Goal: Task Accomplishment & Management: Manage account settings

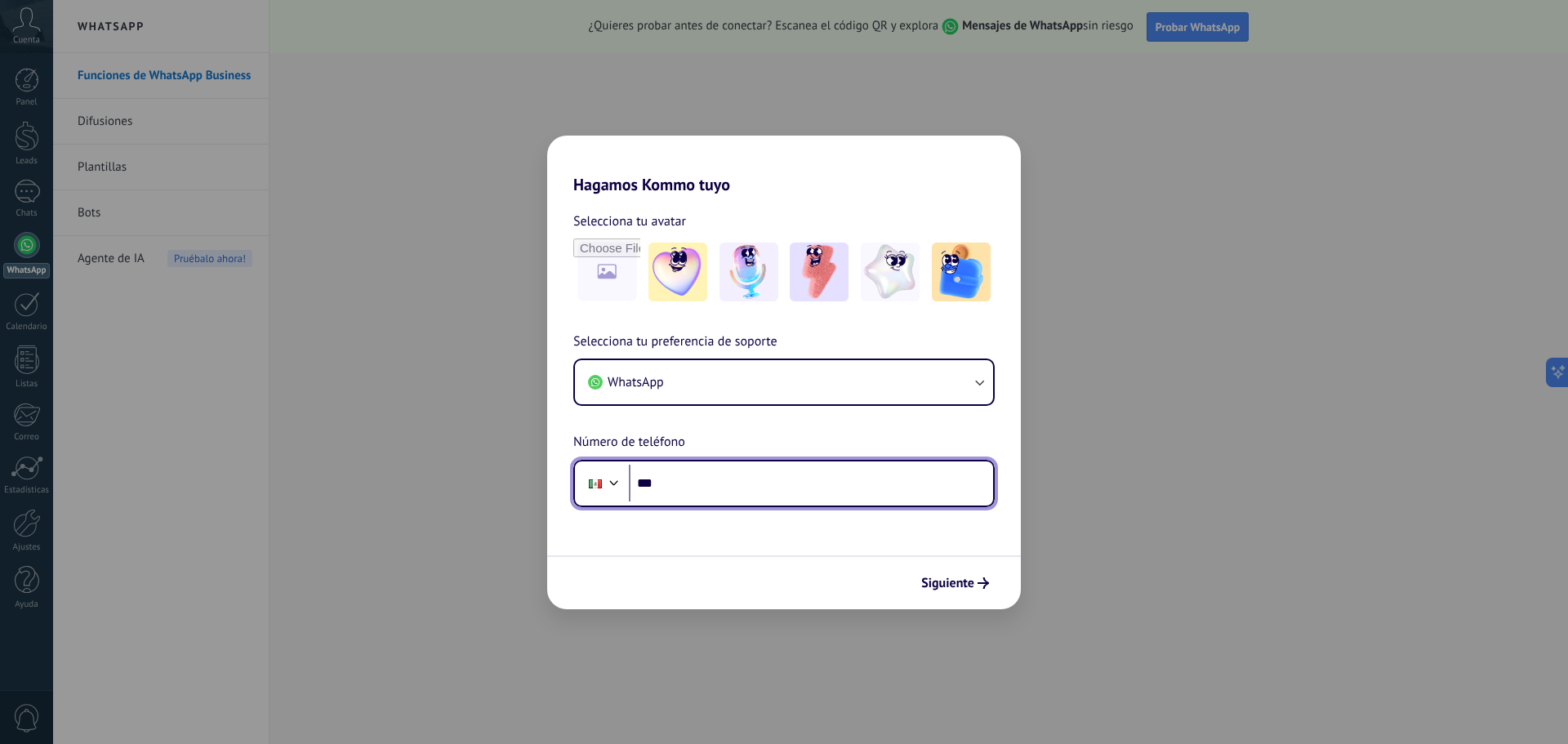
click at [669, 489] on input "***" at bounding box center [810, 483] width 364 height 37
type input "**********"
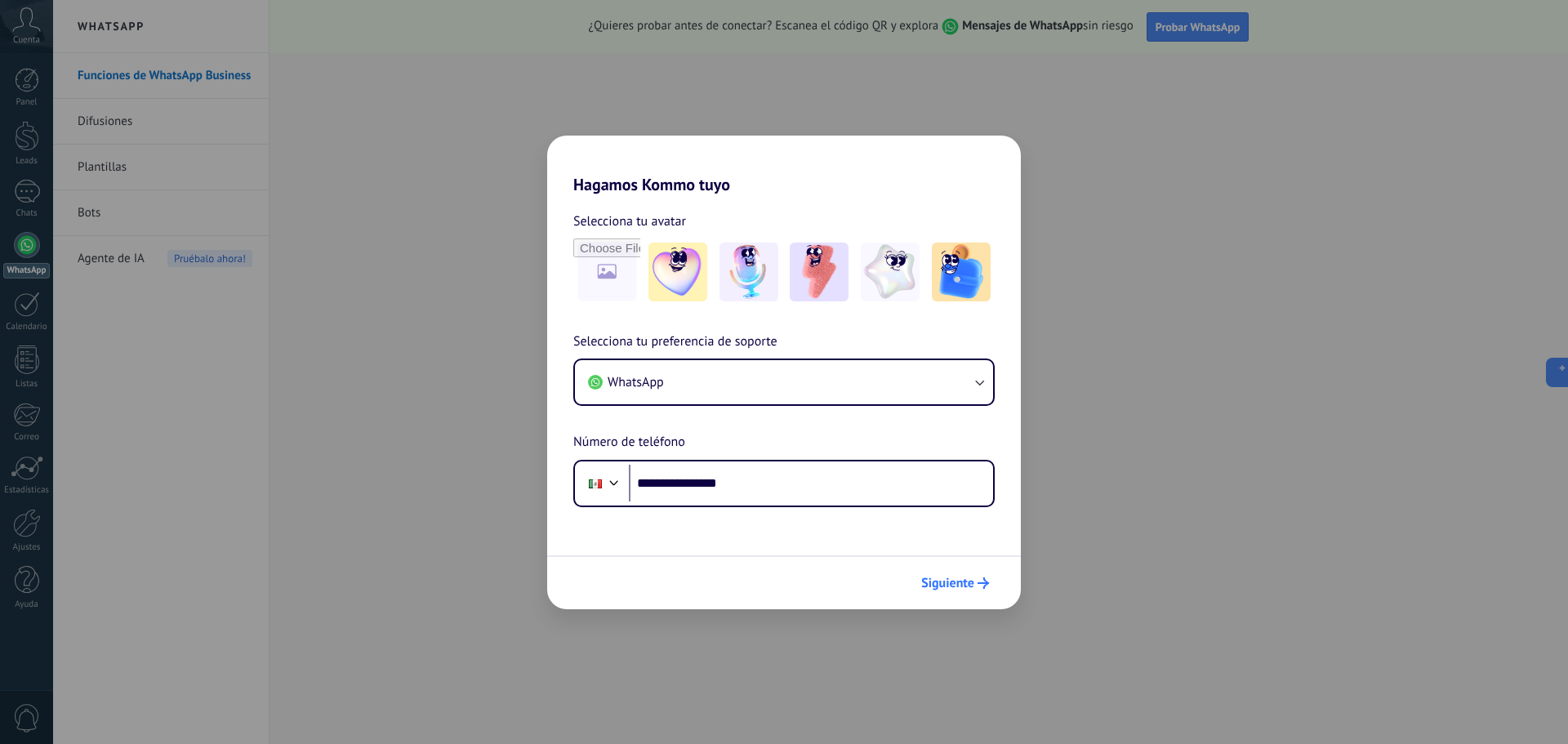
click at [957, 585] on span "Siguiente" at bounding box center [947, 583] width 53 height 12
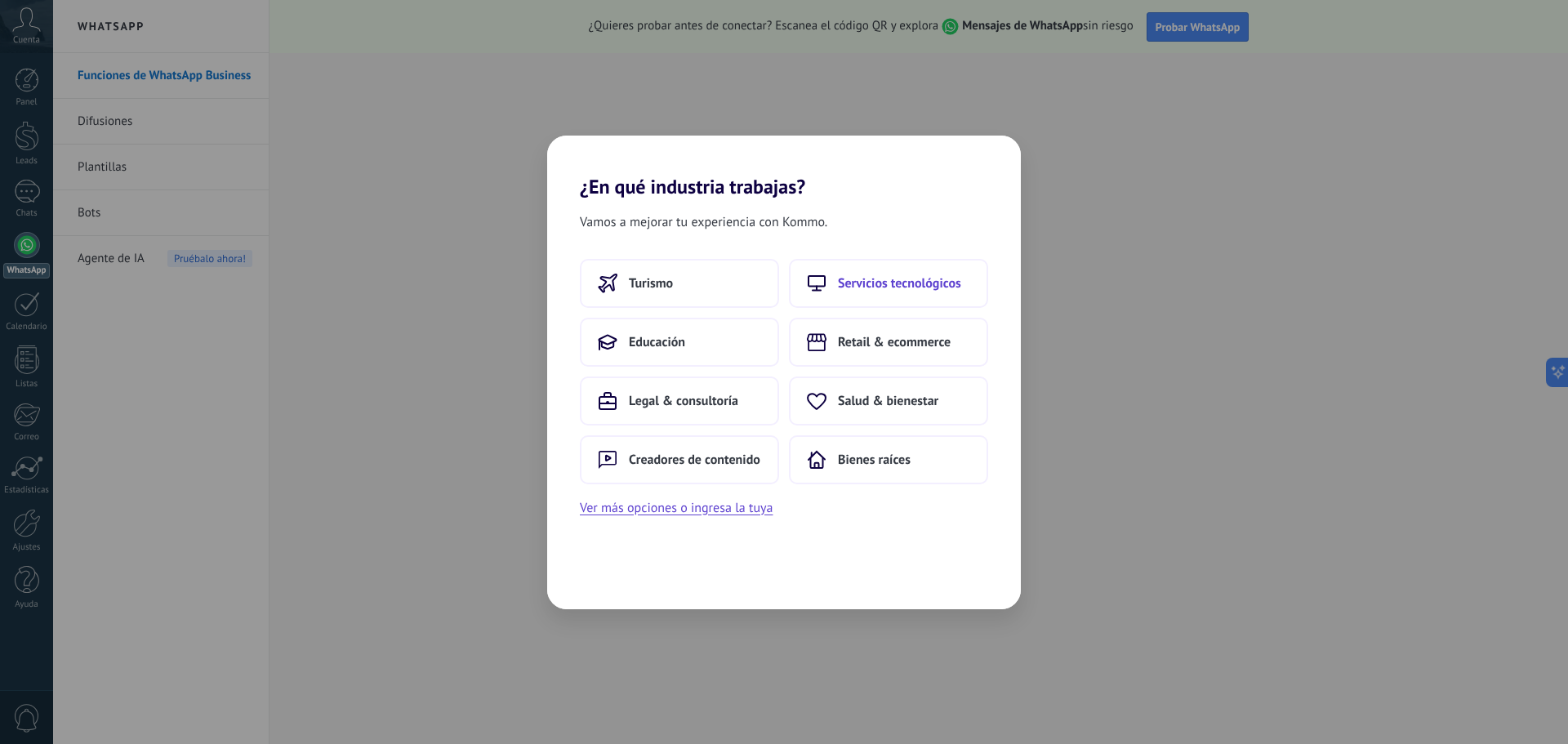
click at [846, 292] on button "Servicios tecnológicos" at bounding box center [888, 283] width 199 height 49
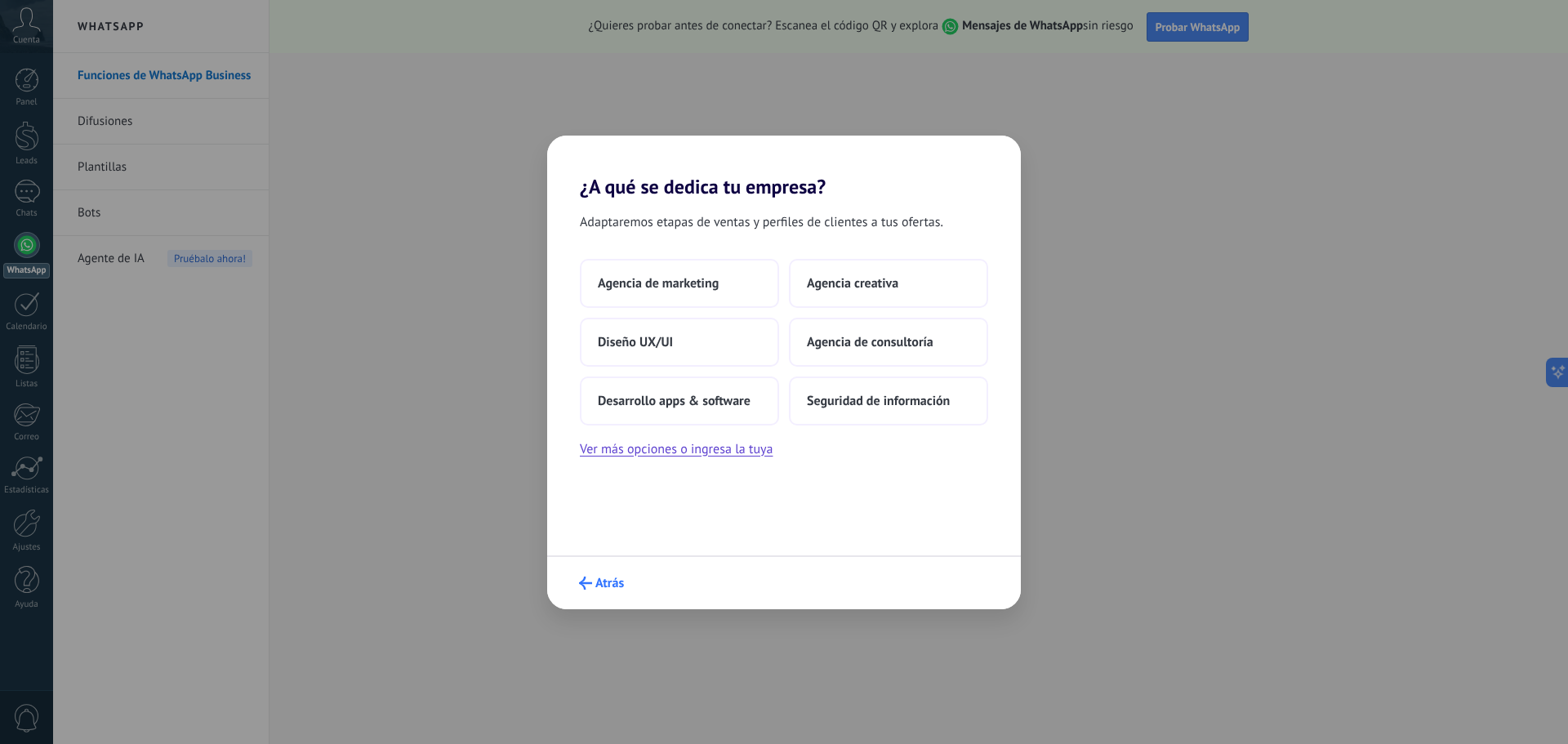
click at [607, 572] on button "Atrás" at bounding box center [600, 583] width 60 height 27
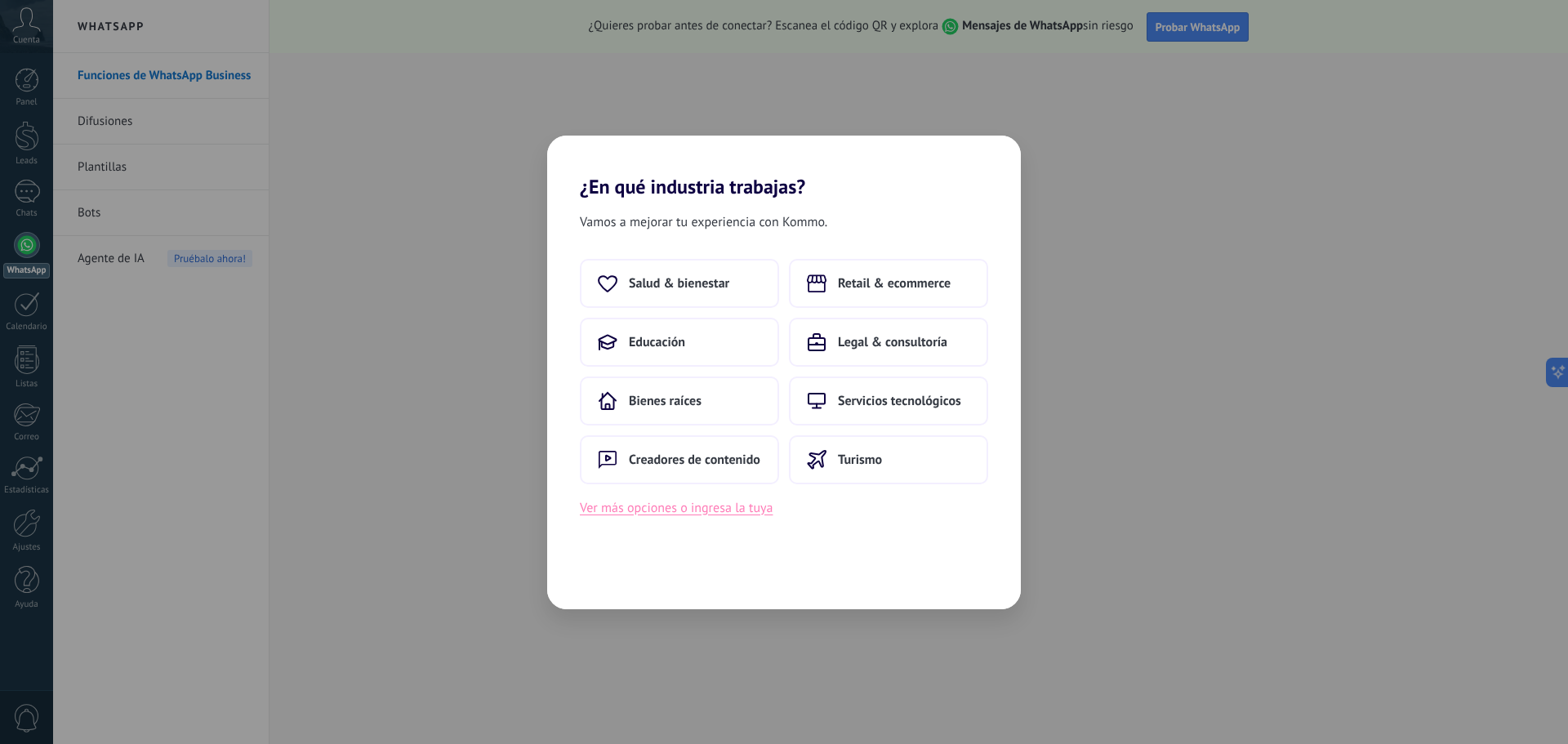
click at [743, 512] on button "Ver más opciones o ingresa la tuya" at bounding box center [676, 508] width 192 height 21
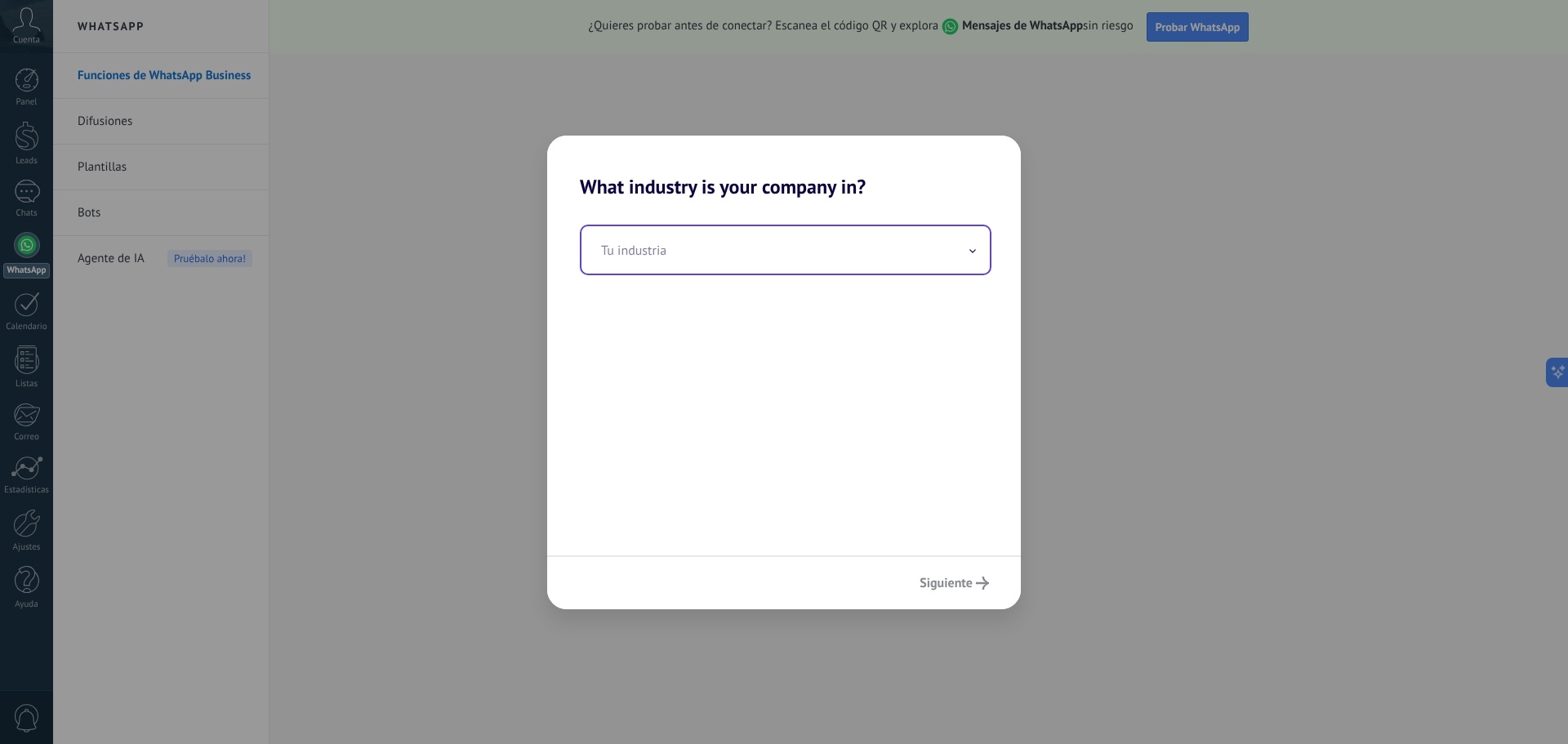
click at [757, 242] on input "text" at bounding box center [785, 250] width 408 height 48
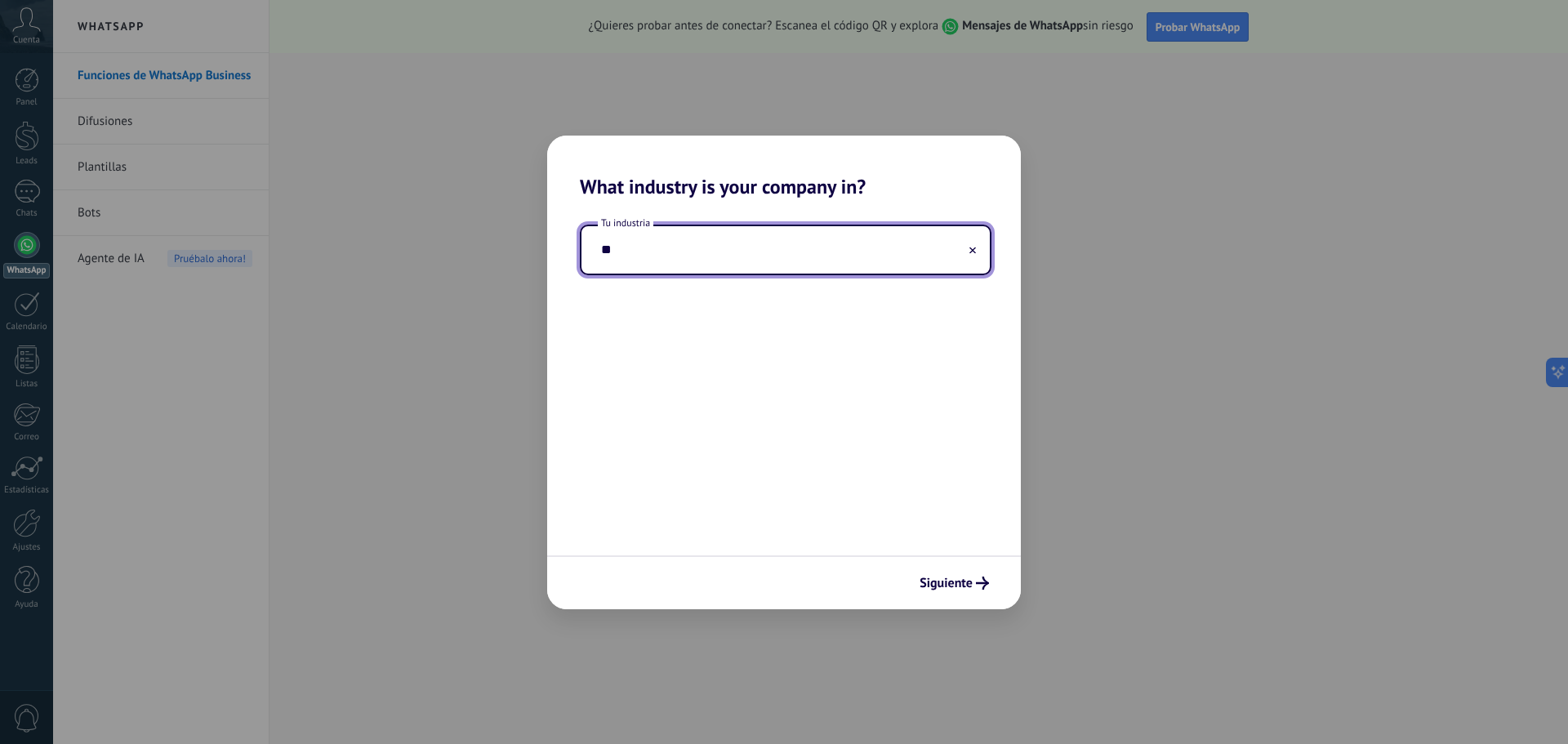
type input "*"
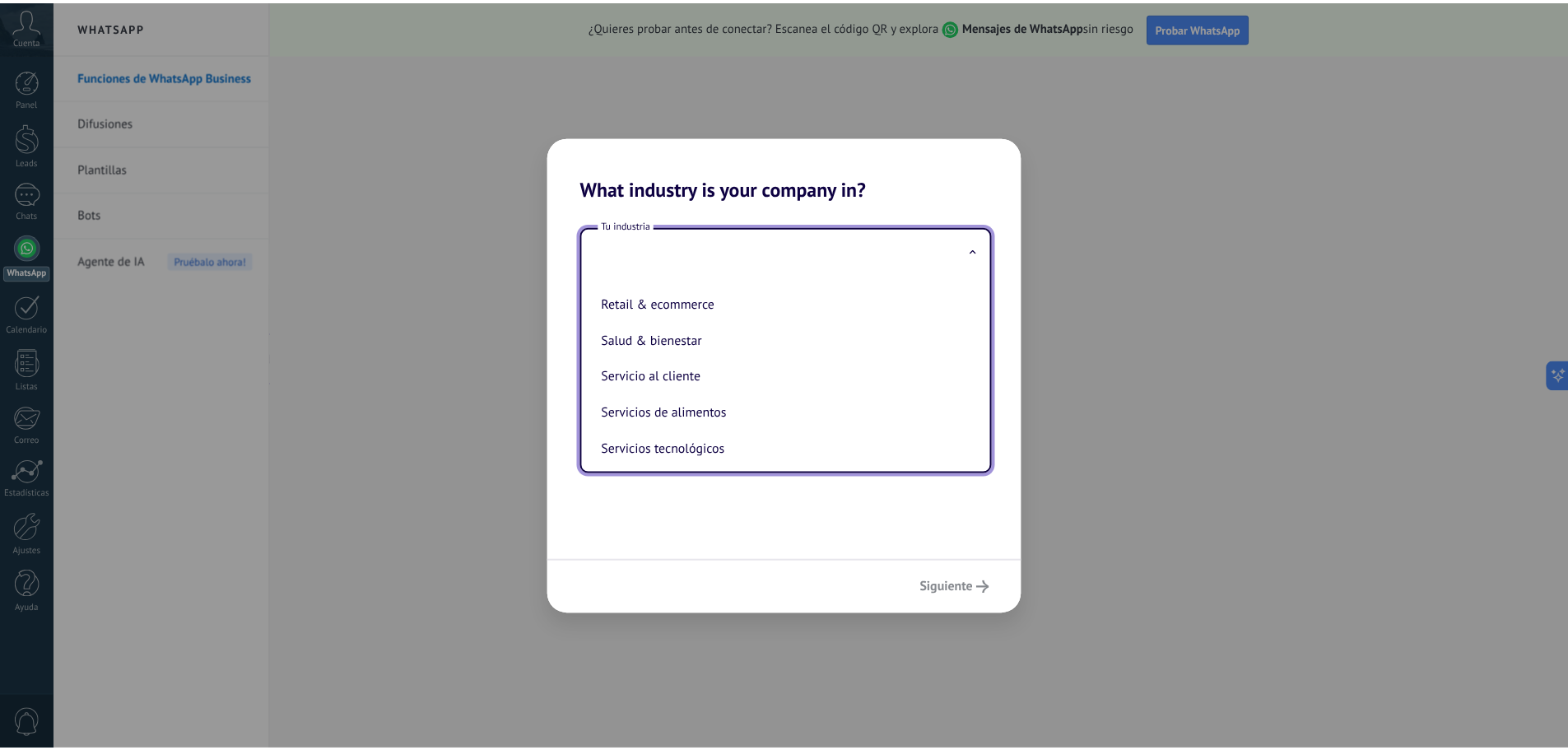
scroll to position [330, 0]
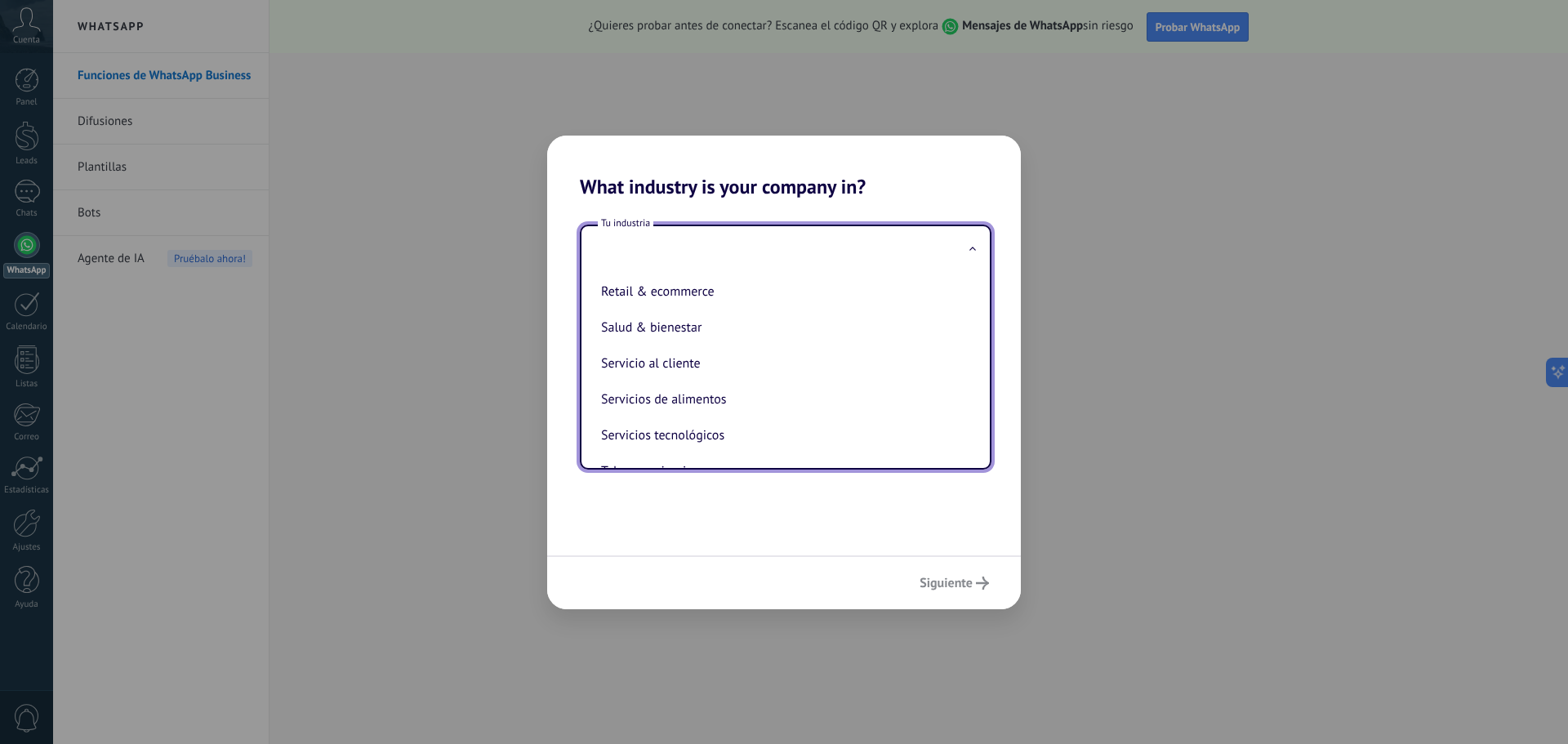
click at [789, 364] on li "Servicio al cliente" at bounding box center [782, 363] width 376 height 36
type input "**********"
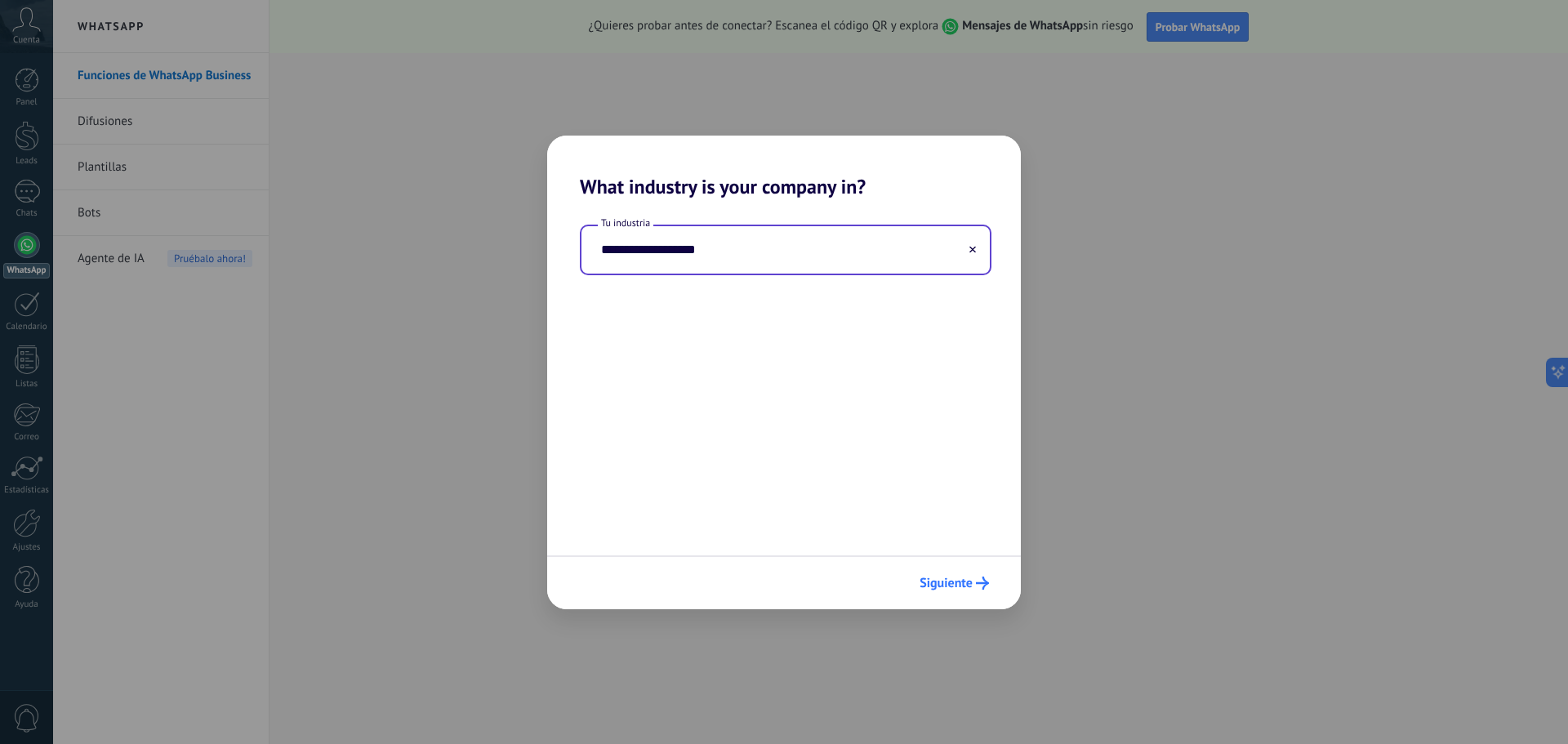
click at [950, 585] on span "Siguiente" at bounding box center [946, 583] width 53 height 12
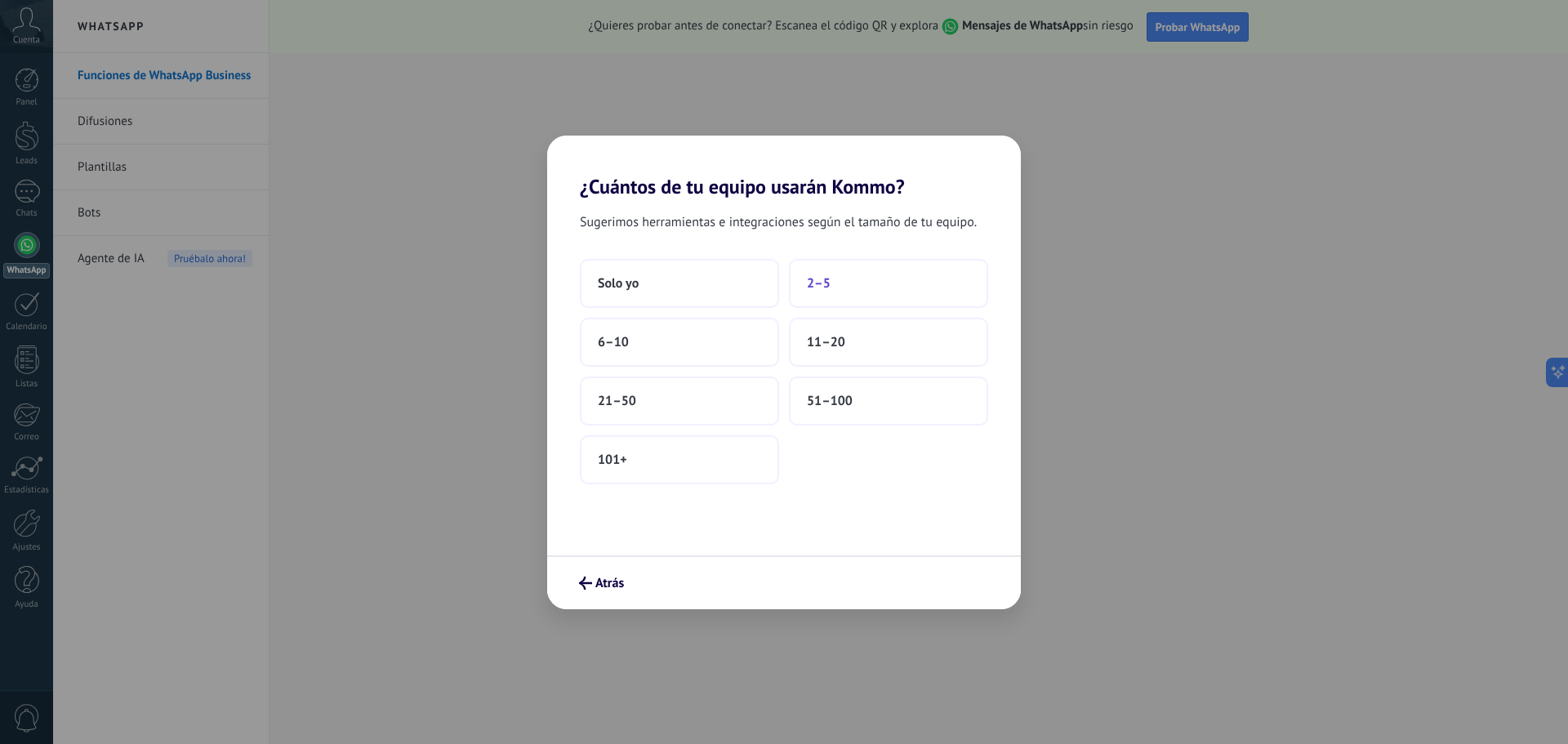
click at [836, 284] on button "2–5" at bounding box center [888, 283] width 199 height 49
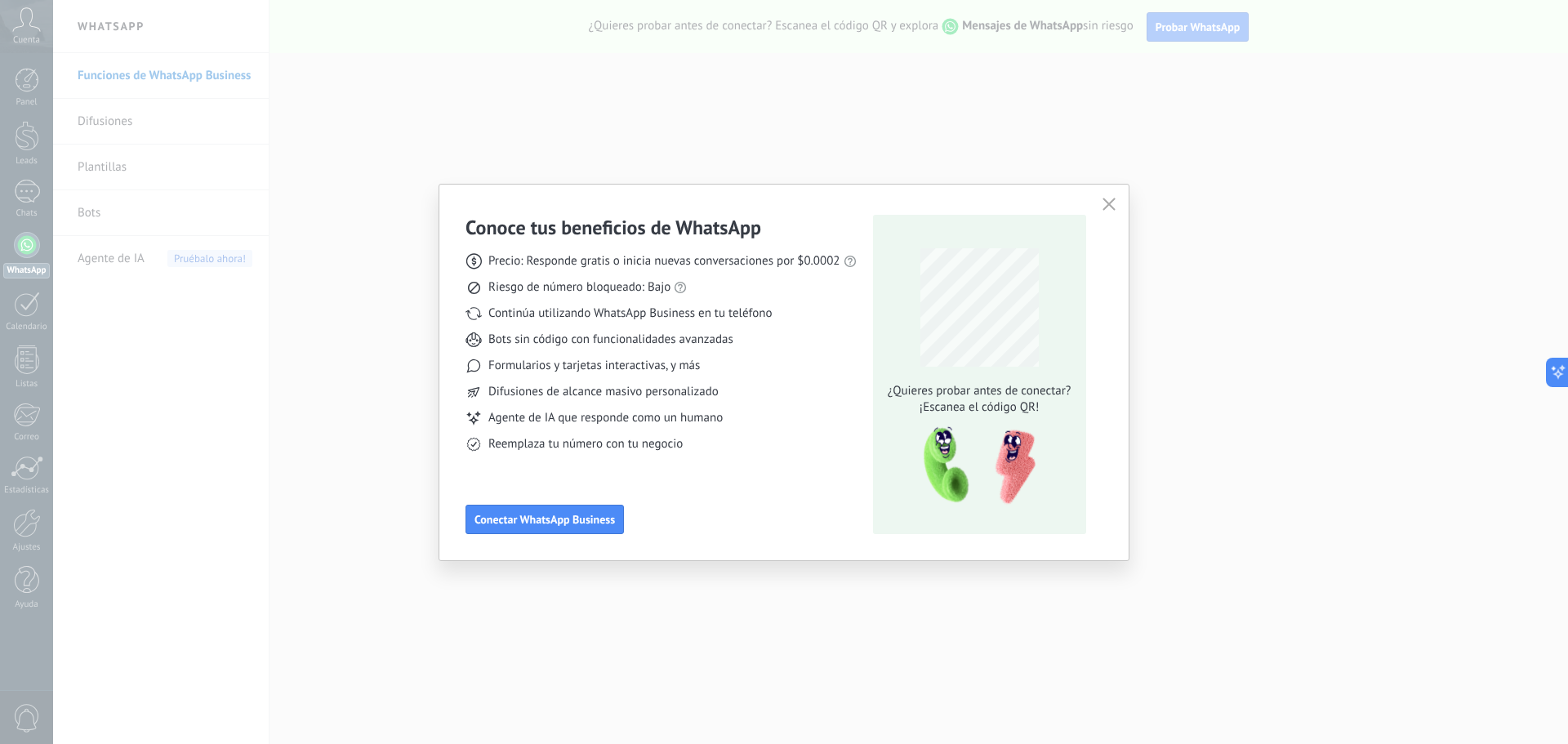
click at [1111, 203] on icon "button" at bounding box center [1108, 203] width 13 height 13
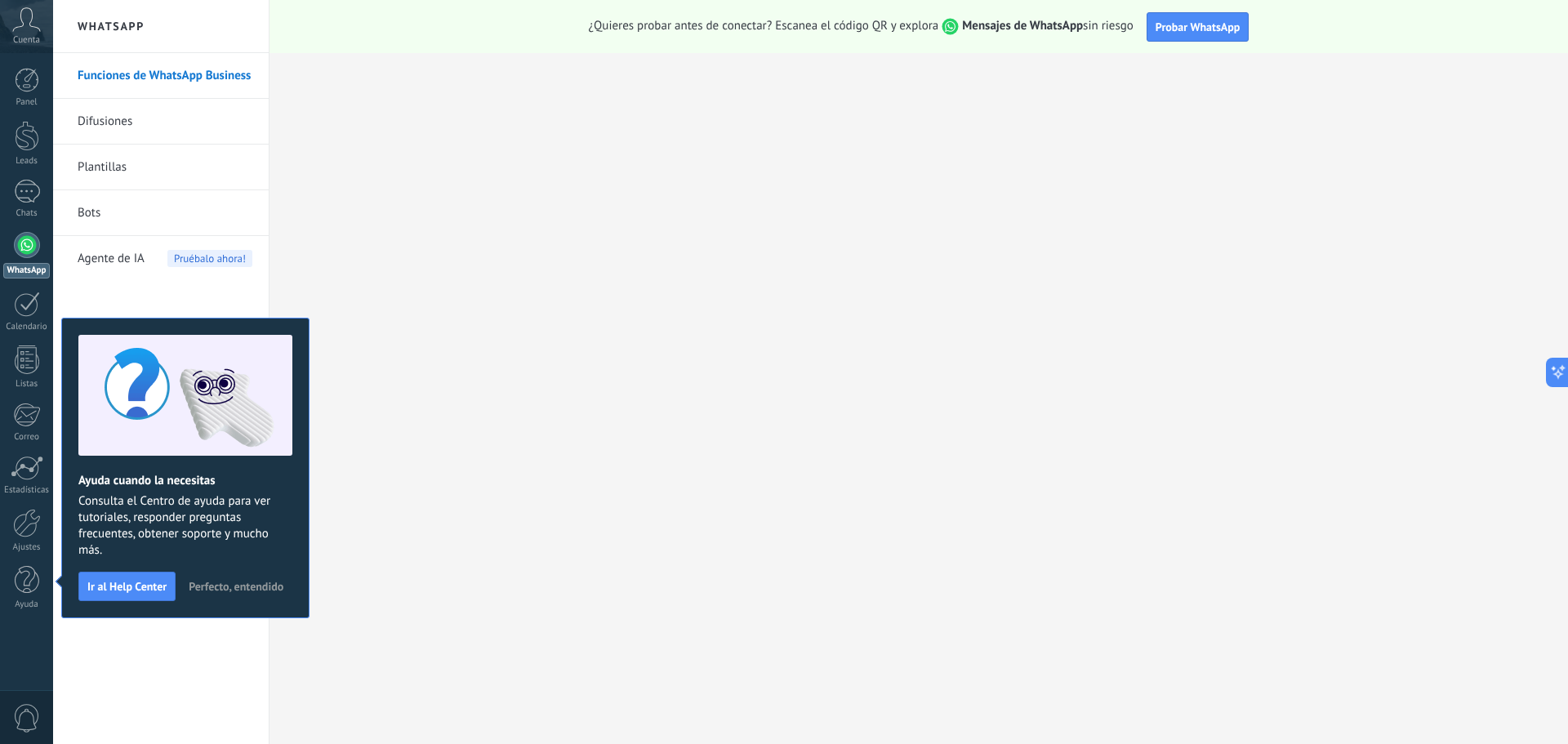
click at [251, 597] on button "Perfecto, entendido" at bounding box center [236, 586] width 109 height 24
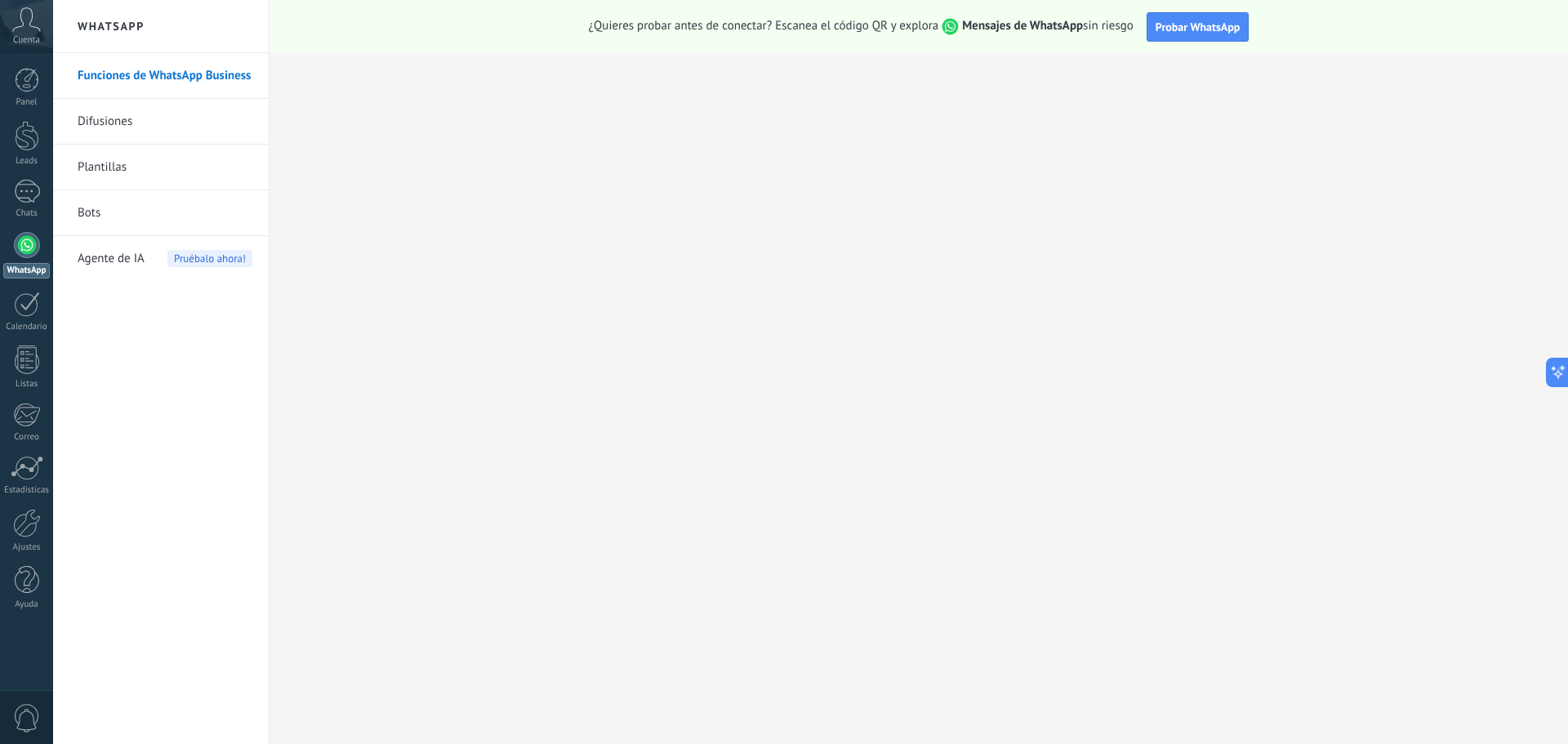
click at [130, 257] on span "Agente de IA" at bounding box center [110, 259] width 67 height 46
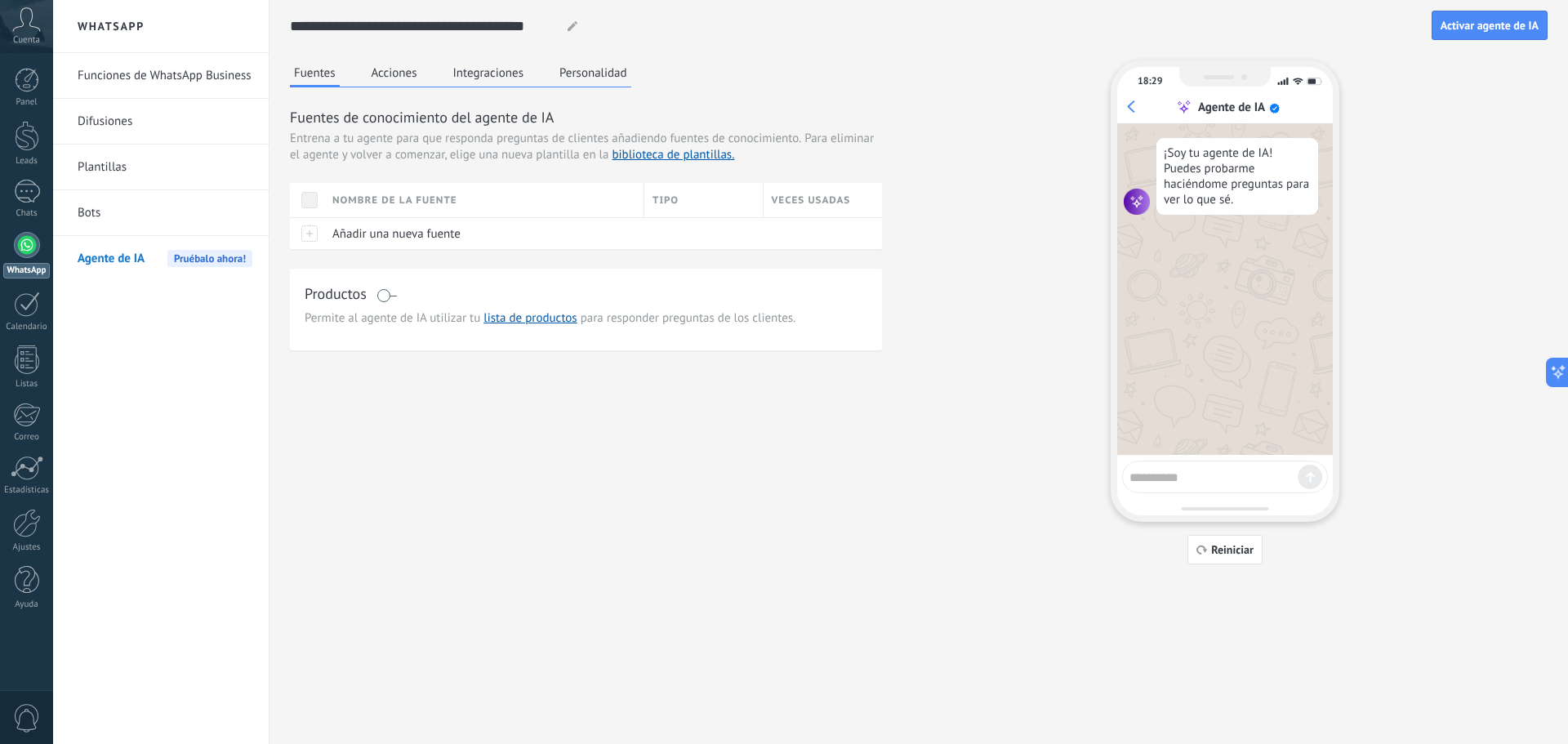
click at [30, 33] on div "Cuenta" at bounding box center [26, 26] width 53 height 53
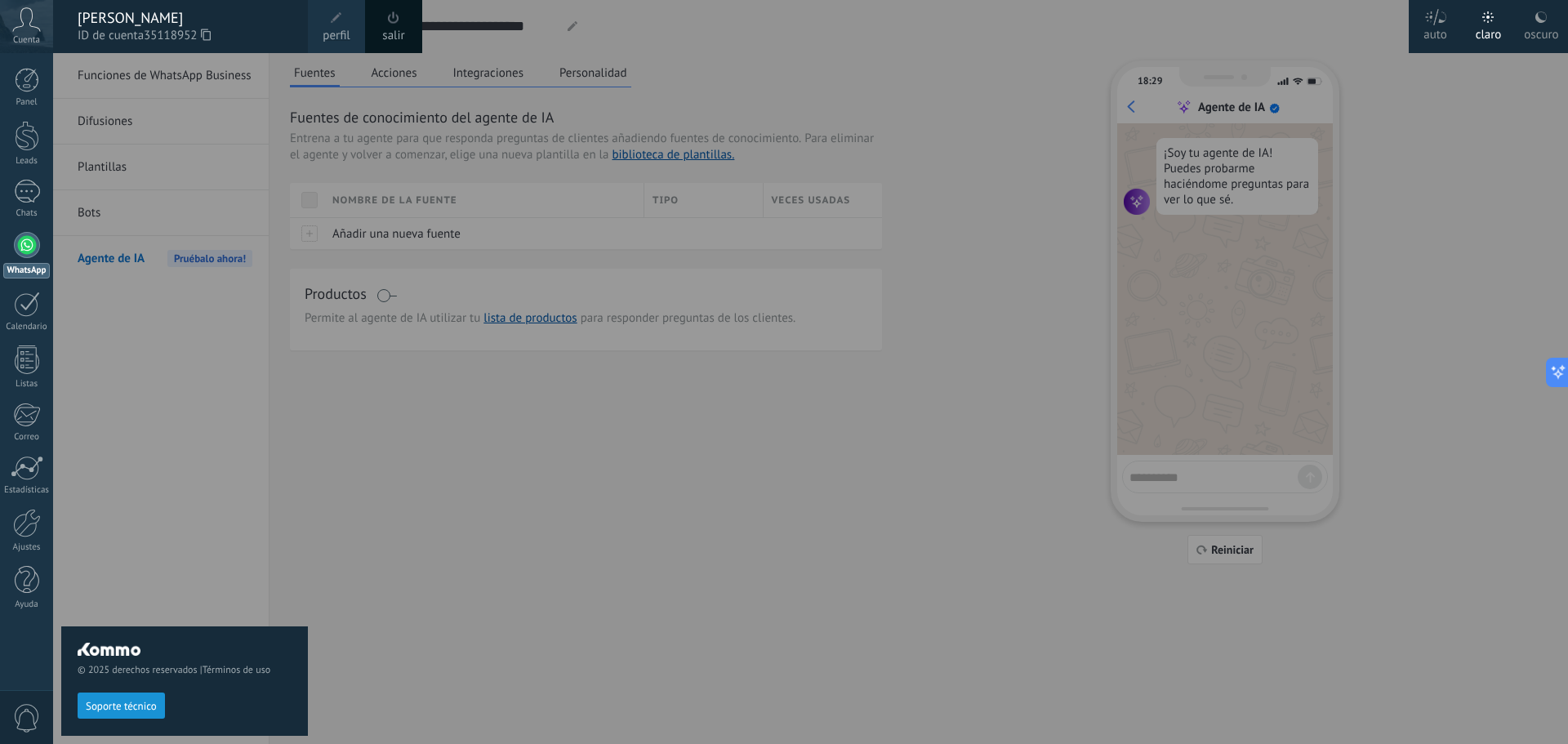
click at [566, 395] on div at bounding box center [837, 372] width 1568 height 744
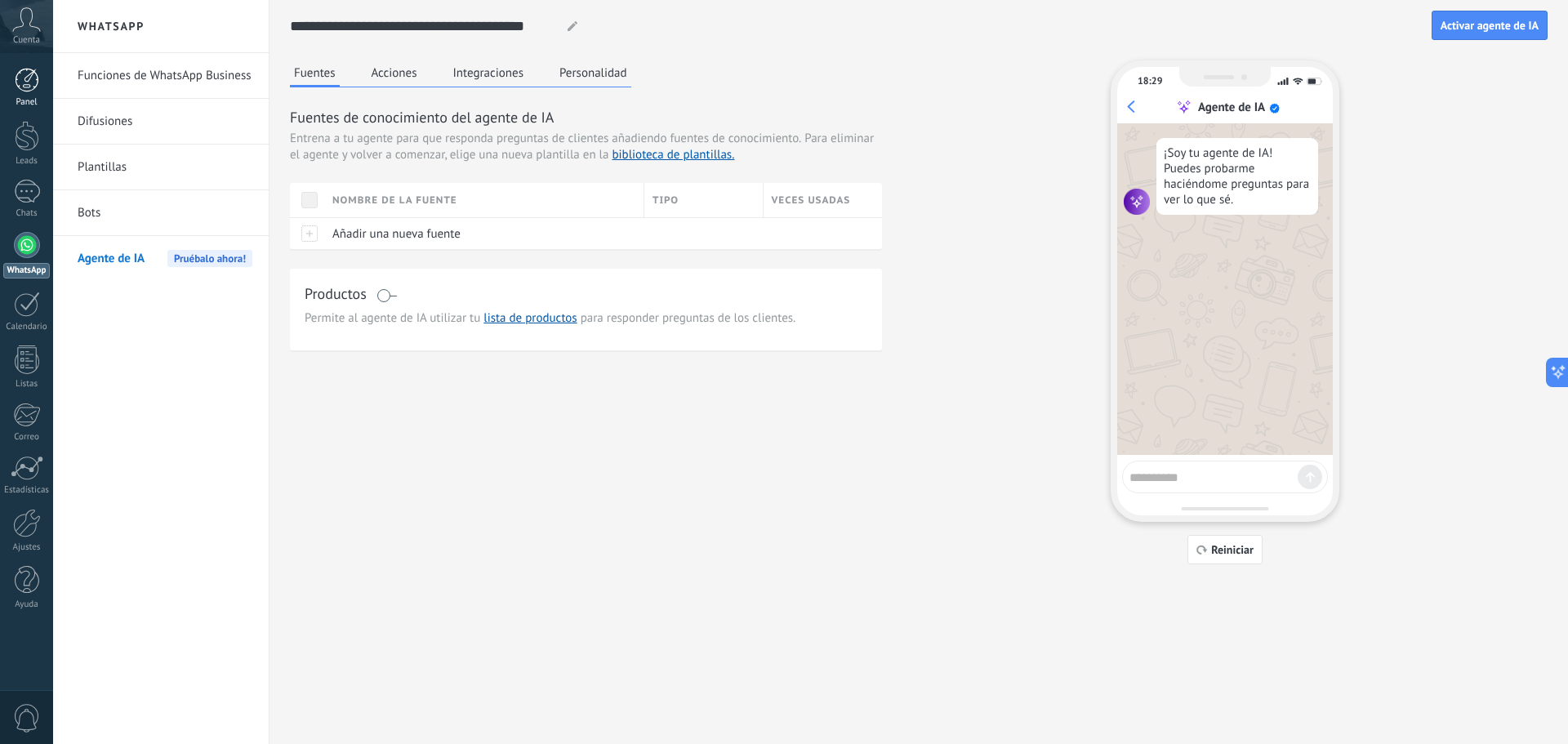
click at [38, 84] on div at bounding box center [26, 79] width 24 height 24
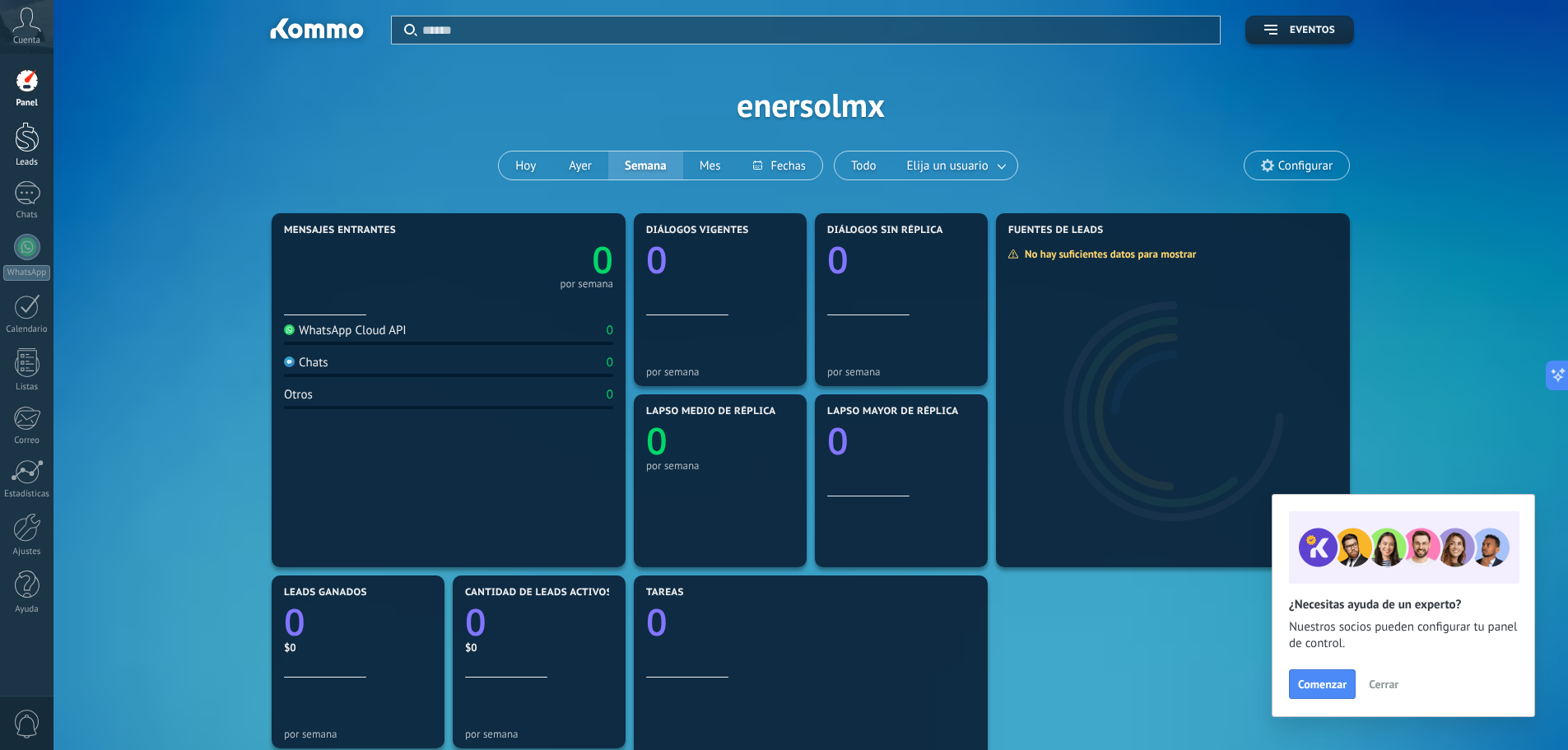
click at [28, 144] on div at bounding box center [27, 137] width 25 height 31
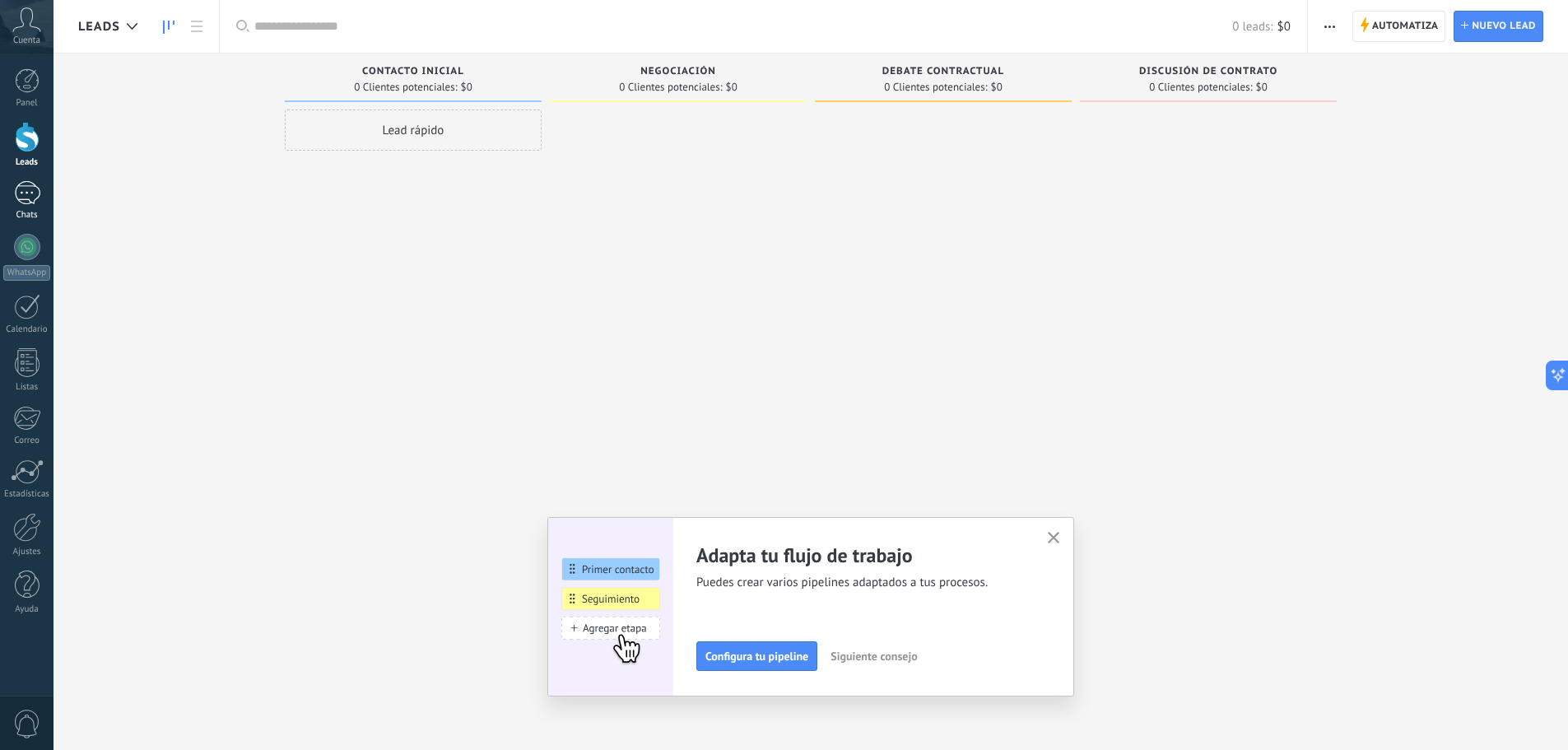
click at [31, 190] on div at bounding box center [27, 193] width 27 height 24
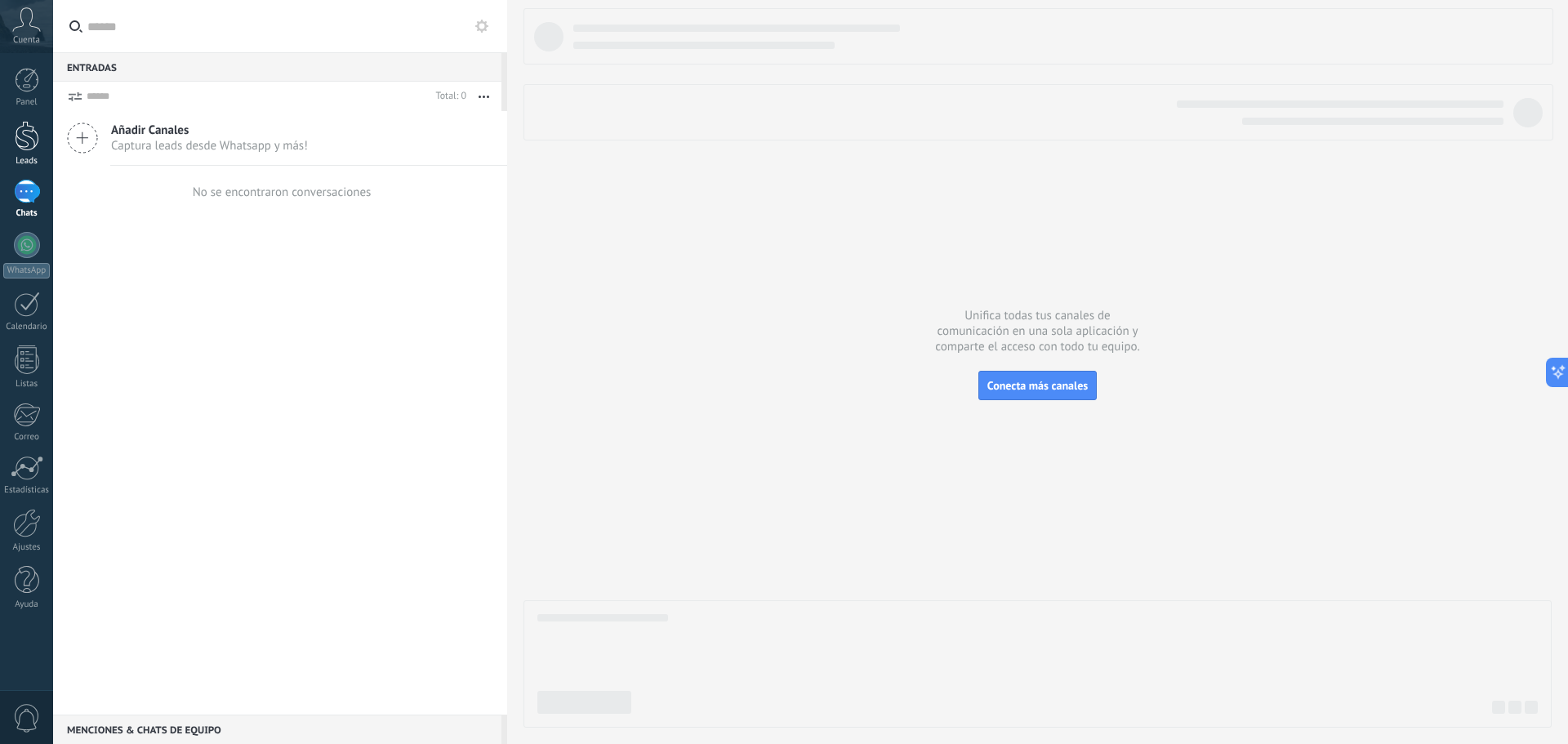
click at [27, 139] on div at bounding box center [26, 136] width 24 height 30
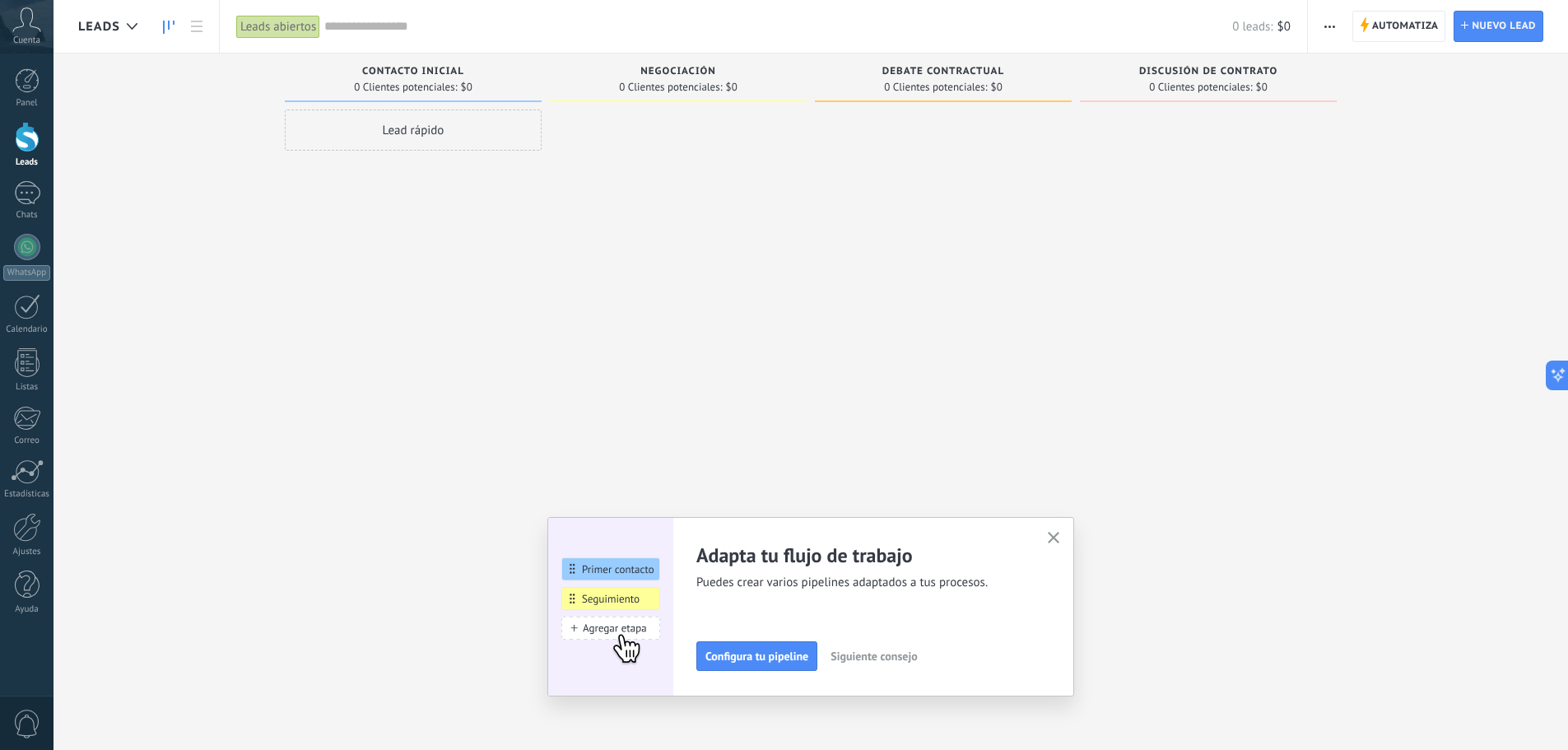
click at [401, 83] on span "0 Clientes potenciales:" at bounding box center [406, 88] width 103 height 10
click at [426, 63] on div "Contacto inicial 0 Clientes potenciales: $0" at bounding box center [412, 77] width 257 height 48
click at [432, 68] on span "Contacto inicial" at bounding box center [413, 72] width 102 height 12
click at [433, 70] on span "Contacto inicial" at bounding box center [413, 72] width 102 height 12
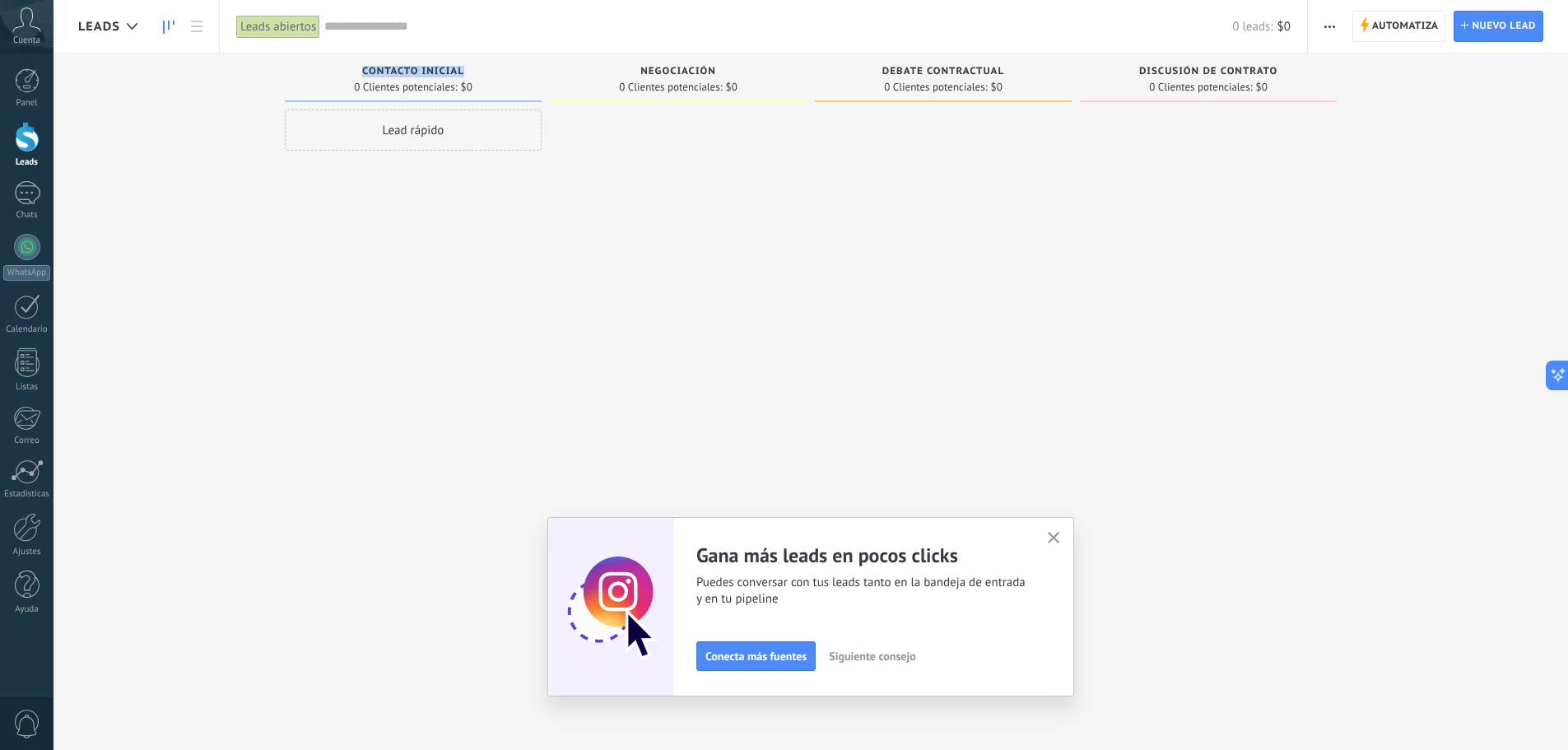
click at [1064, 538] on button "button" at bounding box center [1053, 538] width 21 height 23
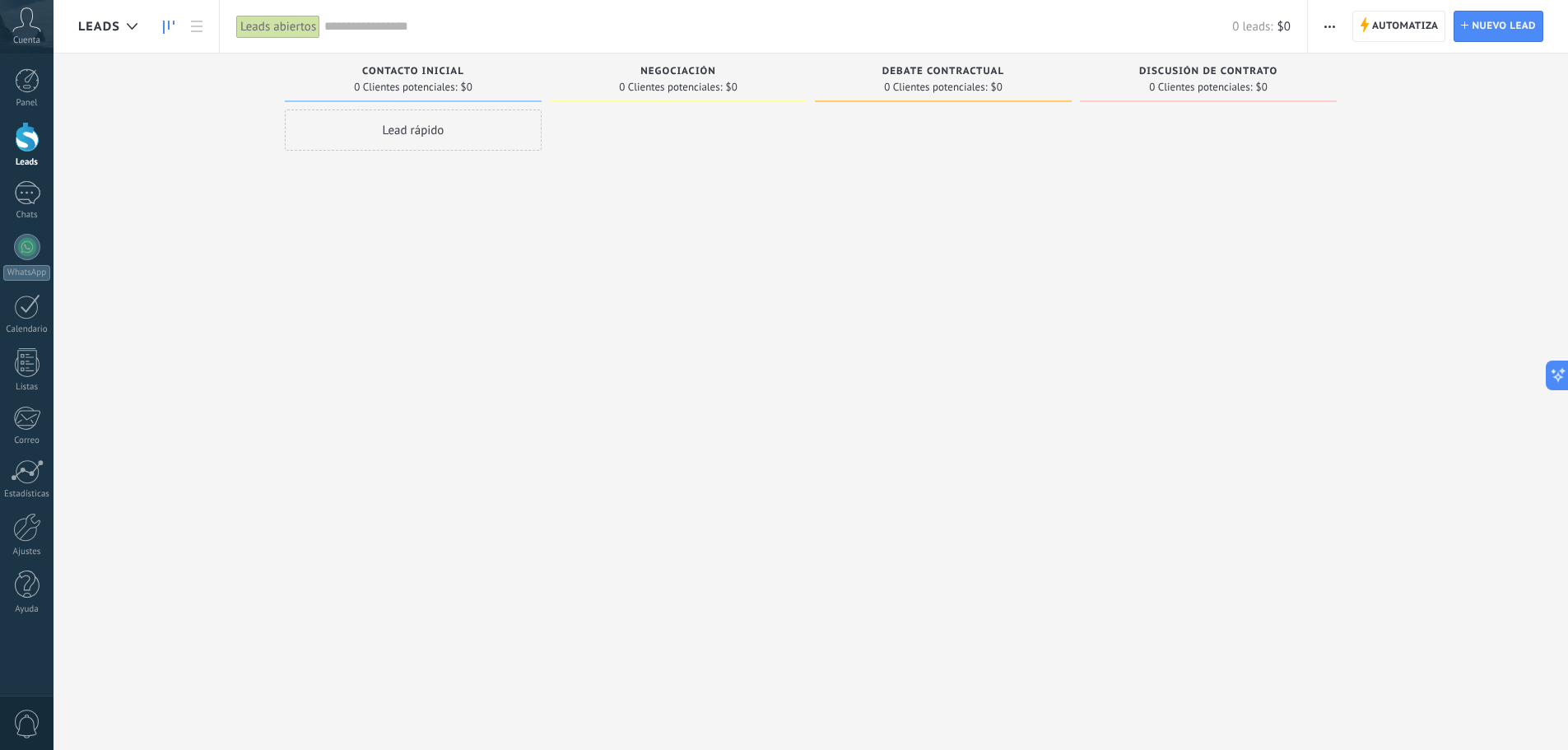
click at [664, 62] on div "Negociación 0 Clientes potenciales: $0" at bounding box center [678, 77] width 257 height 48
click at [671, 64] on div "Negociación 0 Clientes potenciales: $0" at bounding box center [678, 77] width 257 height 48
click at [674, 74] on span "Negociación" at bounding box center [678, 72] width 76 height 12
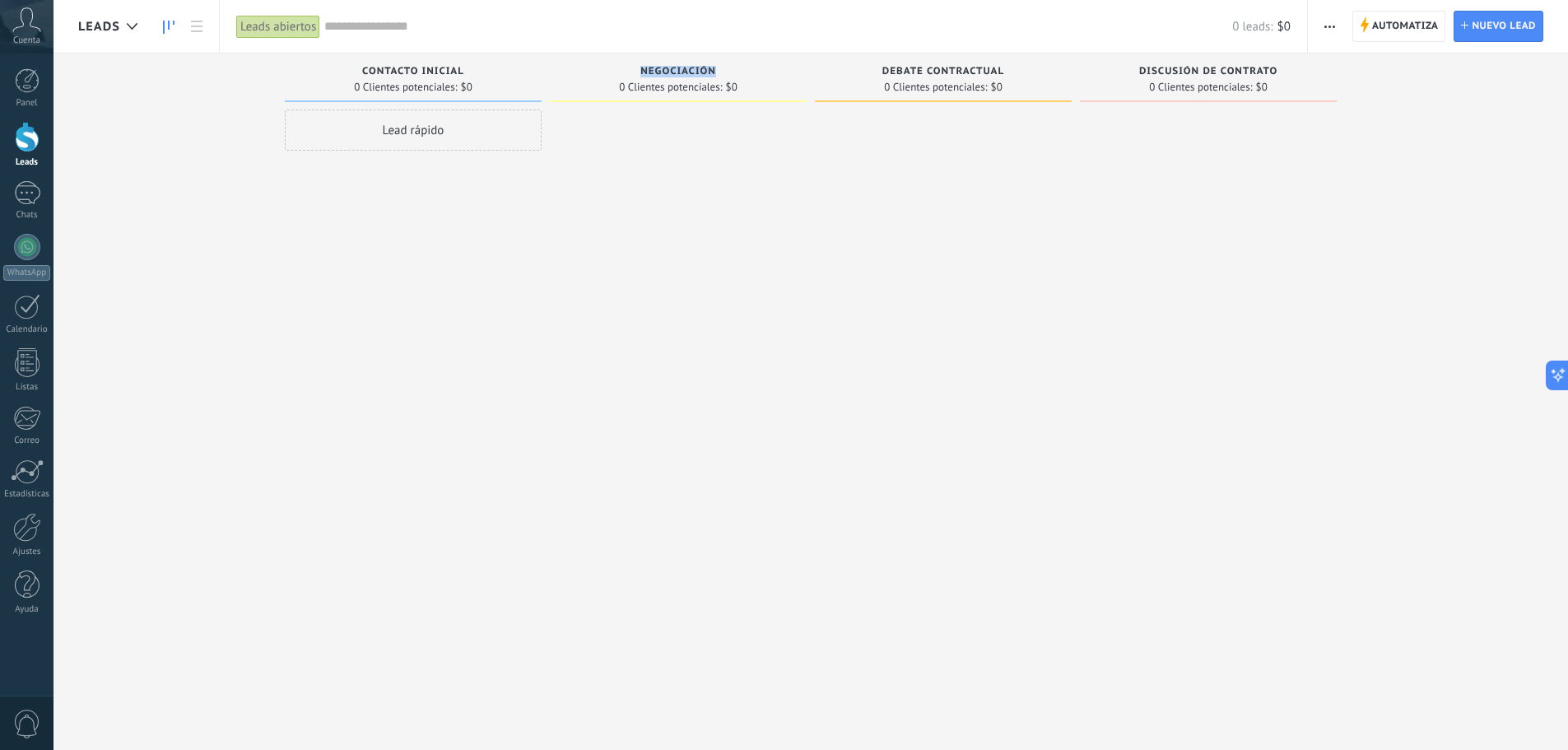
click at [674, 74] on span "Negociación" at bounding box center [678, 72] width 76 height 12
click at [1411, 30] on span "Automatiza" at bounding box center [1406, 27] width 67 height 30
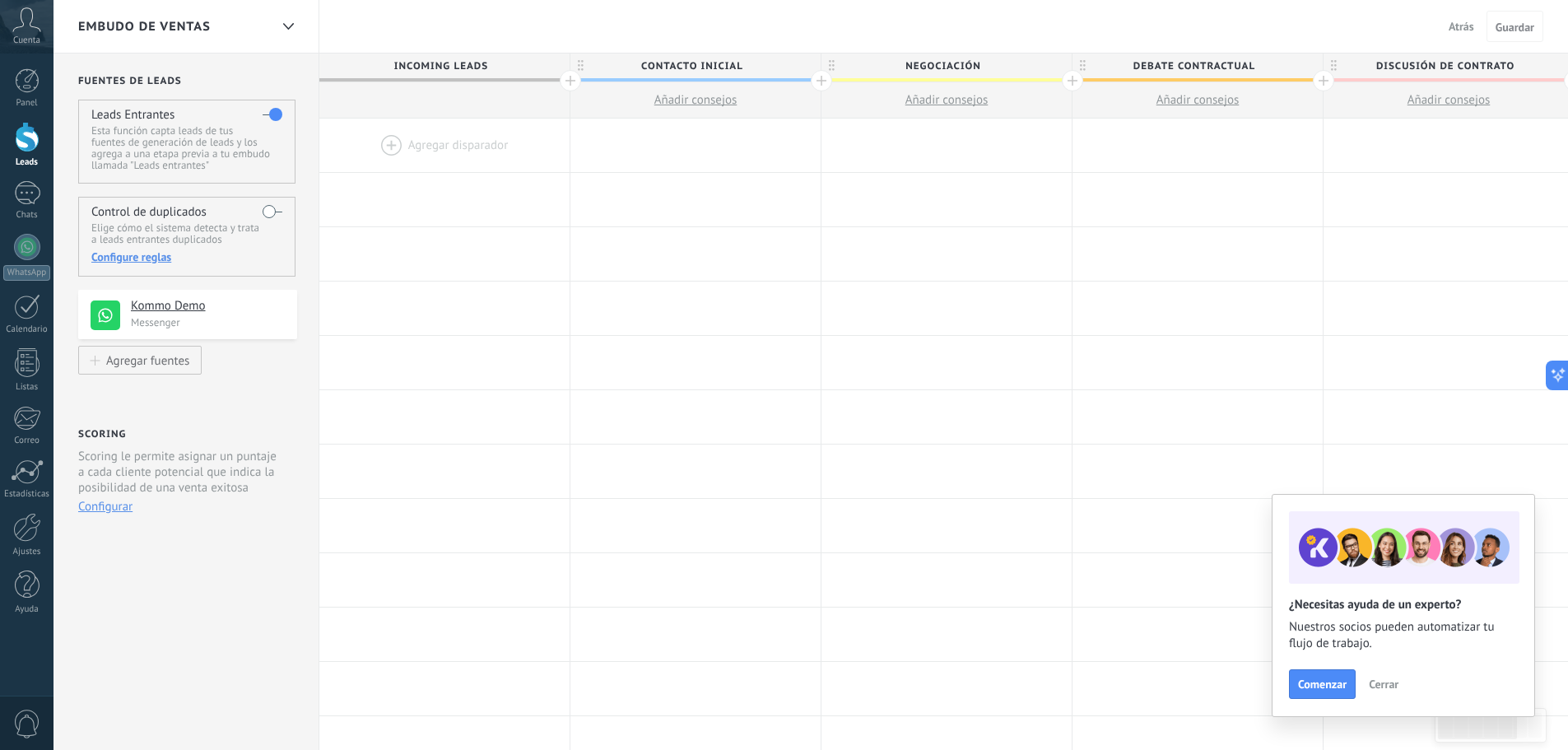
click at [932, 66] on span "Negociación" at bounding box center [943, 66] width 242 height 26
click at [932, 66] on input "**********" at bounding box center [943, 65] width 219 height 25
type input "**********"
click at [948, 175] on div at bounding box center [947, 200] width 250 height 53
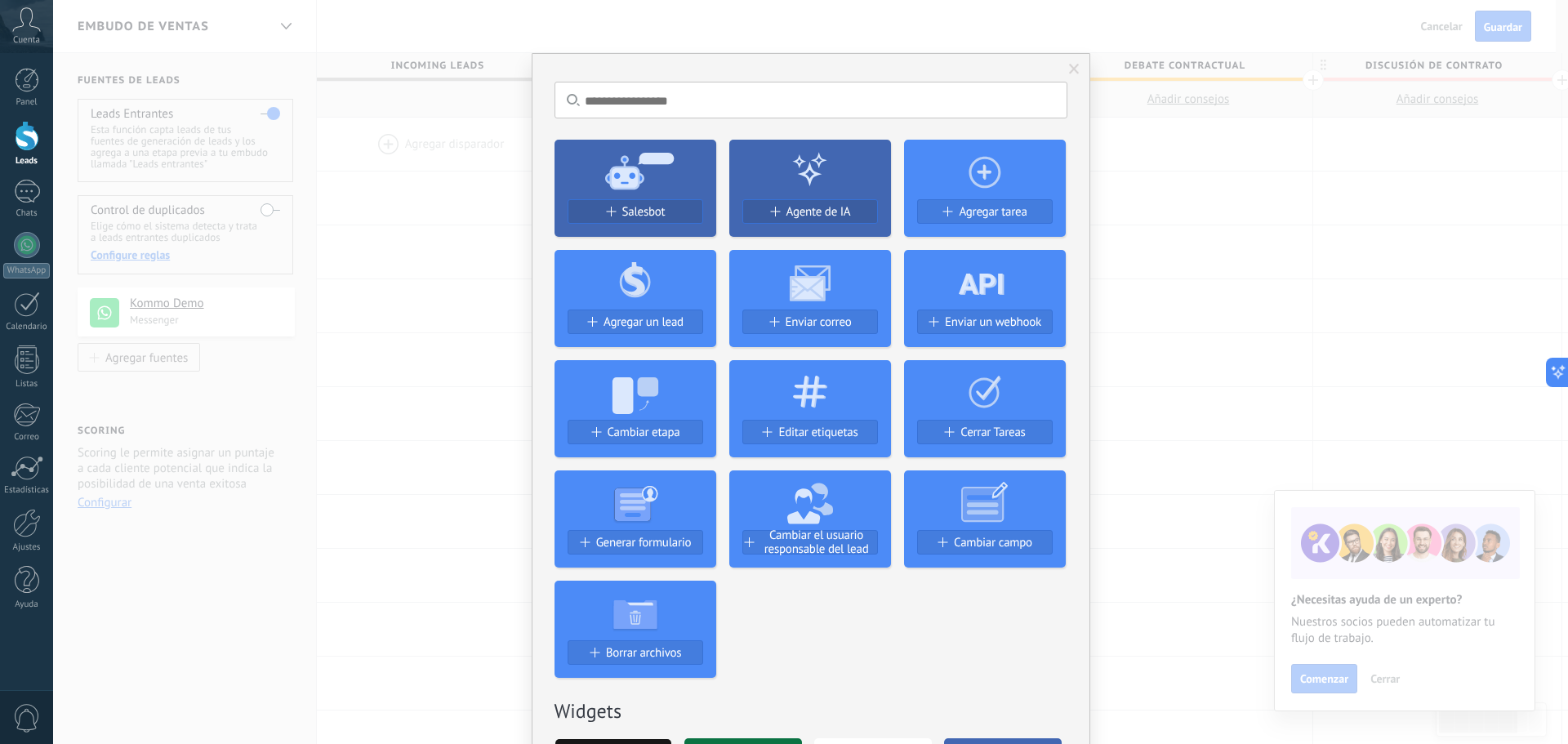
click at [1070, 66] on span at bounding box center [1074, 69] width 11 height 12
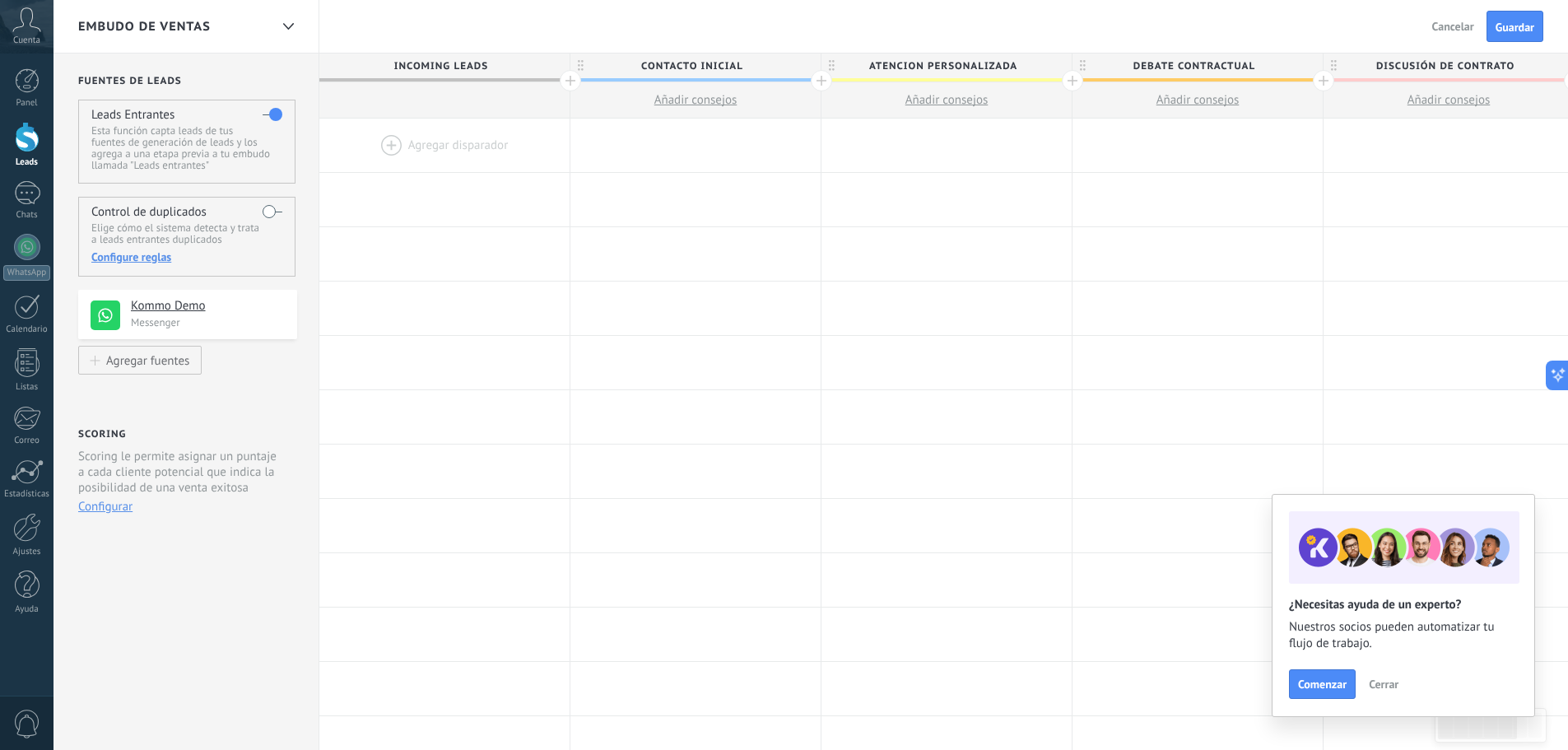
click at [712, 64] on span "Contacto inicial" at bounding box center [692, 66] width 242 height 26
click at [712, 64] on input "**********" at bounding box center [692, 65] width 219 height 25
type input "**********"
click at [1191, 63] on span "Debate contractual" at bounding box center [1194, 66] width 242 height 26
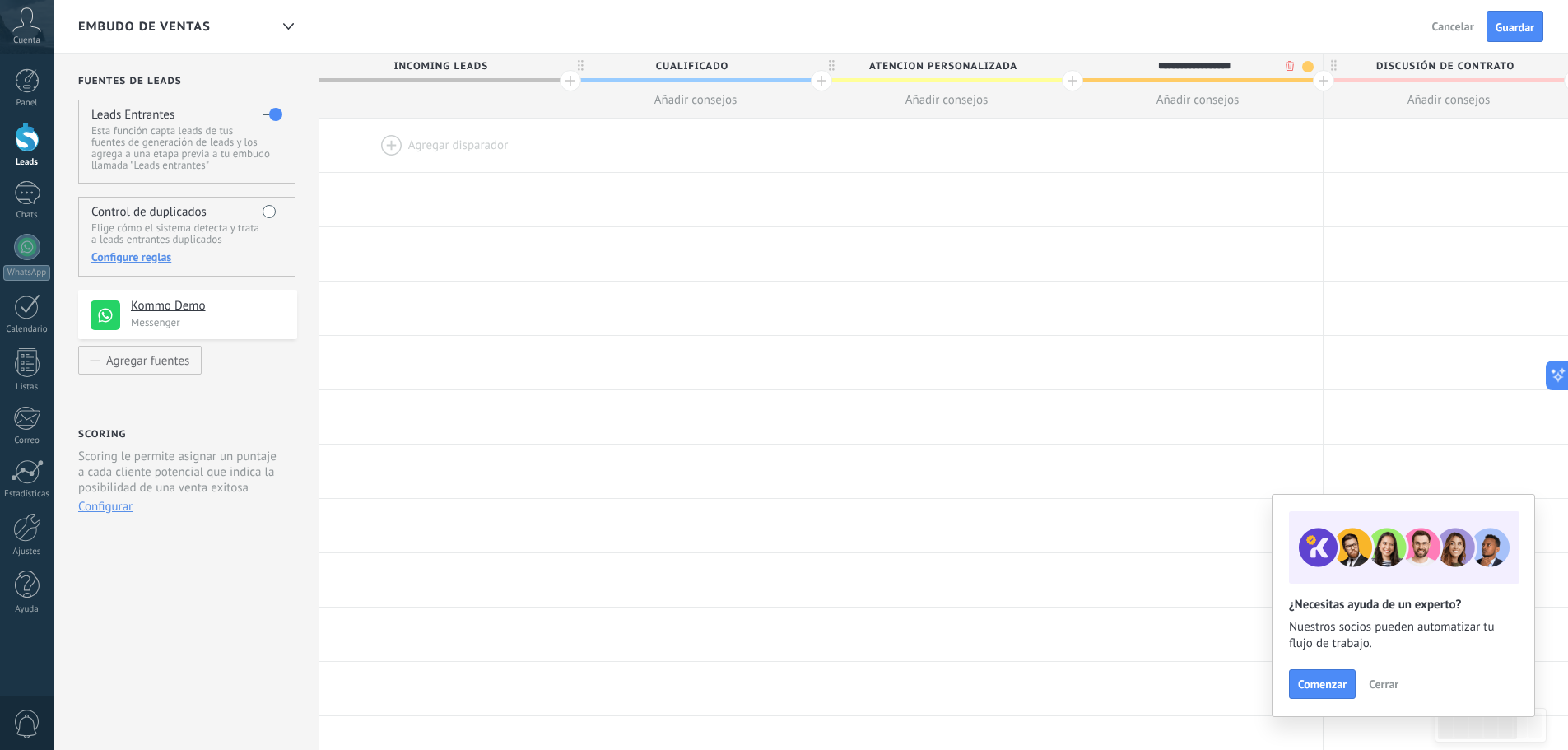
drag, startPoint x: 1244, startPoint y: 73, endPoint x: 1192, endPoint y: 78, distance: 52.2
click at [1192, 78] on input "**********" at bounding box center [1194, 65] width 219 height 25
click at [1144, 65] on input "**********" at bounding box center [1194, 65] width 219 height 25
drag, startPoint x: 1269, startPoint y: 103, endPoint x: 819, endPoint y: 85, distance: 450.4
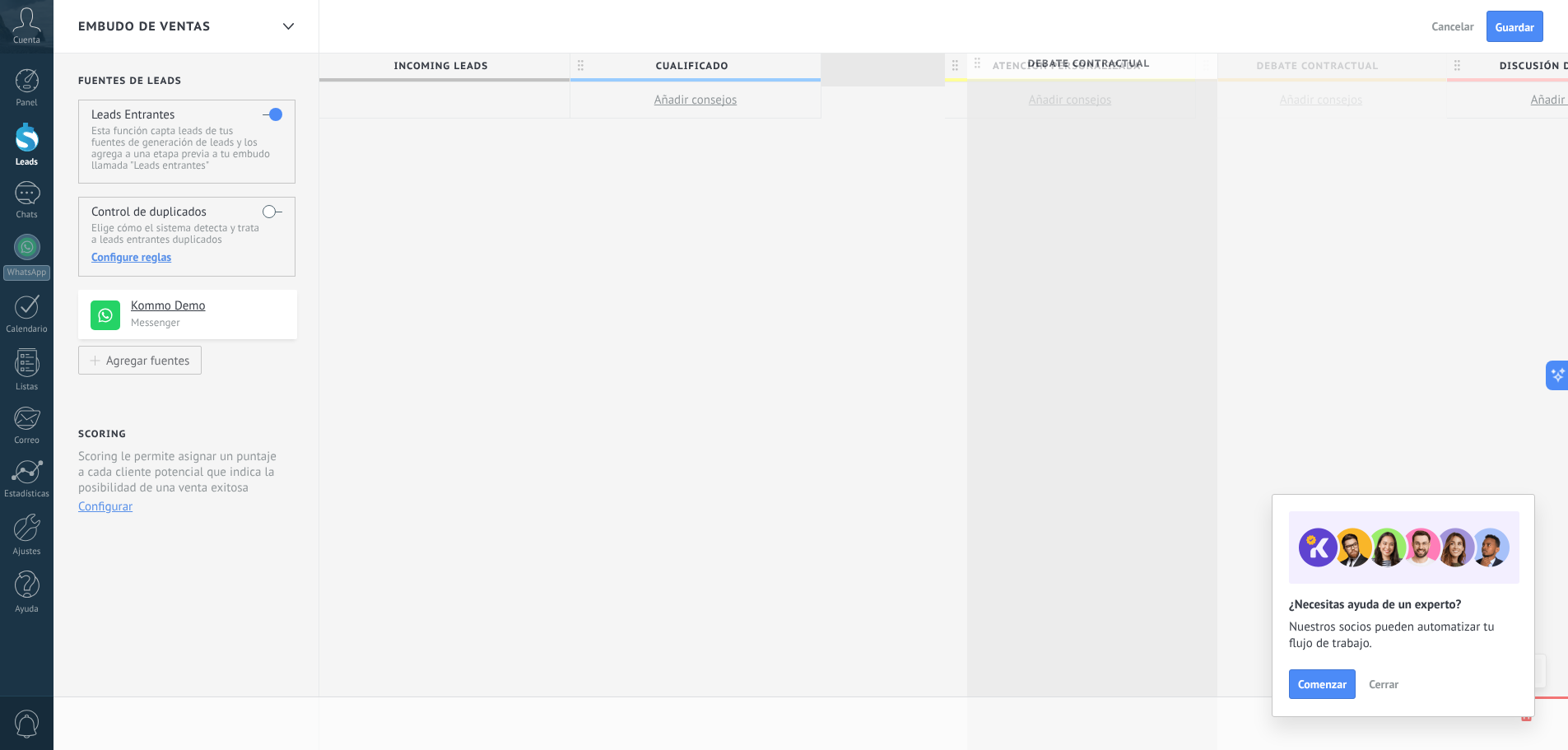
scroll to position [0, 2]
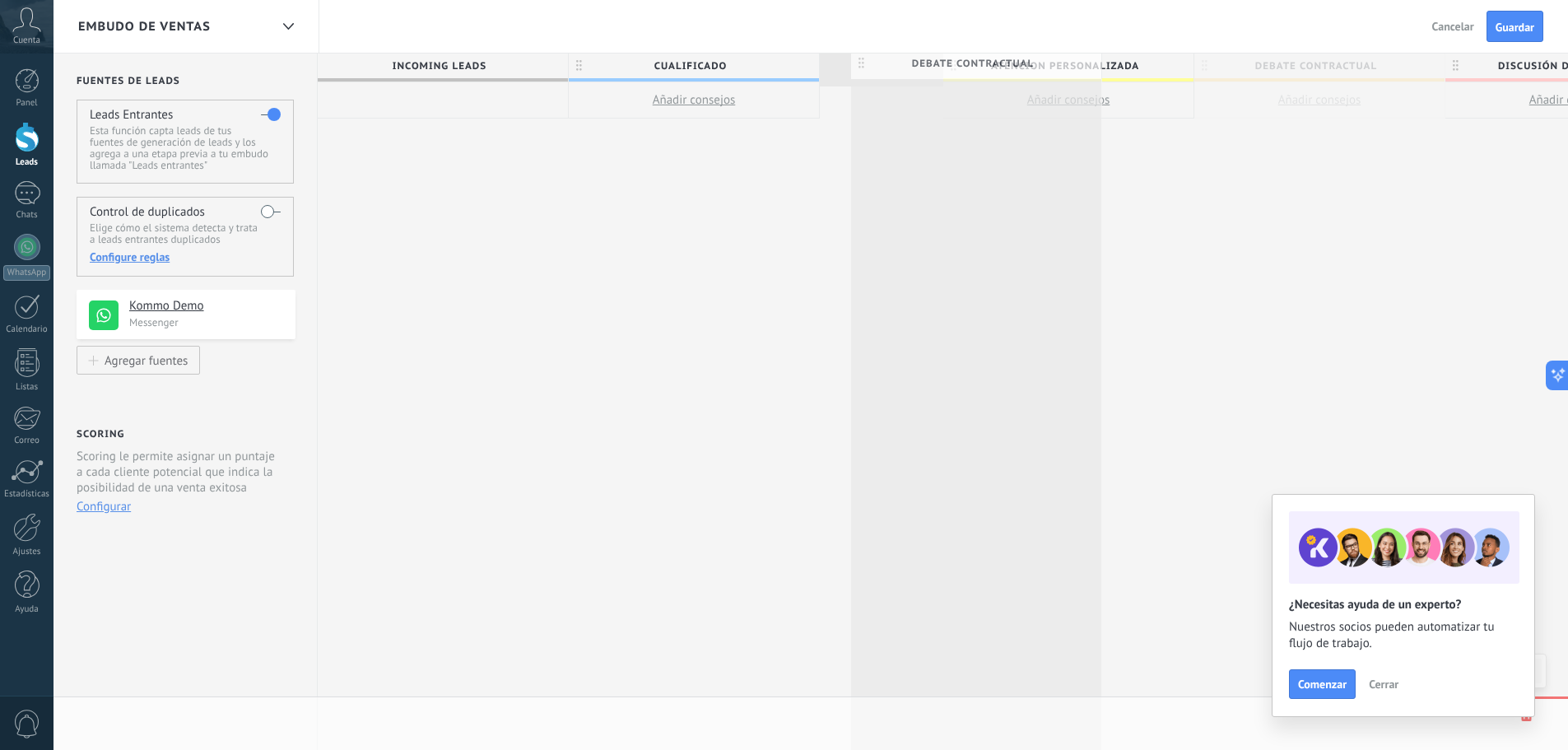
drag, startPoint x: 1081, startPoint y: 64, endPoint x: 843, endPoint y: 66, distance: 238.0
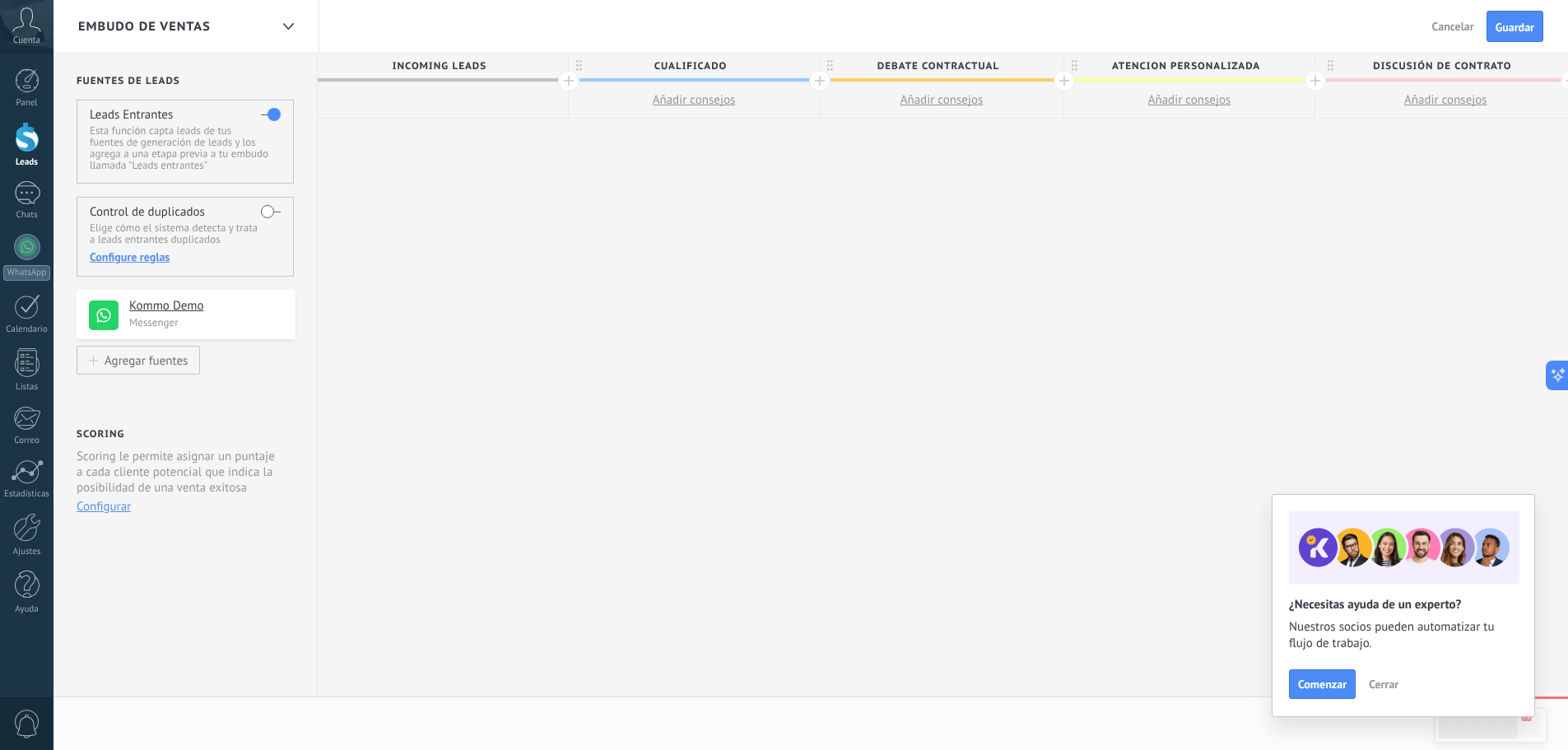
click at [956, 65] on span "Debate contractual" at bounding box center [937, 66] width 235 height 26
click at [956, 65] on input "**********" at bounding box center [938, 65] width 219 height 25
type input "**********"
click at [1531, 23] on span "Guardar" at bounding box center [1515, 28] width 38 height 12
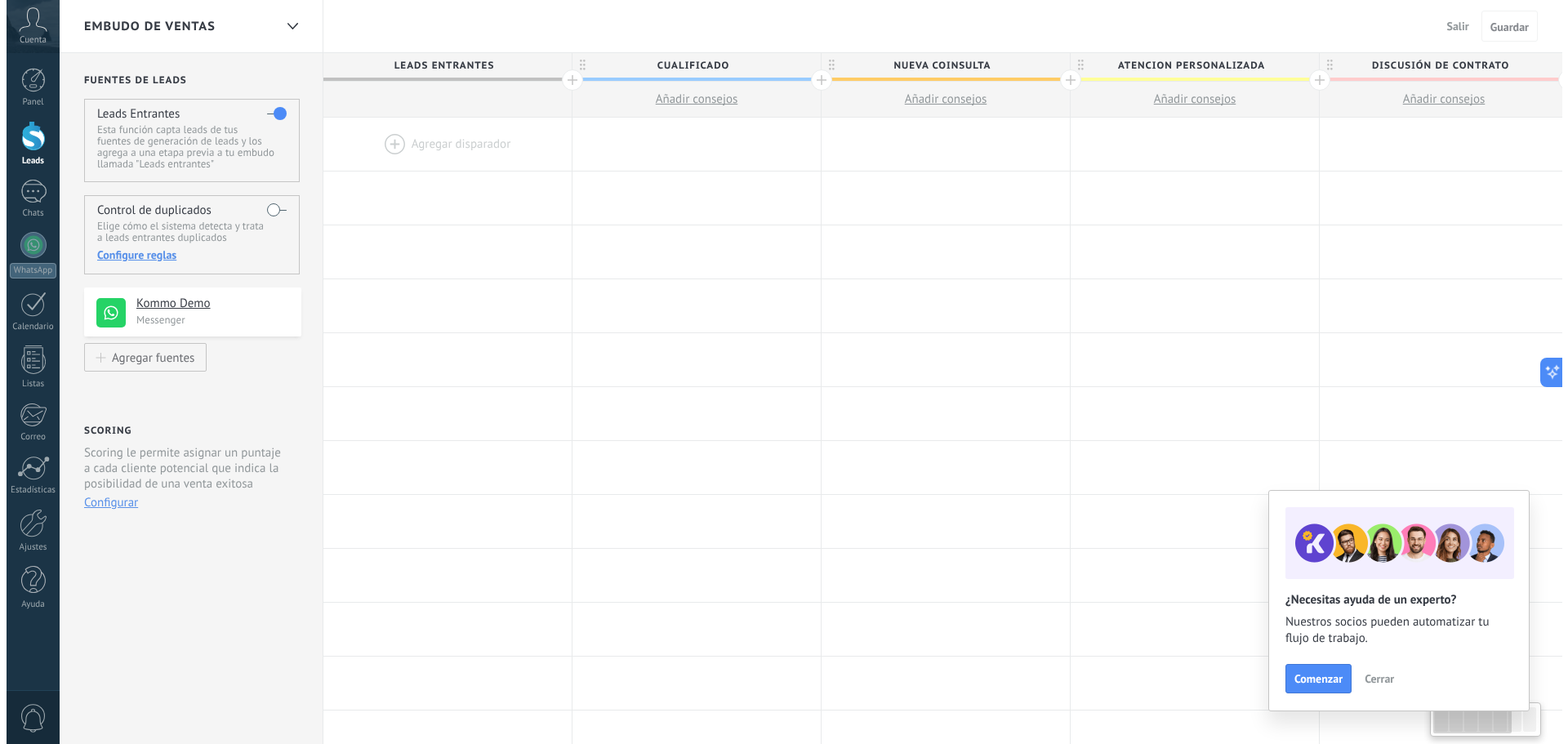
scroll to position [0, 2]
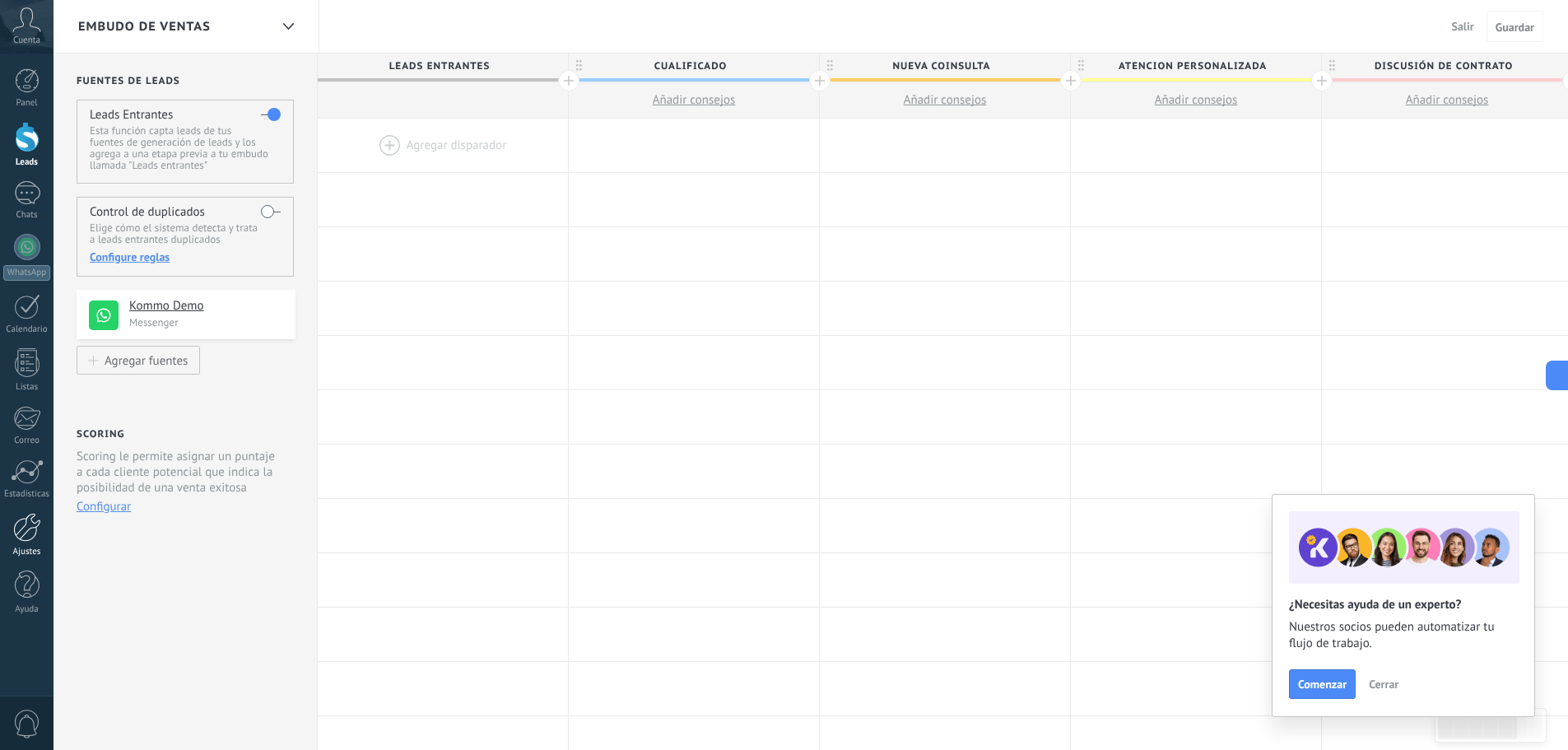
click at [24, 531] on div at bounding box center [27, 527] width 28 height 29
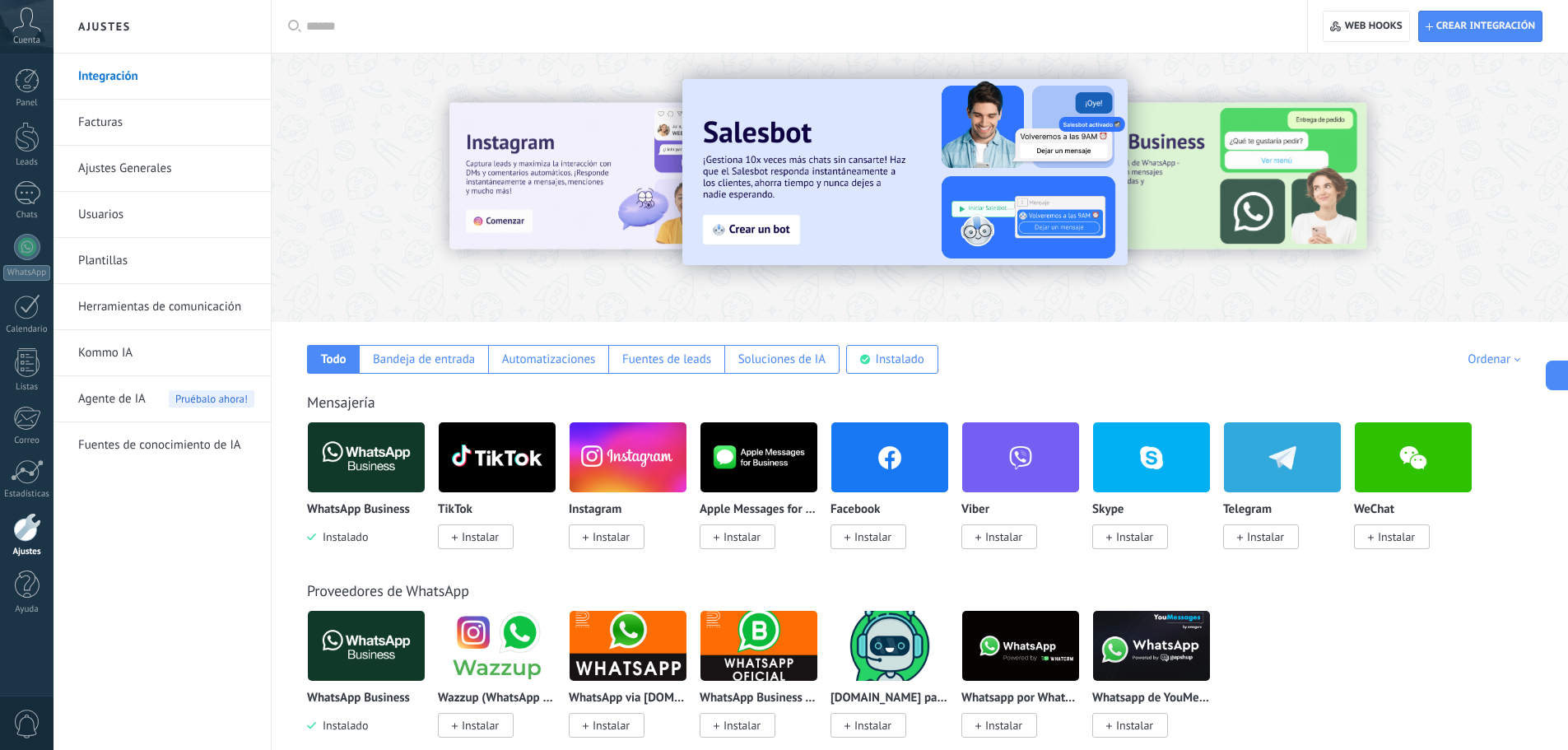
click at [1267, 541] on span "Instalar" at bounding box center [1266, 536] width 37 height 15
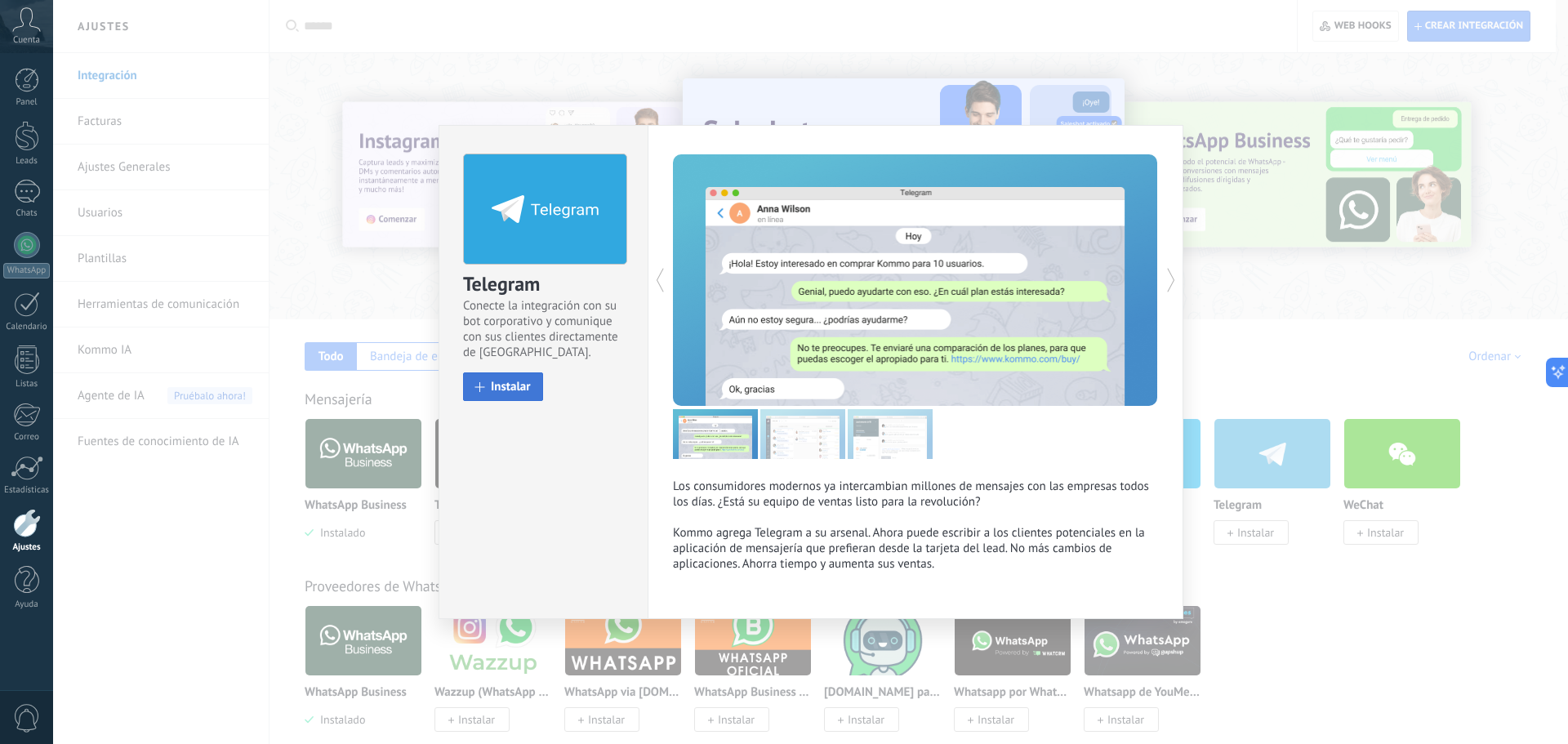
click at [516, 385] on span "Instalar" at bounding box center [511, 387] width 40 height 13
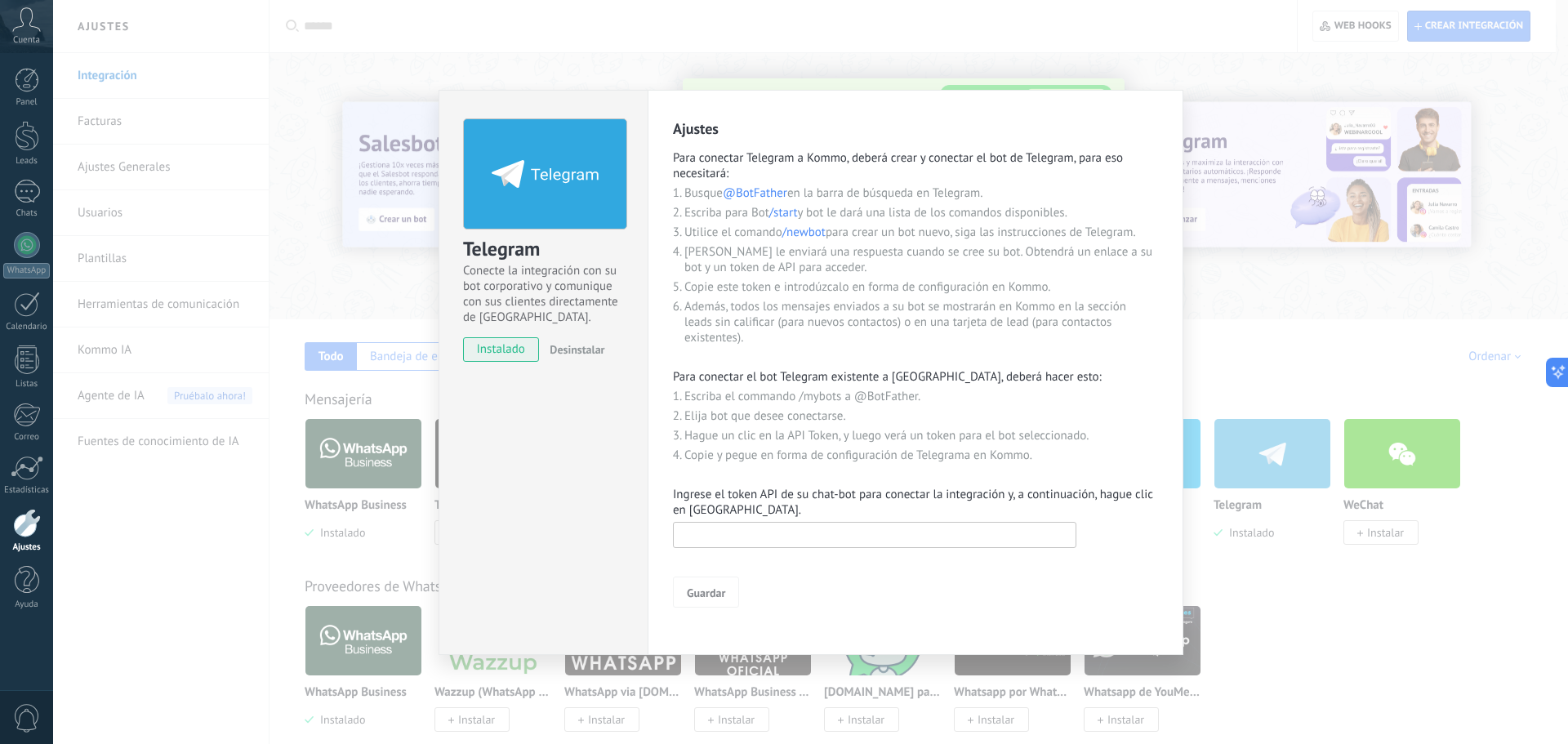
click at [866, 531] on input "text" at bounding box center [874, 534] width 403 height 26
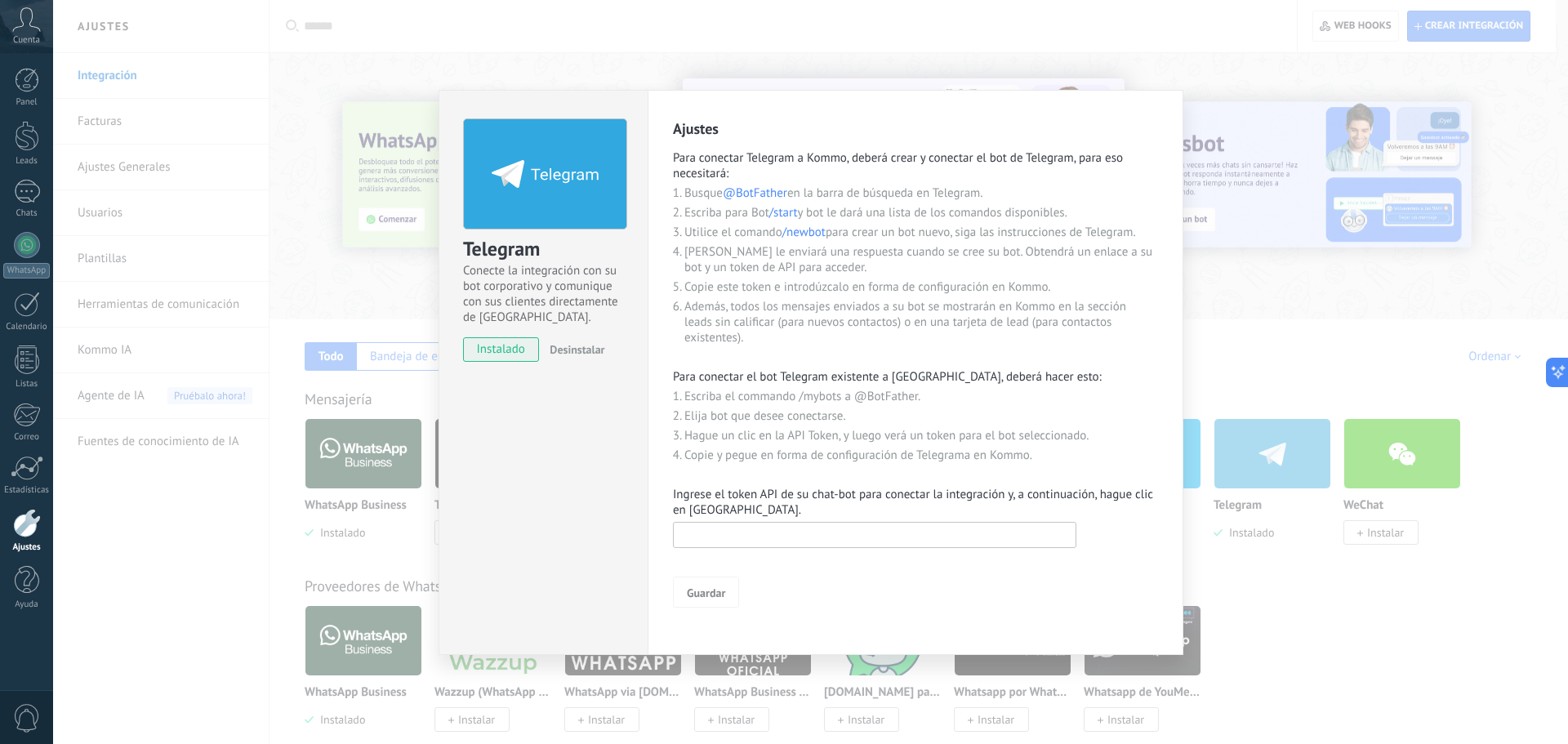
paste input "**********"
type input "**********"
click at [725, 590] on button "Guardar" at bounding box center [706, 592] width 66 height 31
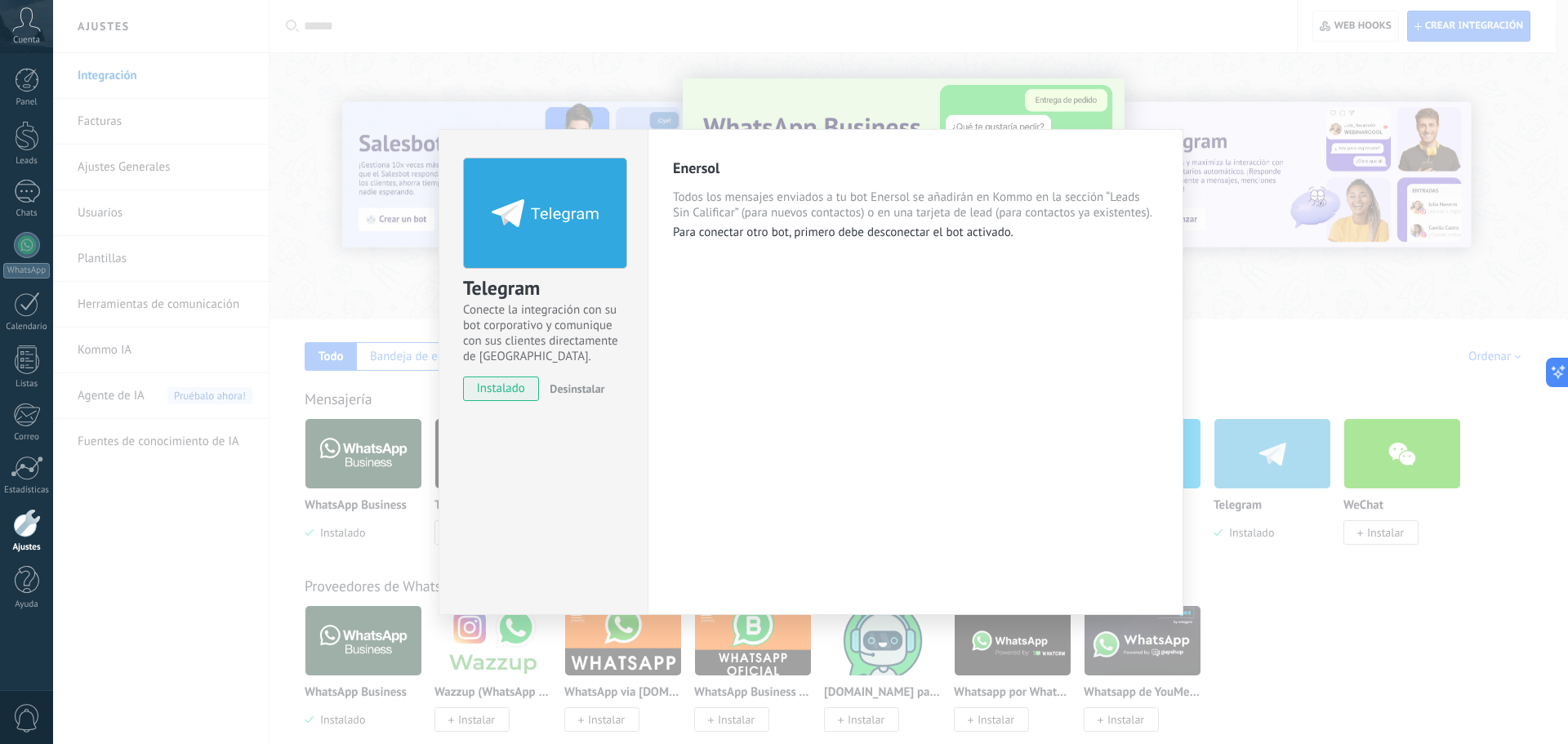
click at [1299, 319] on div "Telegram Conecte la integración con su bot corporativo y comunique con sus clie…" at bounding box center [809, 372] width 1514 height 744
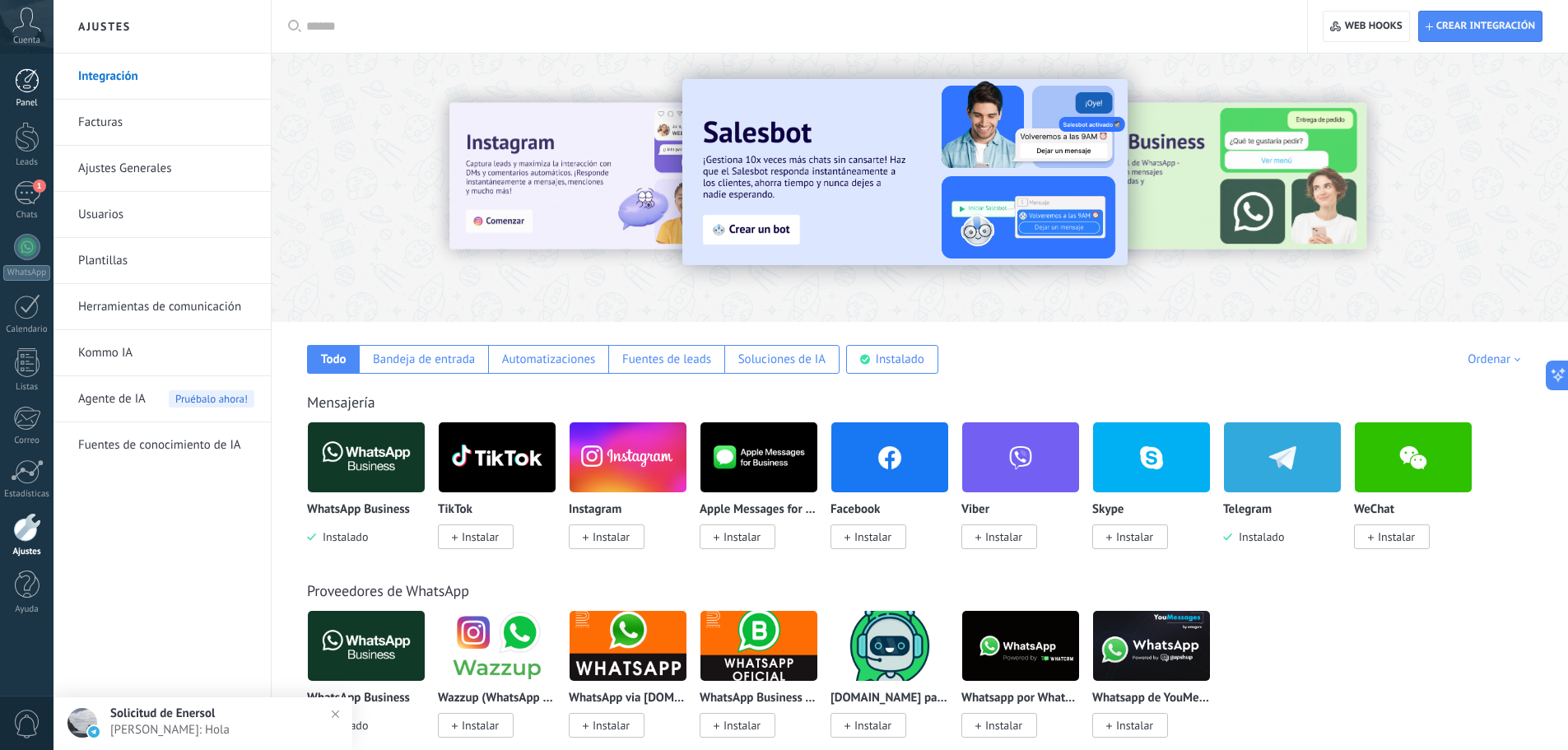
click at [35, 78] on div at bounding box center [27, 80] width 25 height 25
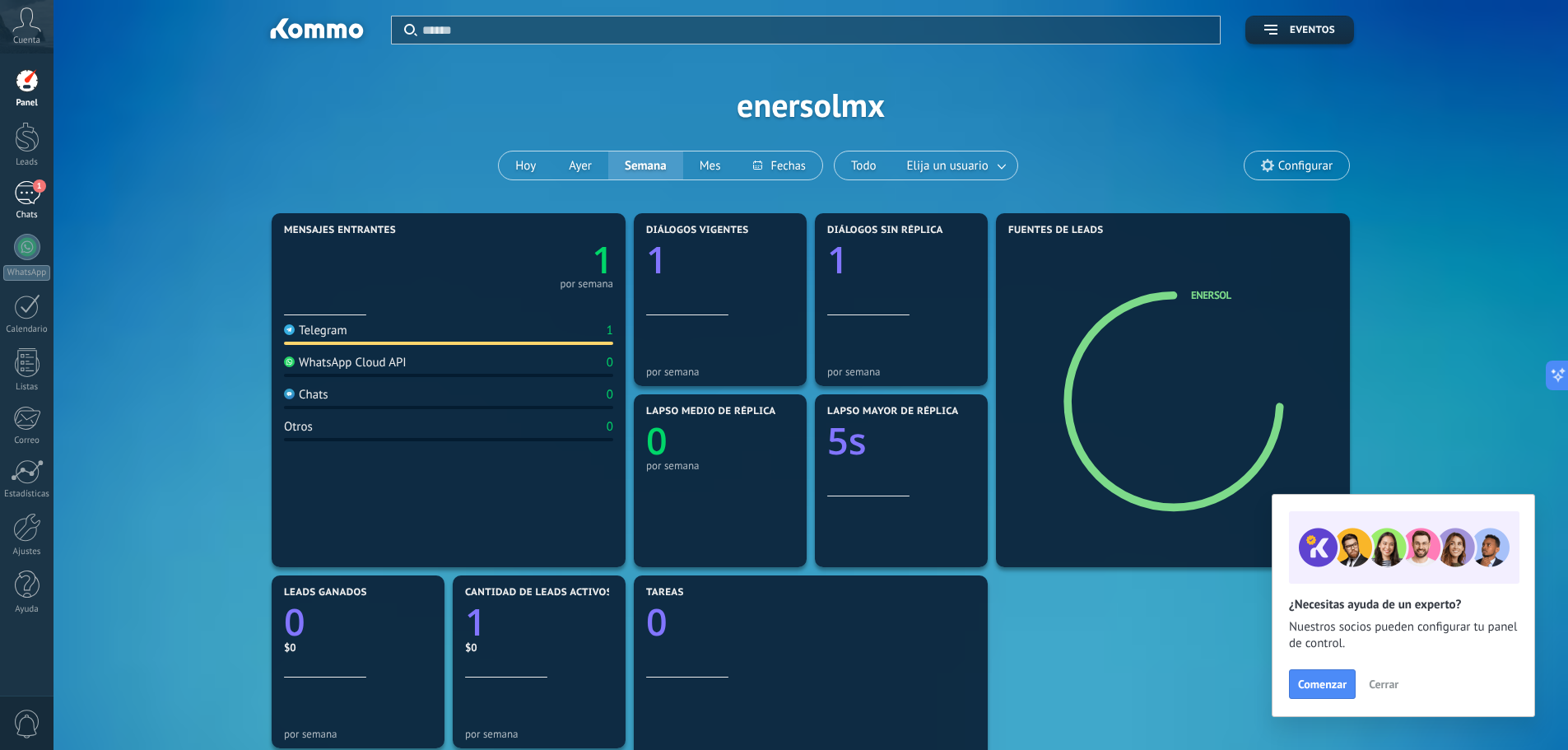
click at [31, 204] on div "1" at bounding box center [27, 193] width 27 height 24
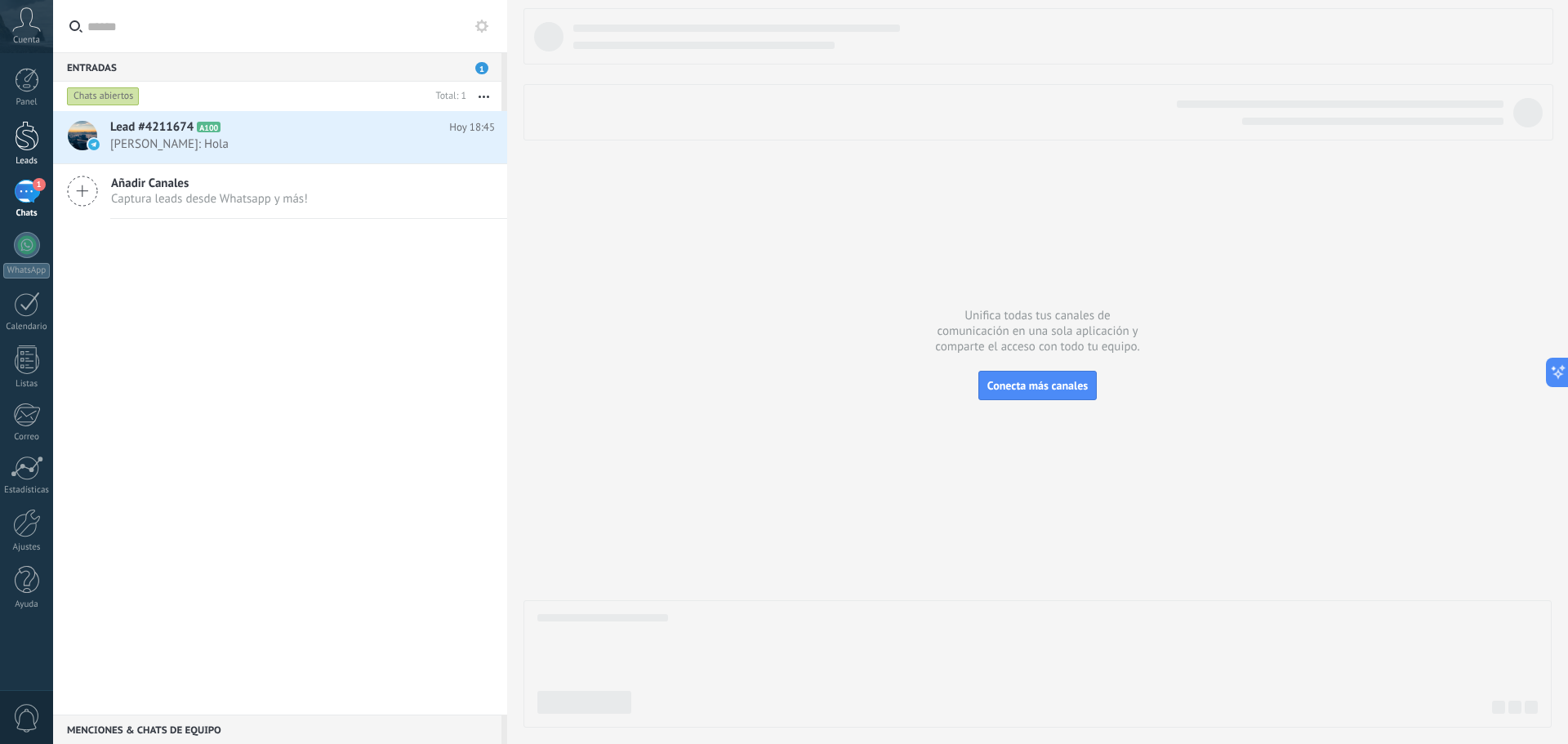
click at [22, 122] on div at bounding box center [26, 136] width 24 height 30
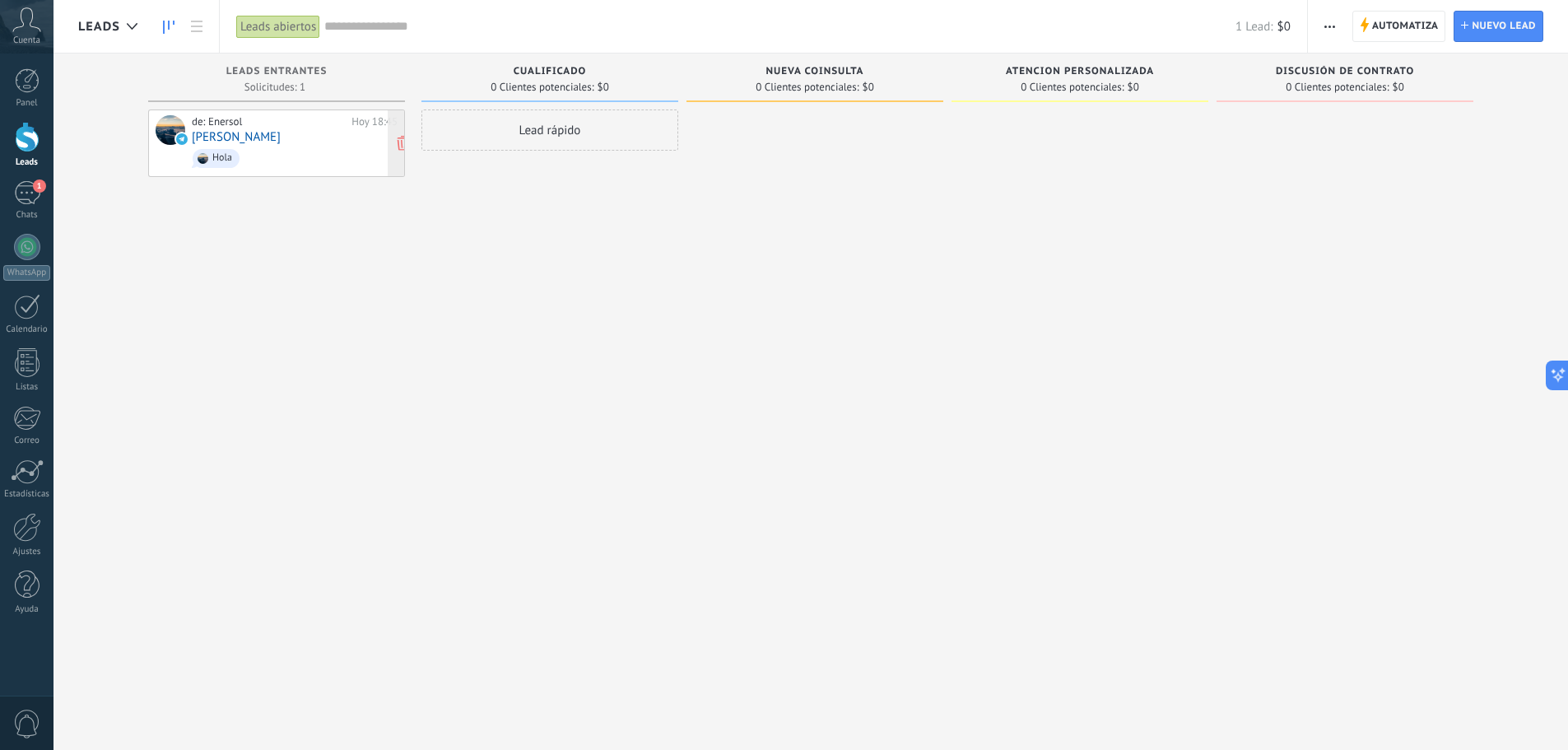
click at [329, 156] on span "Hola" at bounding box center [294, 158] width 206 height 26
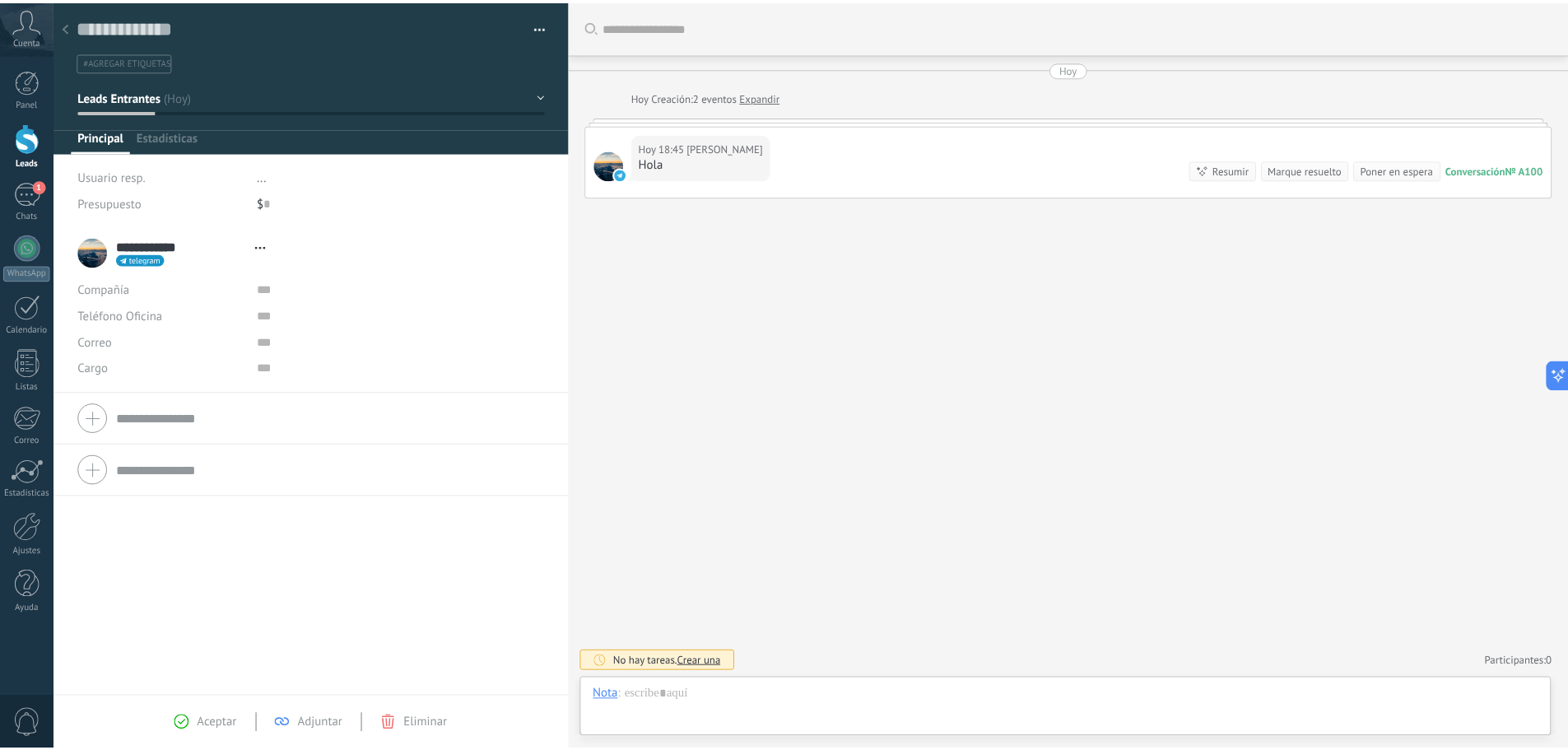
scroll to position [25, 0]
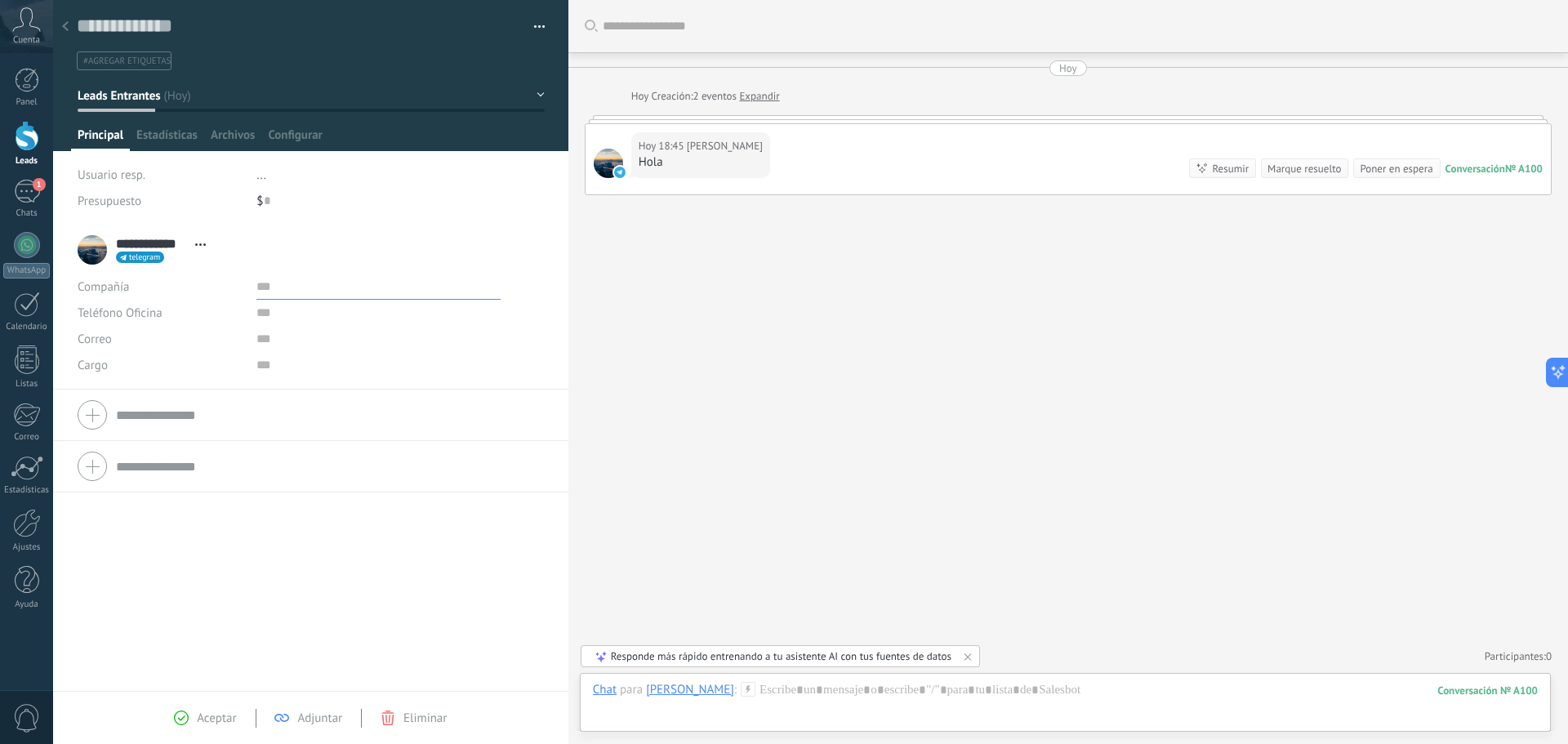
click at [258, 287] on input "text" at bounding box center [379, 286] width 244 height 26
click at [258, 337] on input "text" at bounding box center [379, 339] width 244 height 26
click at [265, 314] on input "text" at bounding box center [379, 312] width 244 height 26
click at [266, 282] on input "text" at bounding box center [379, 286] width 244 height 26
click at [174, 412] on form "Compañía Teléfono Oficina Ofic. directo Celular Fax Casa Otro Teléfono Oficina …" at bounding box center [310, 415] width 467 height 41
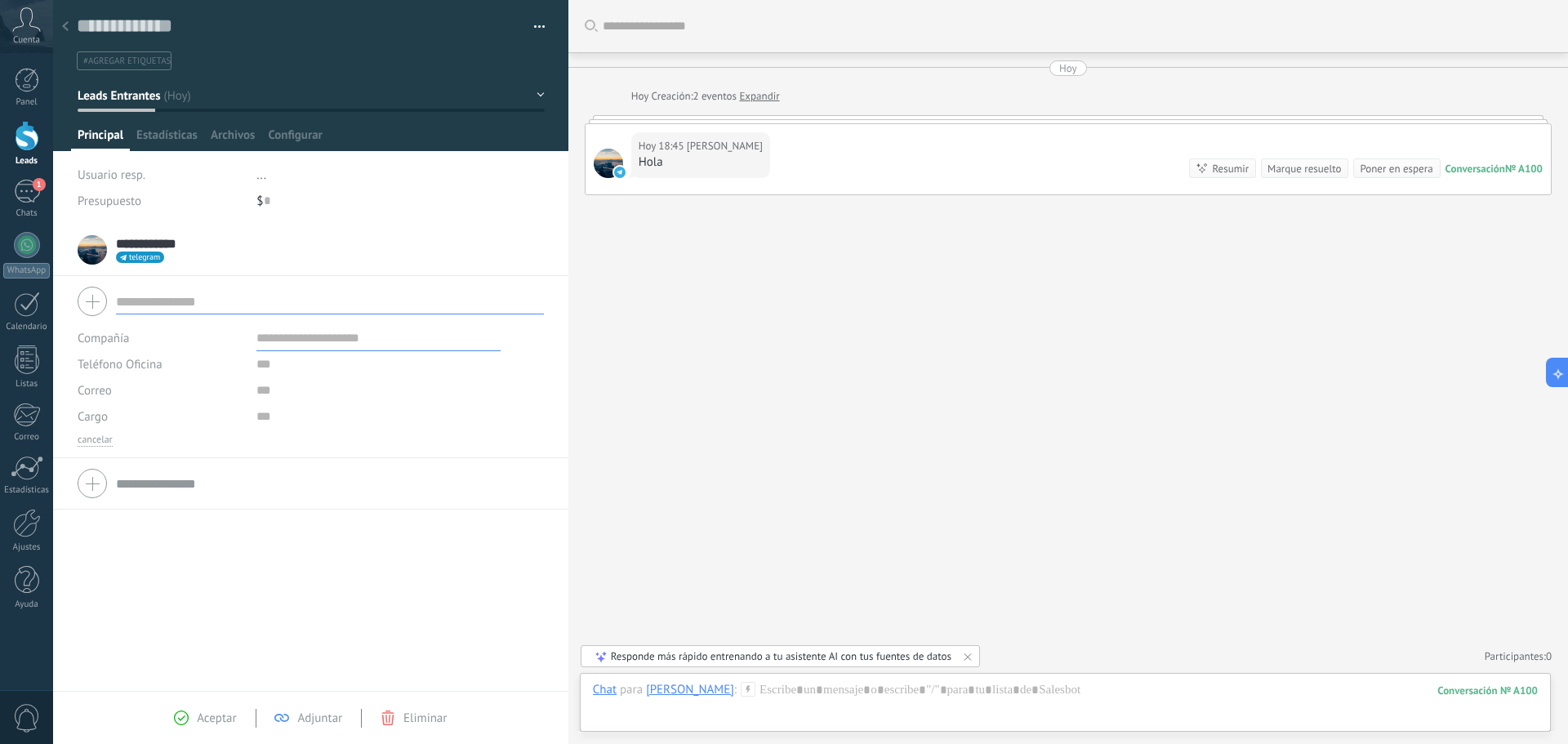
click at [107, 339] on label "Compañía" at bounding box center [103, 338] width 52 height 13
click at [110, 339] on label "Compañía" at bounding box center [103, 338] width 52 height 13
click at [98, 302] on div at bounding box center [310, 302] width 467 height 41
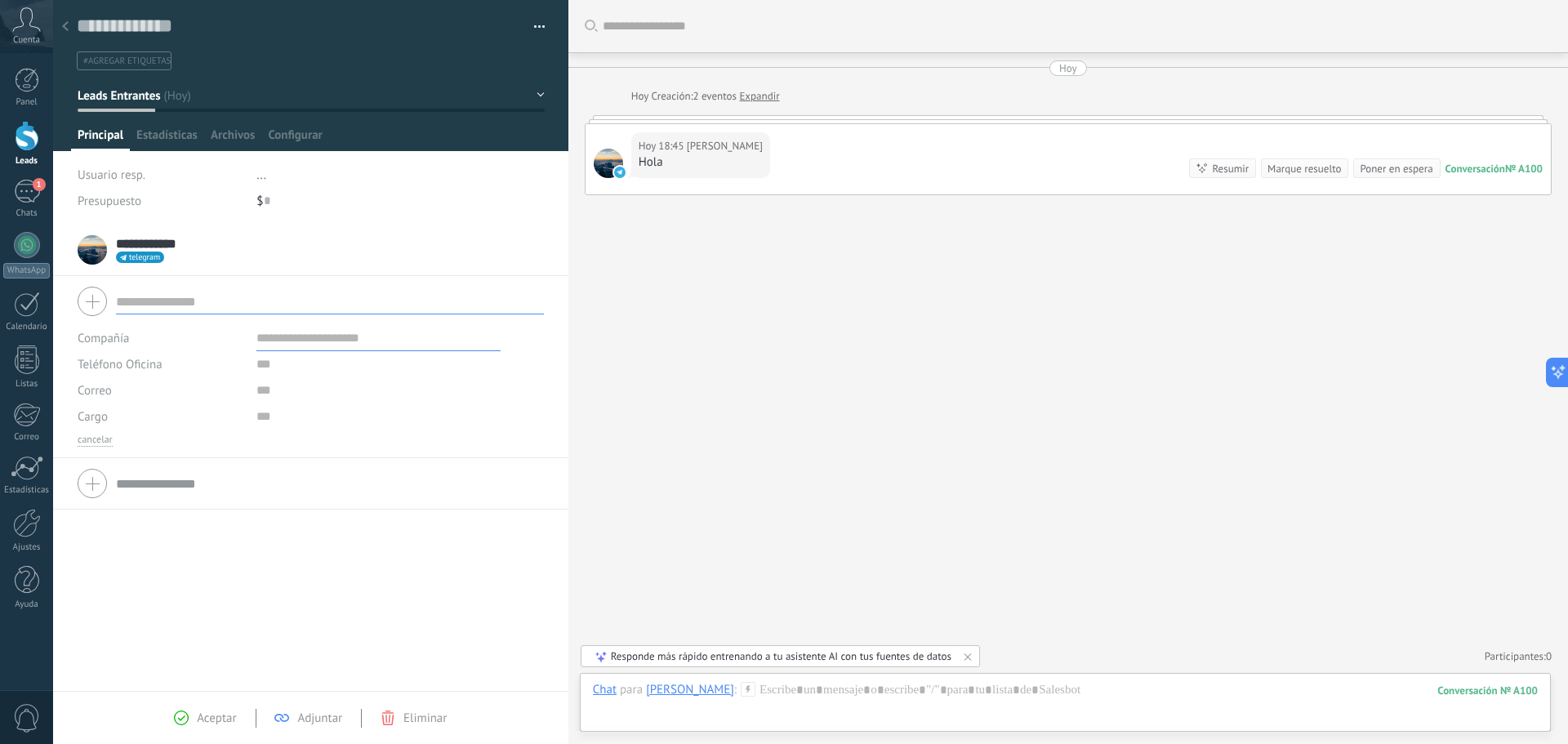
click at [172, 308] on input "text" at bounding box center [330, 301] width 428 height 26
click at [313, 339] on input "text" at bounding box center [379, 338] width 244 height 26
click at [292, 362] on input "text" at bounding box center [379, 364] width 244 height 26
click at [162, 311] on input "text" at bounding box center [330, 301] width 428 height 26
click at [98, 300] on div at bounding box center [310, 302] width 467 height 41
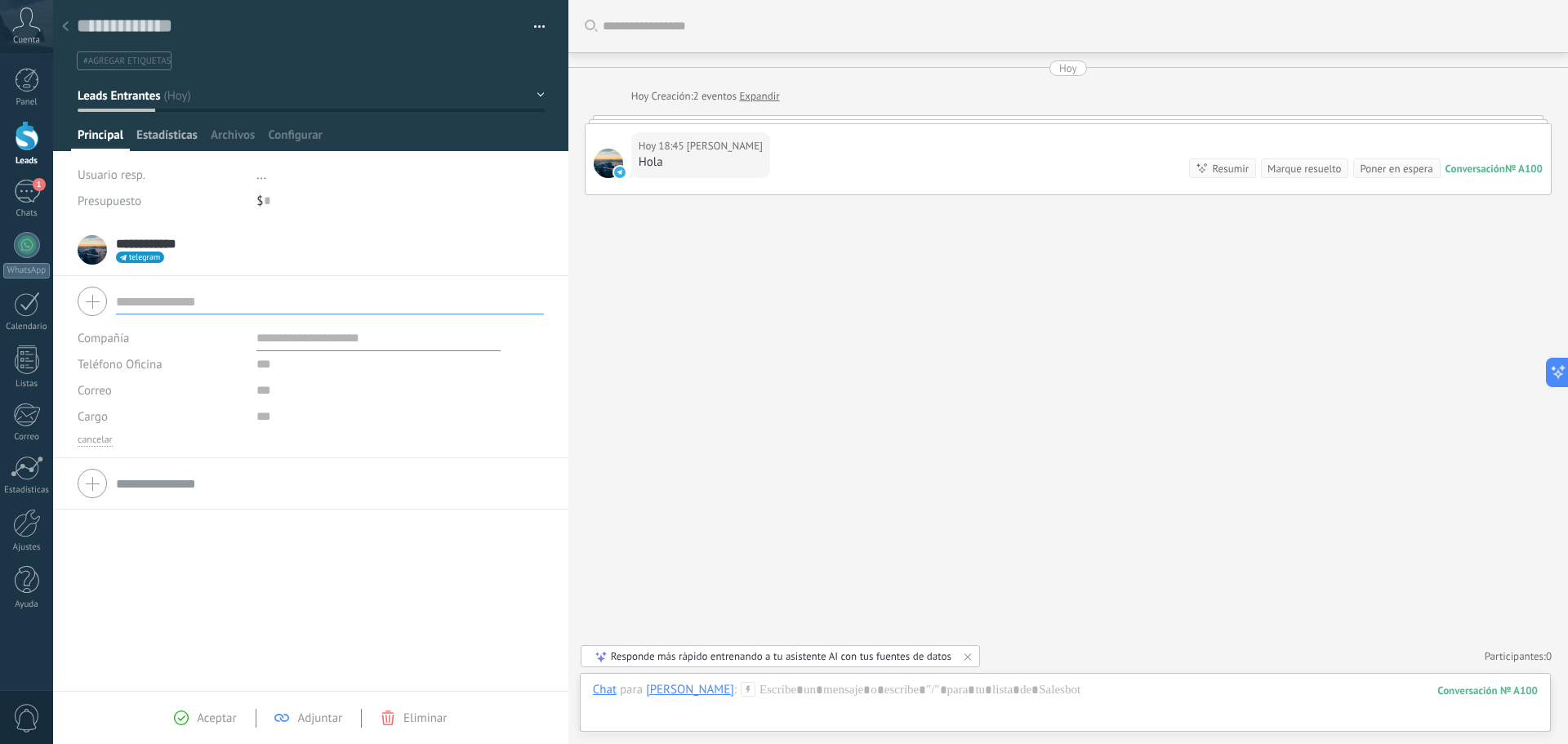
click at [176, 140] on span "Estadísticas" at bounding box center [167, 139] width 62 height 23
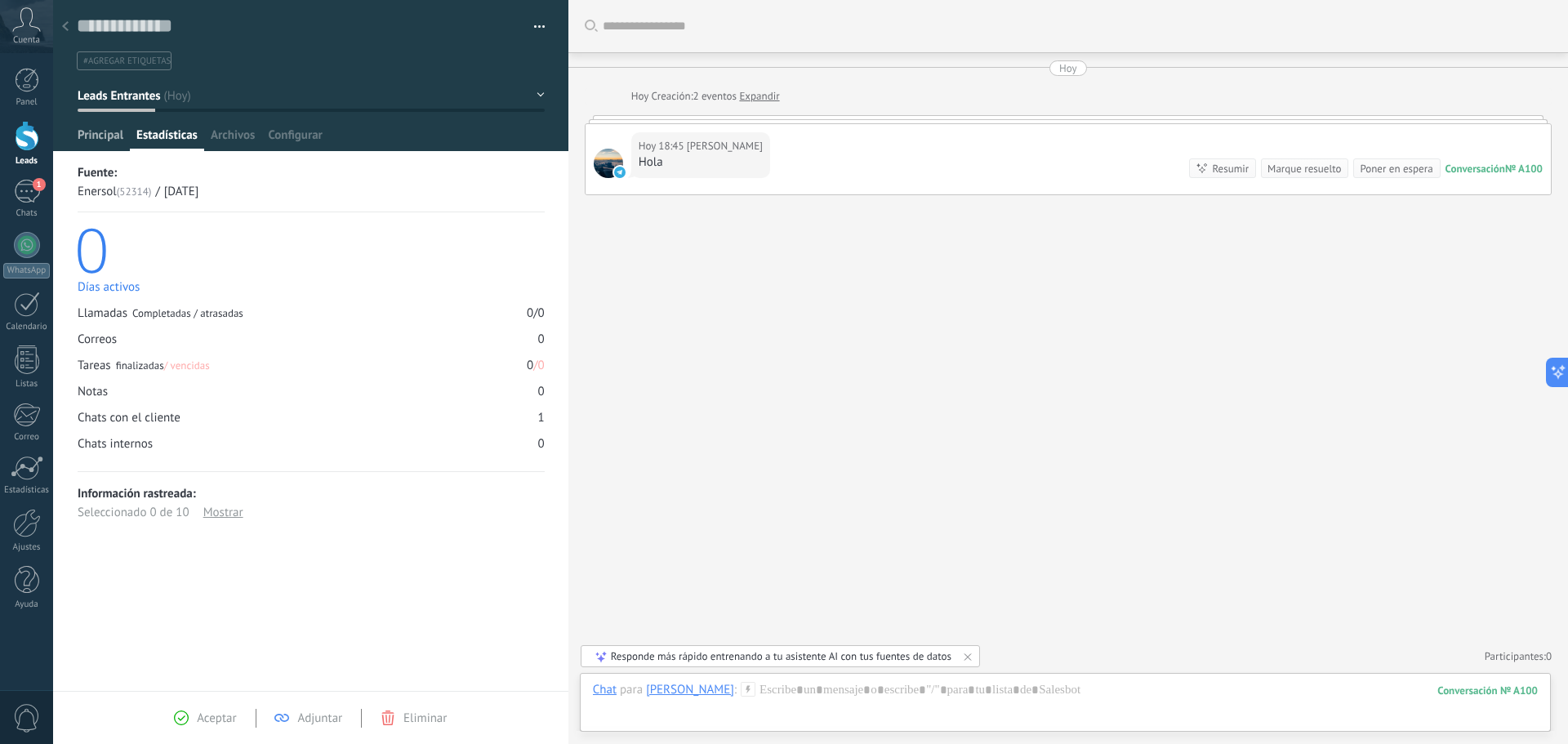
click at [90, 139] on span "Principal" at bounding box center [100, 139] width 46 height 23
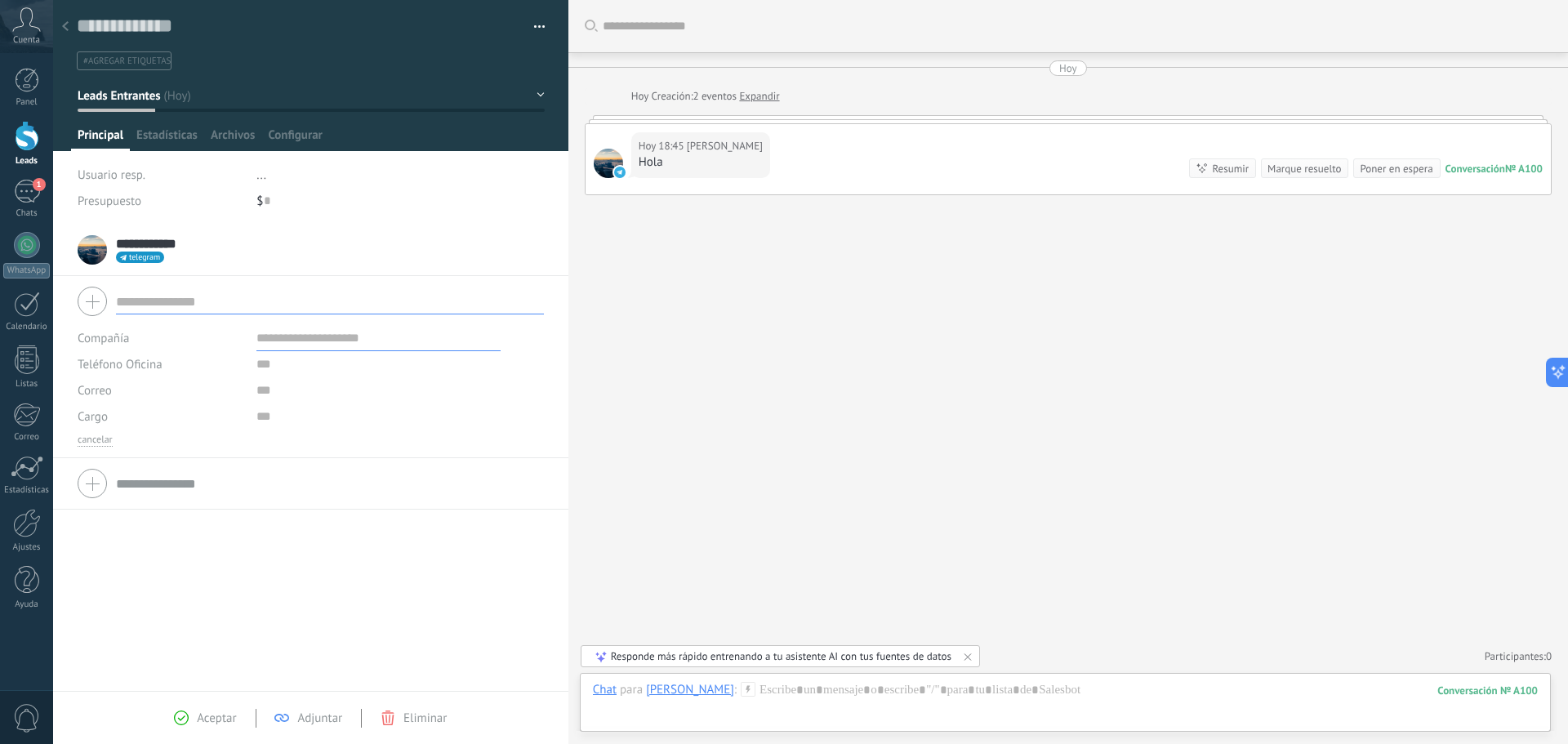
click at [101, 307] on div at bounding box center [310, 302] width 467 height 41
click at [102, 483] on div at bounding box center [310, 483] width 467 height 41
click at [98, 486] on div at bounding box center [310, 483] width 467 height 41
click at [96, 302] on div at bounding box center [310, 302] width 467 height 41
click at [302, 336] on input "text" at bounding box center [379, 338] width 244 height 26
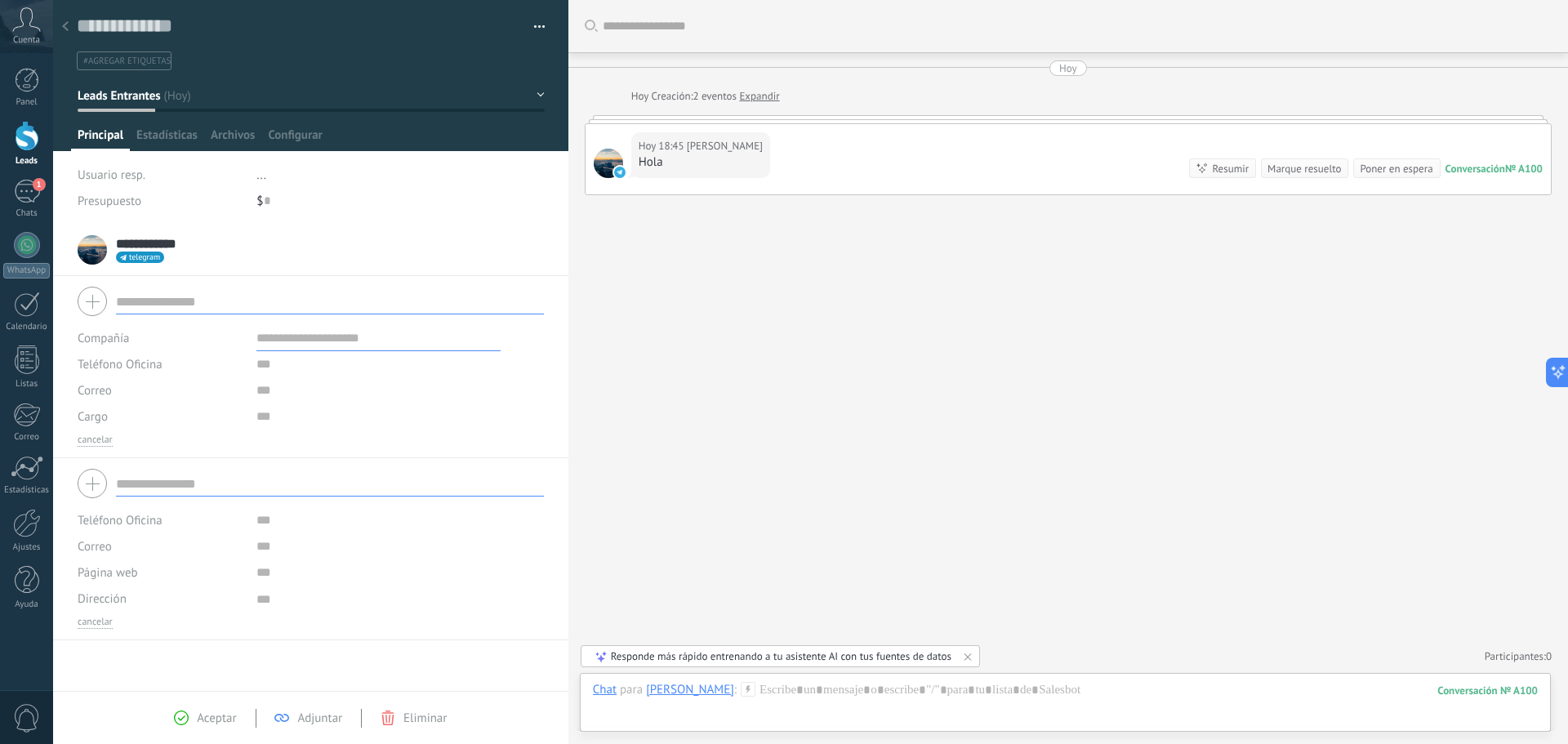
drag, startPoint x: 127, startPoint y: 300, endPoint x: 188, endPoint y: 274, distance: 66.3
click at [131, 301] on input "text" at bounding box center [330, 301] width 428 height 26
click at [768, 145] on div "[DATE] 18:45 [PERSON_NAME] Conversación № A100 Conversación № A100 Resumir Resu…" at bounding box center [1068, 159] width 965 height 70
click at [185, 127] on div at bounding box center [310, 75] width 516 height 151
click at [253, 132] on span "Archivos" at bounding box center [232, 139] width 44 height 23
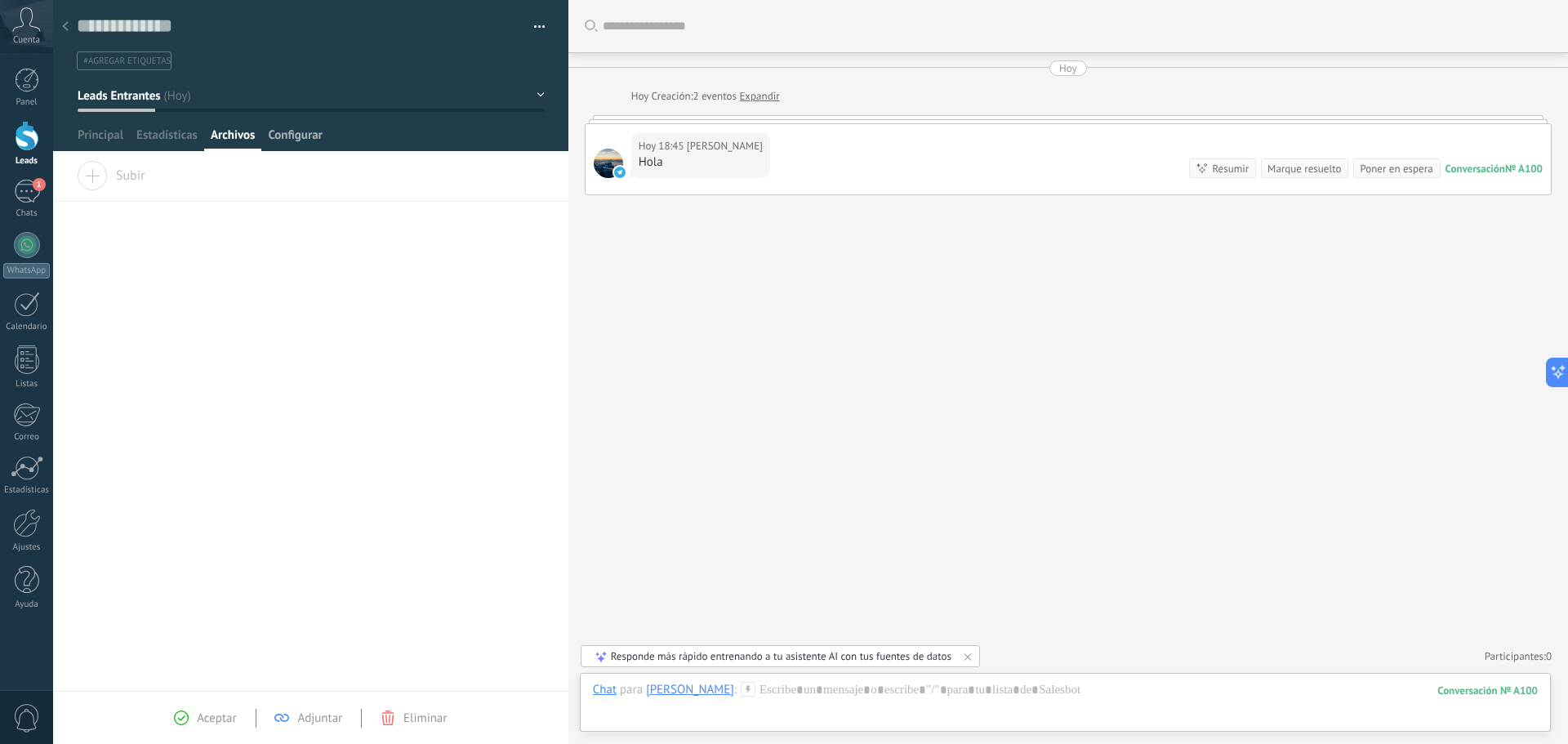
click at [297, 137] on span "Configurar" at bounding box center [294, 139] width 54 height 23
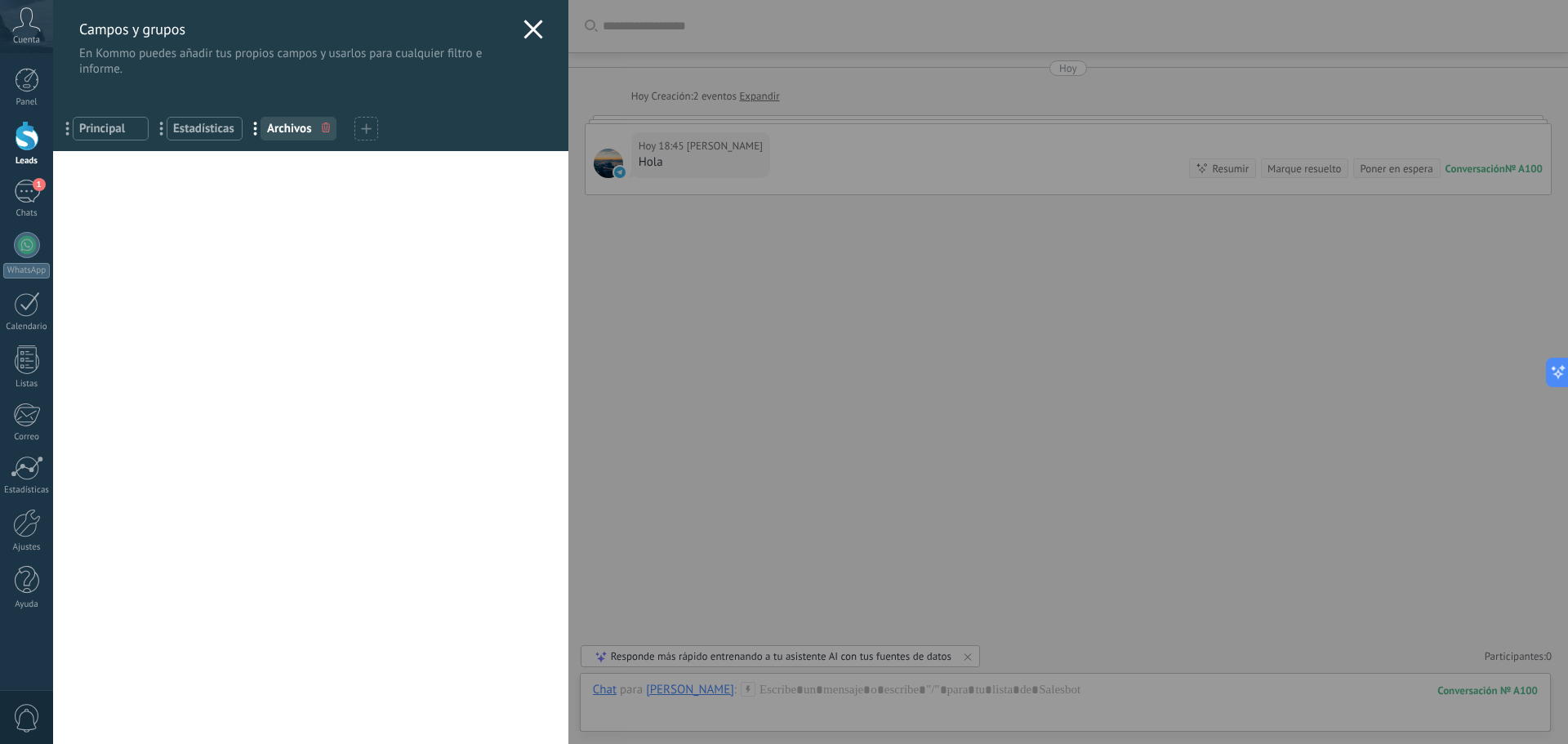
click at [113, 129] on span "Principal" at bounding box center [110, 129] width 62 height 16
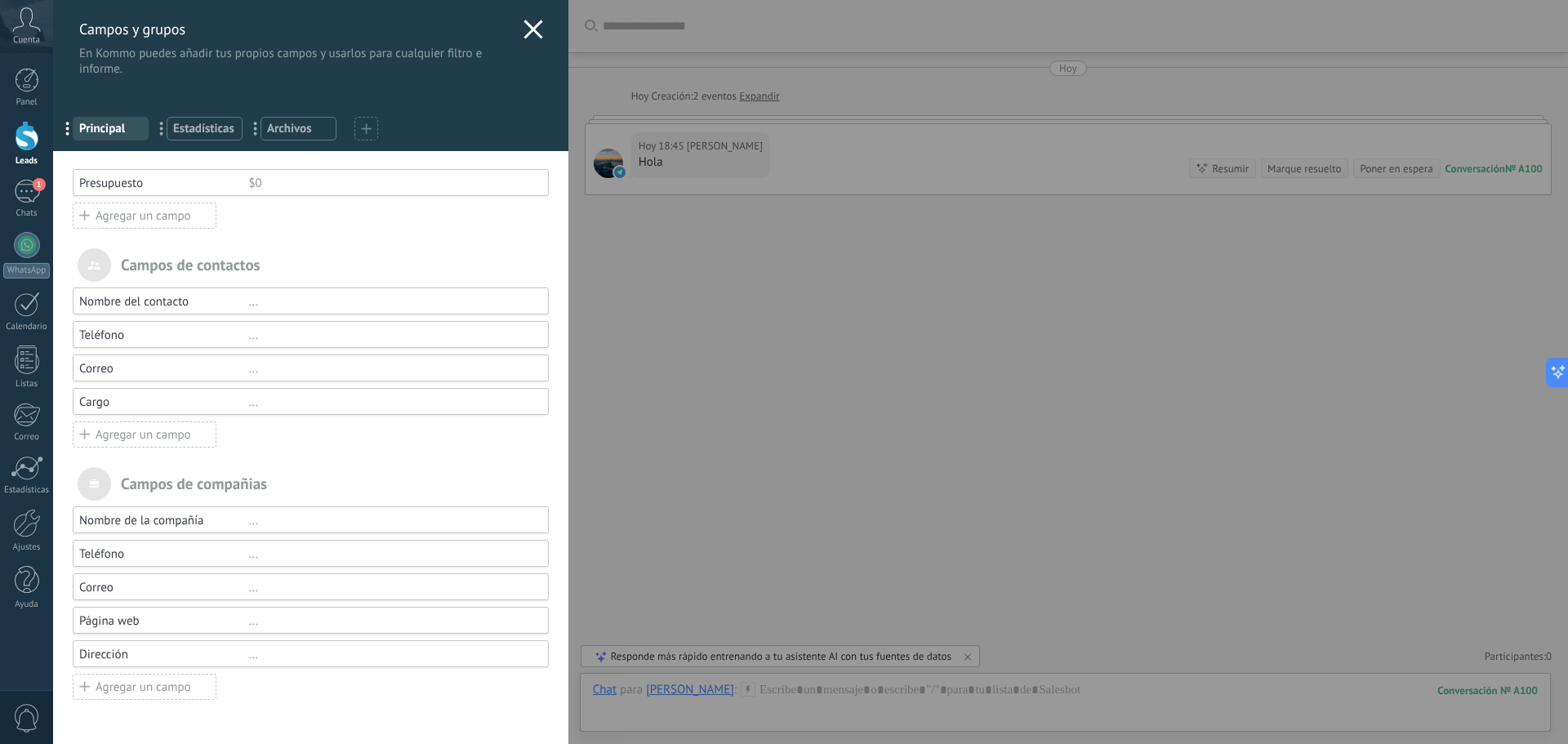
click at [212, 405] on div "Cargo" at bounding box center [163, 402] width 169 height 16
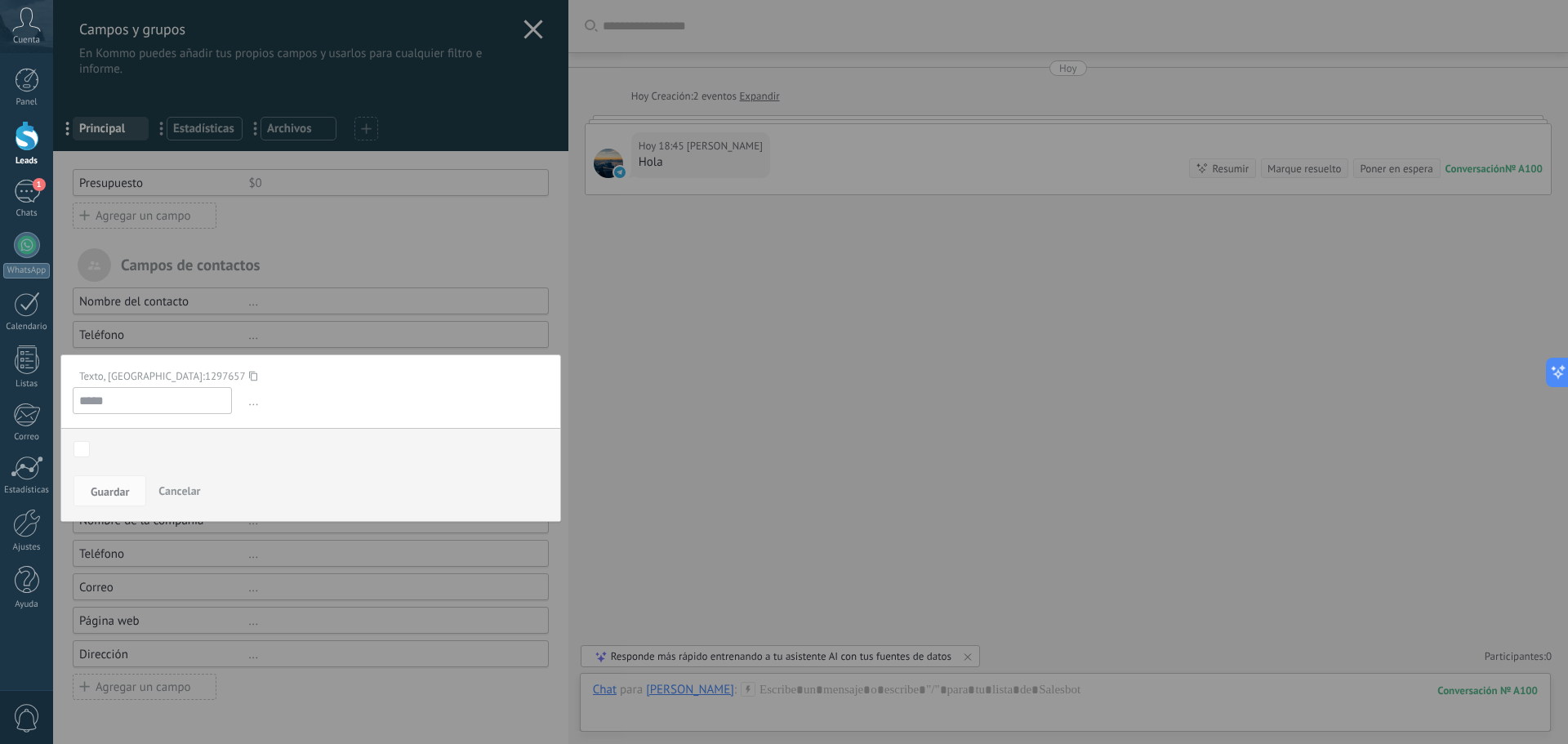
click at [184, 491] on span "Cancelar" at bounding box center [179, 490] width 42 height 15
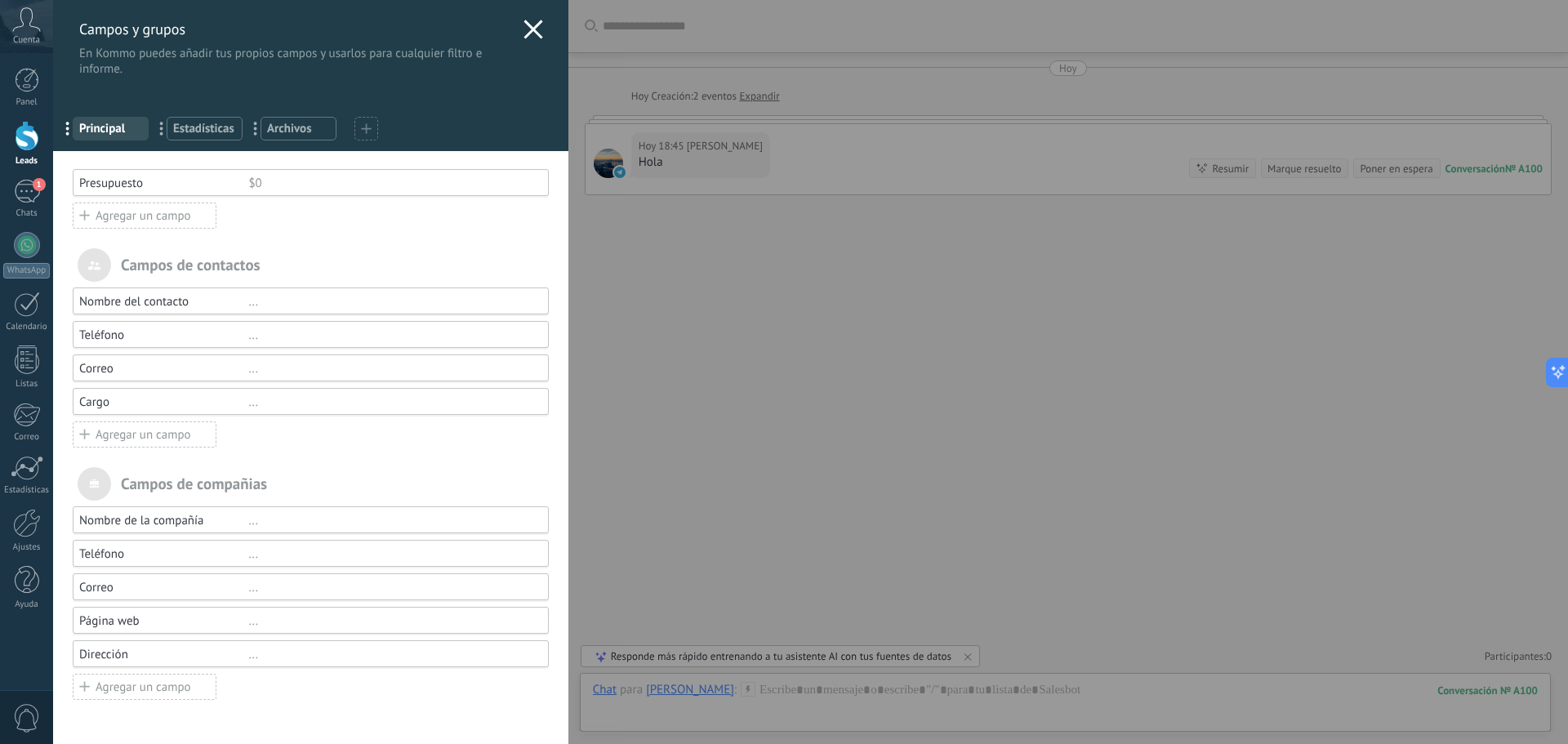
click at [405, 399] on div "..." at bounding box center [391, 402] width 285 height 16
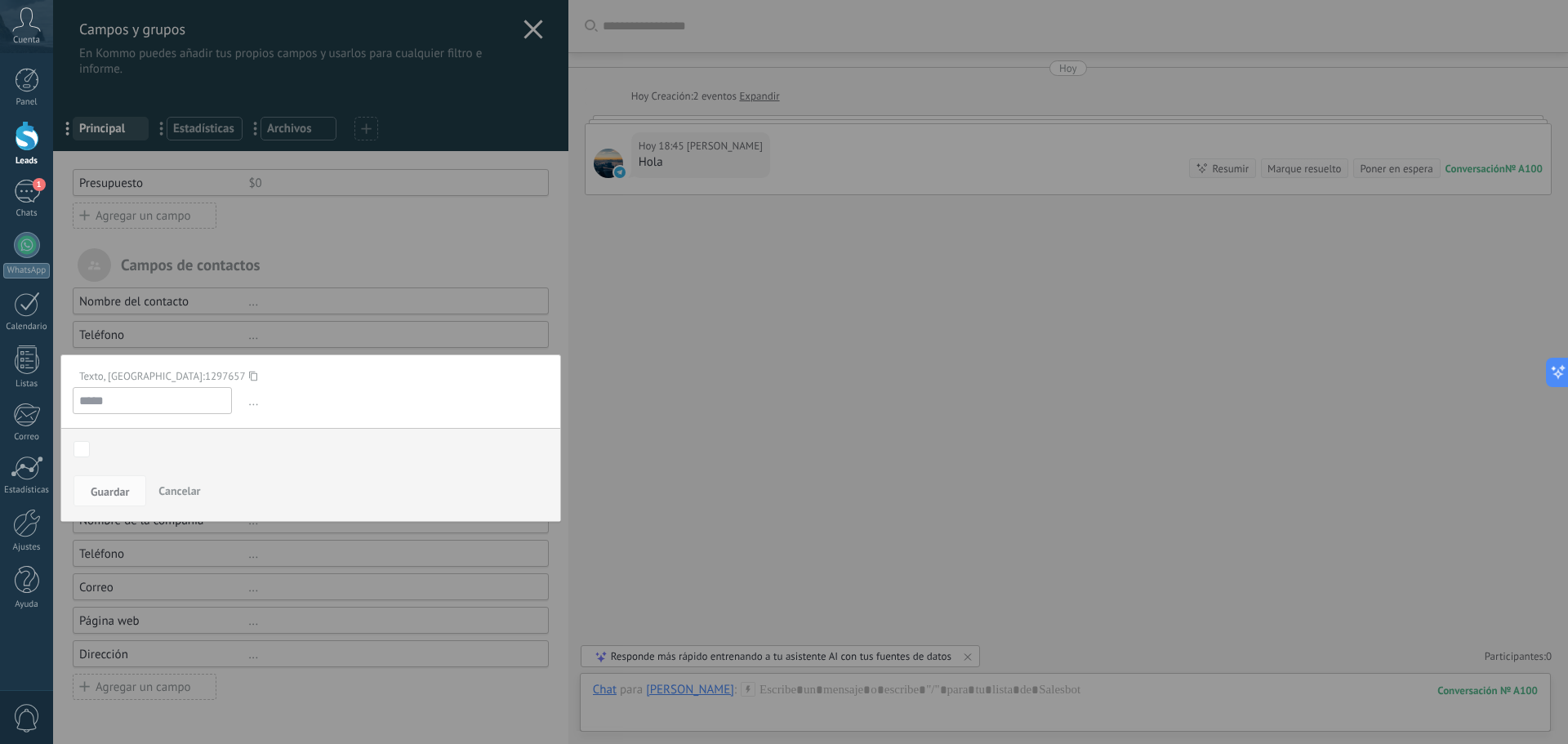
click at [258, 403] on span "..." at bounding box center [397, 401] width 303 height 27
click at [250, 403] on span "..." at bounding box center [397, 401] width 303 height 27
click at [608, 404] on div "Campos y grupos En Kommo puedes añadir tus propios campos y usarlos para cualqu…" at bounding box center [809, 372] width 1514 height 744
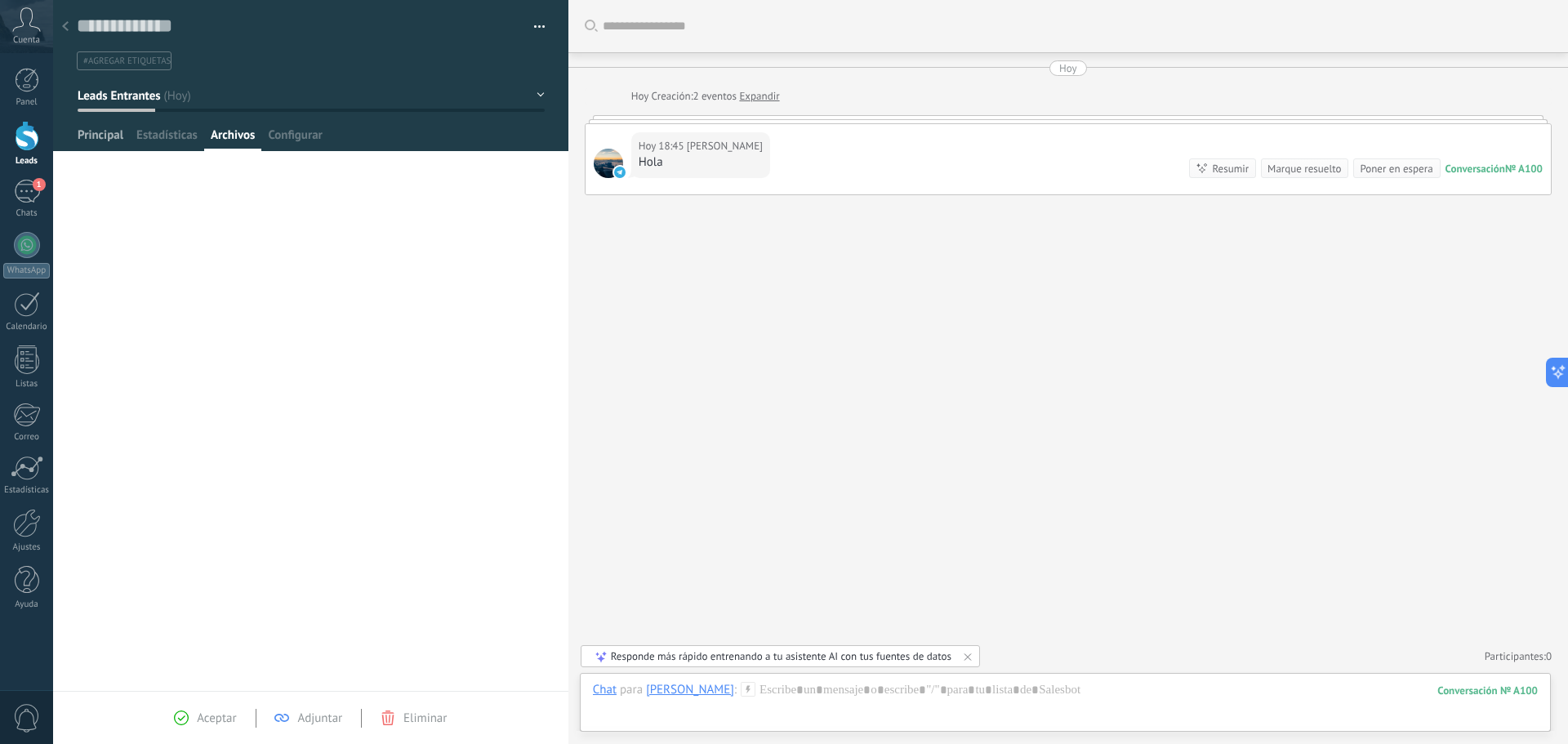
click at [101, 130] on span "Principal" at bounding box center [100, 139] width 46 height 23
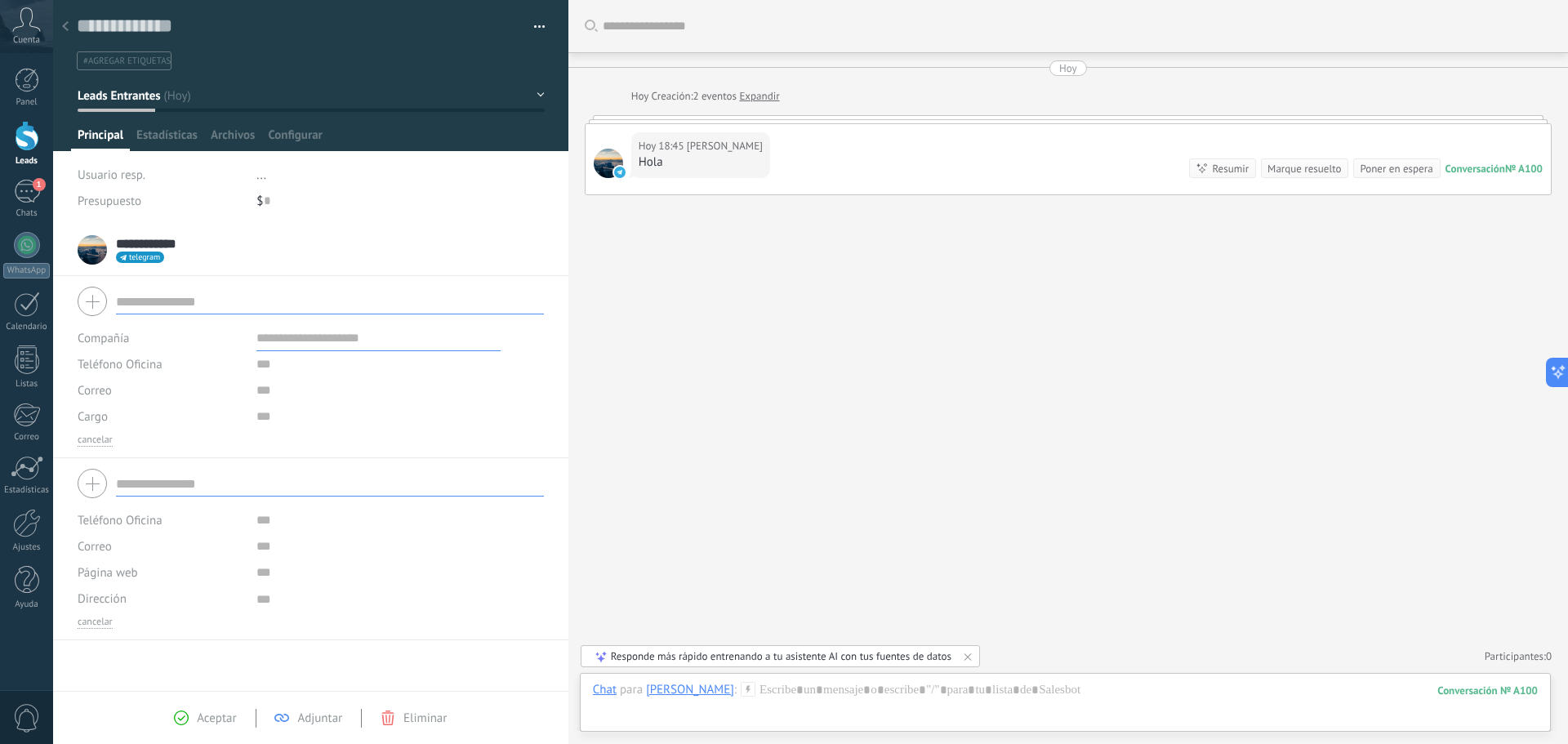
click at [97, 293] on div at bounding box center [310, 302] width 467 height 41
click at [138, 252] on div "telegram Enviar mensaje Separar el chat" at bounding box center [140, 258] width 48 height 12
click at [331, 239] on div at bounding box center [784, 372] width 1568 height 744
click at [411, 721] on span "Eliminar" at bounding box center [425, 719] width 43 height 16
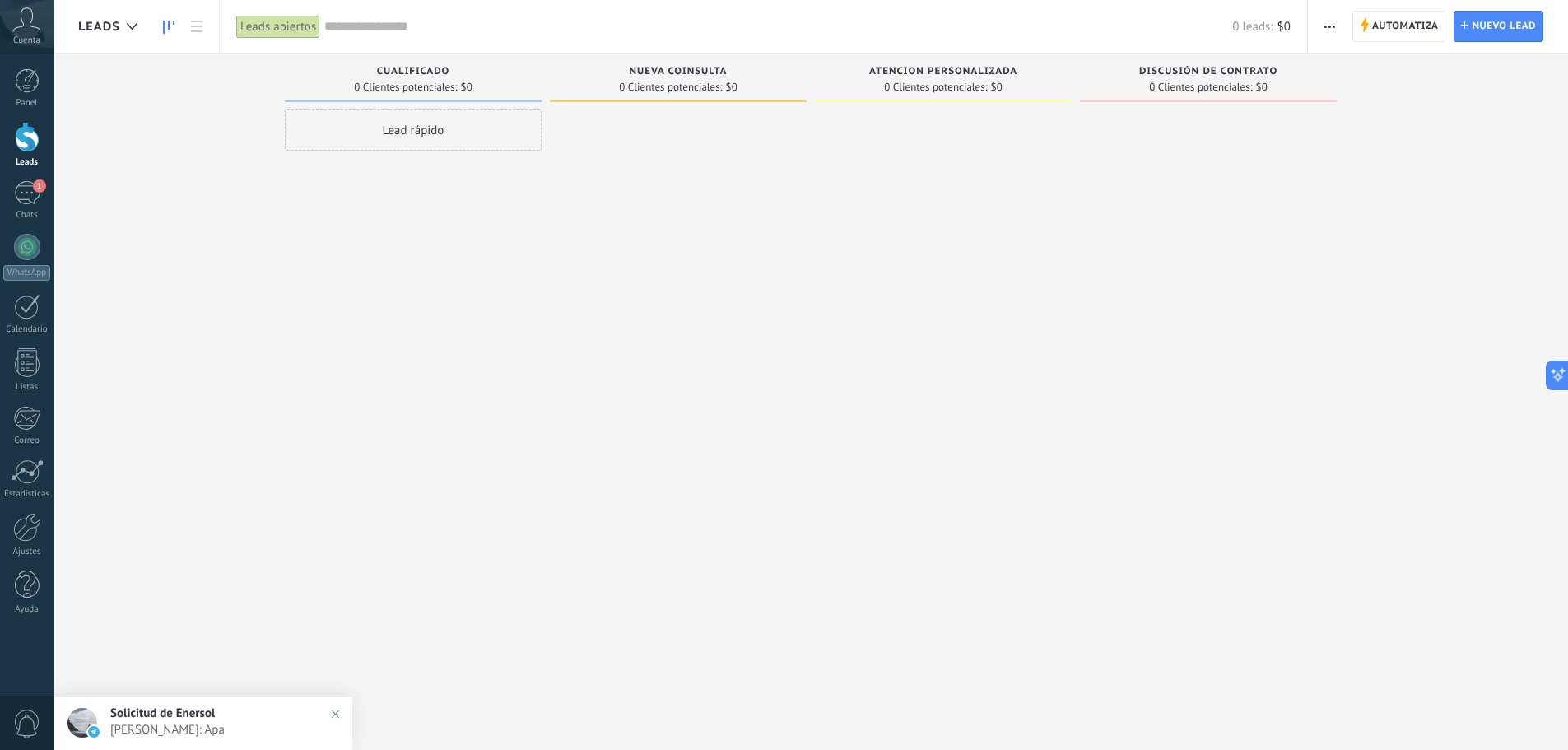
click at [469, 286] on div "Lead rápido" at bounding box center [412, 377] width 257 height 535
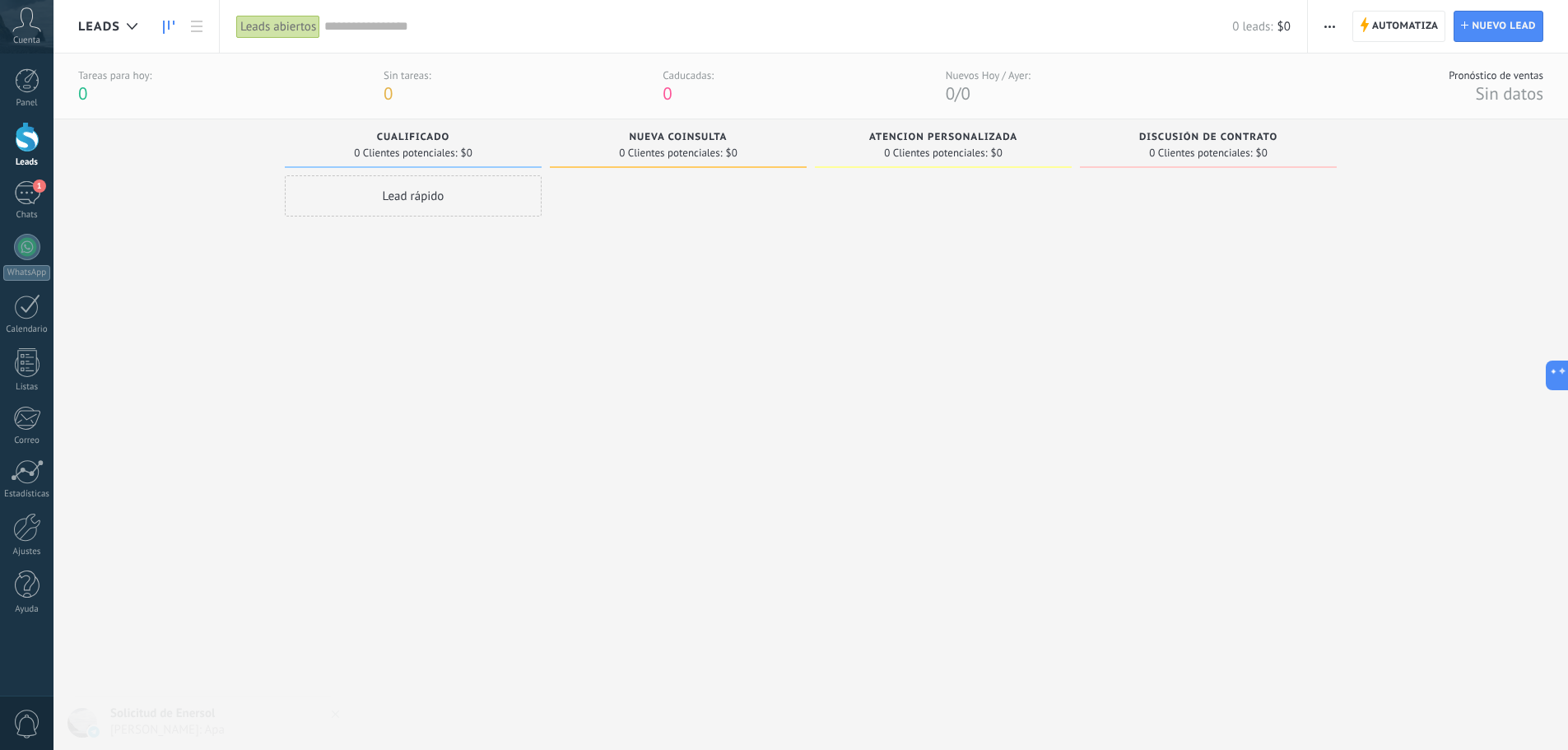
click at [28, 30] on icon at bounding box center [27, 20] width 29 height 25
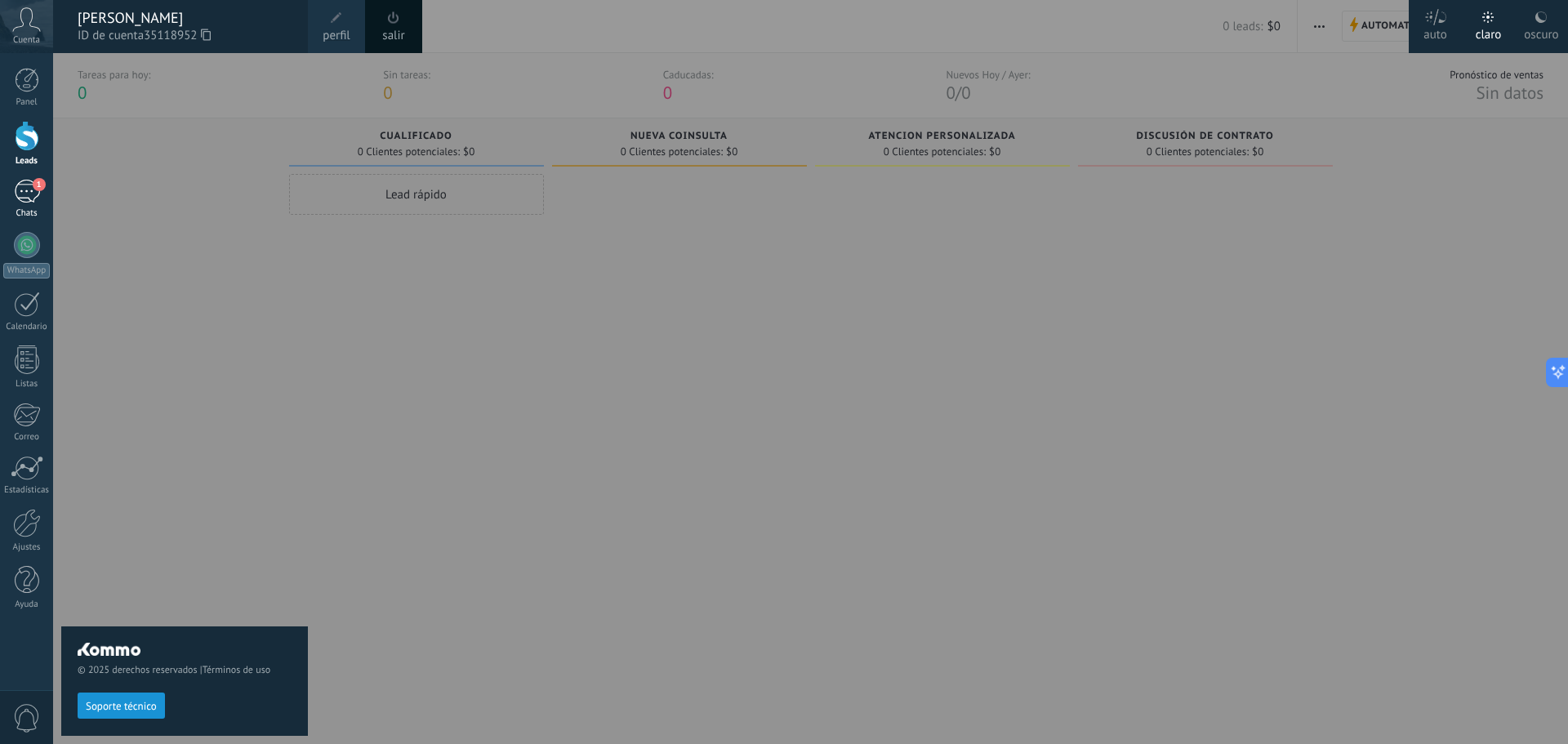
click at [23, 187] on div "1" at bounding box center [26, 191] width 26 height 23
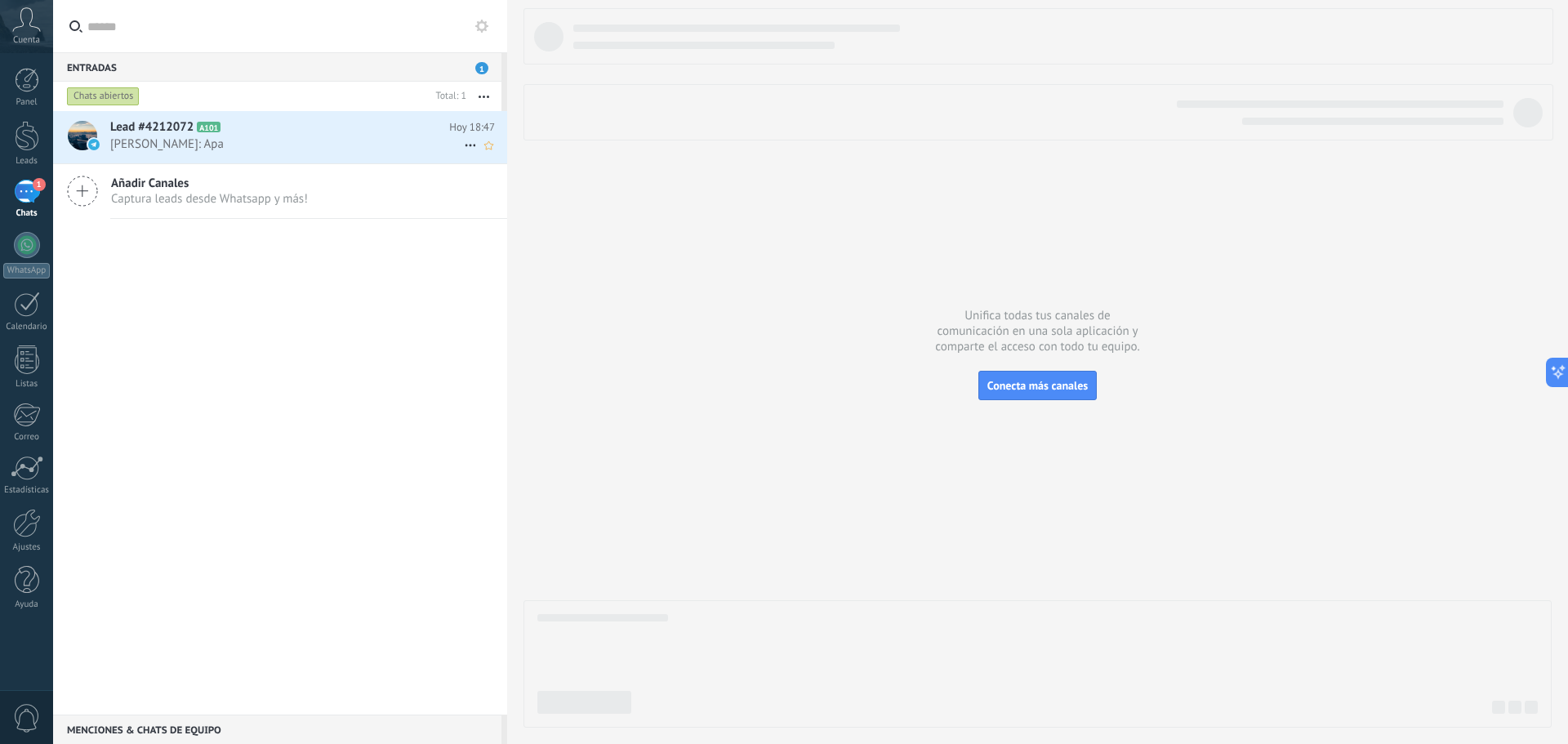
click at [203, 137] on span "[PERSON_NAME]: Apa" at bounding box center [287, 145] width 353 height 16
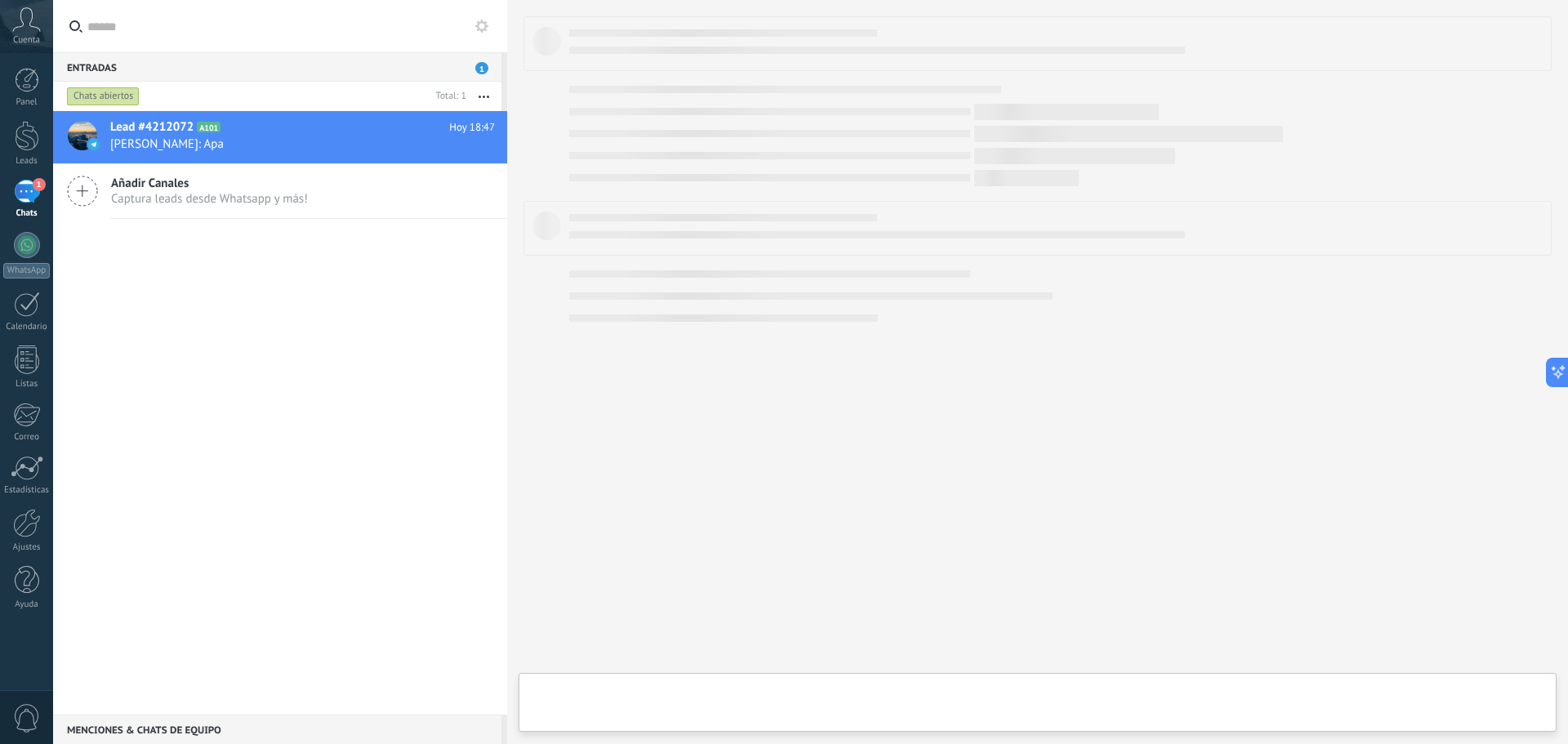
type textarea "**********"
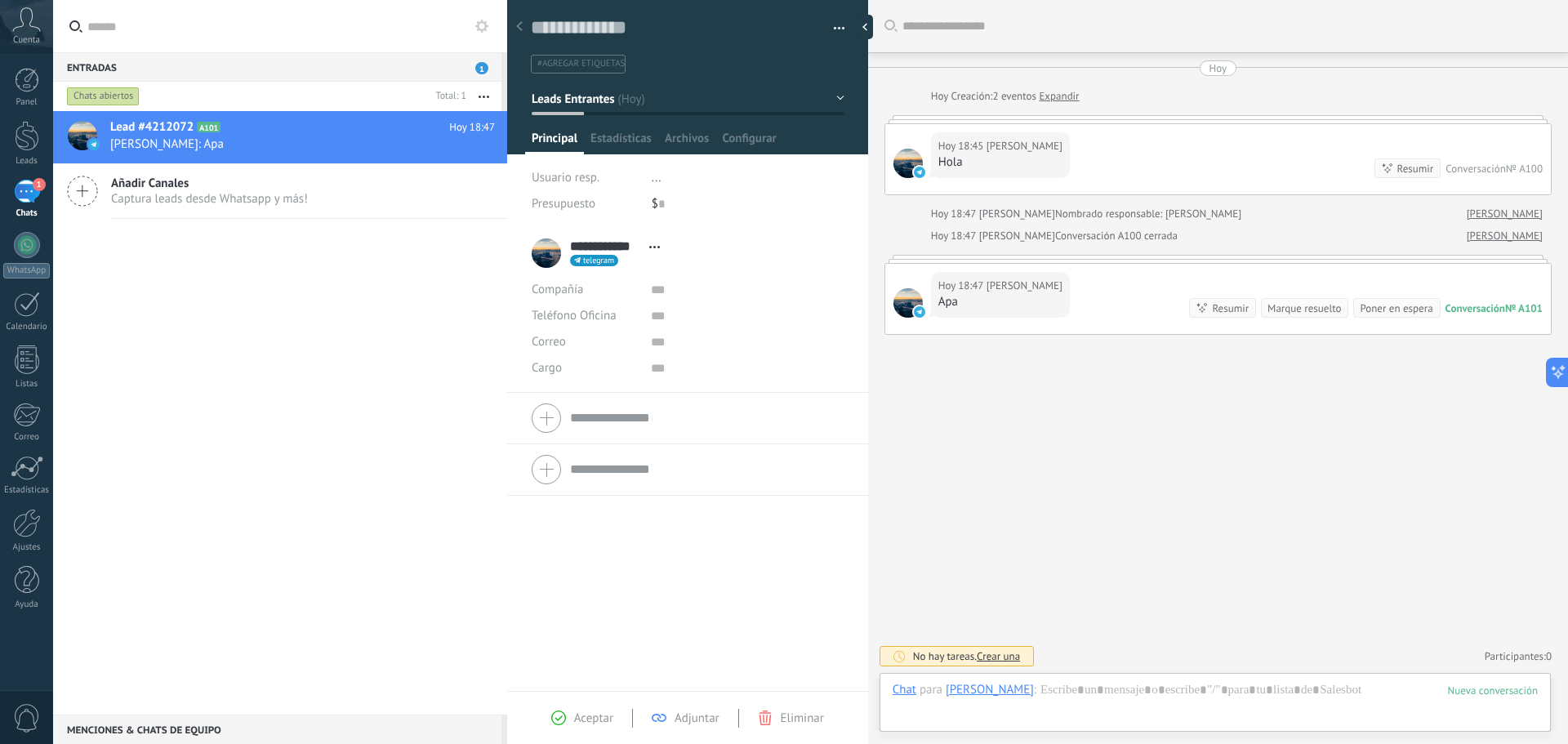
click at [26, 27] on icon at bounding box center [26, 20] width 28 height 24
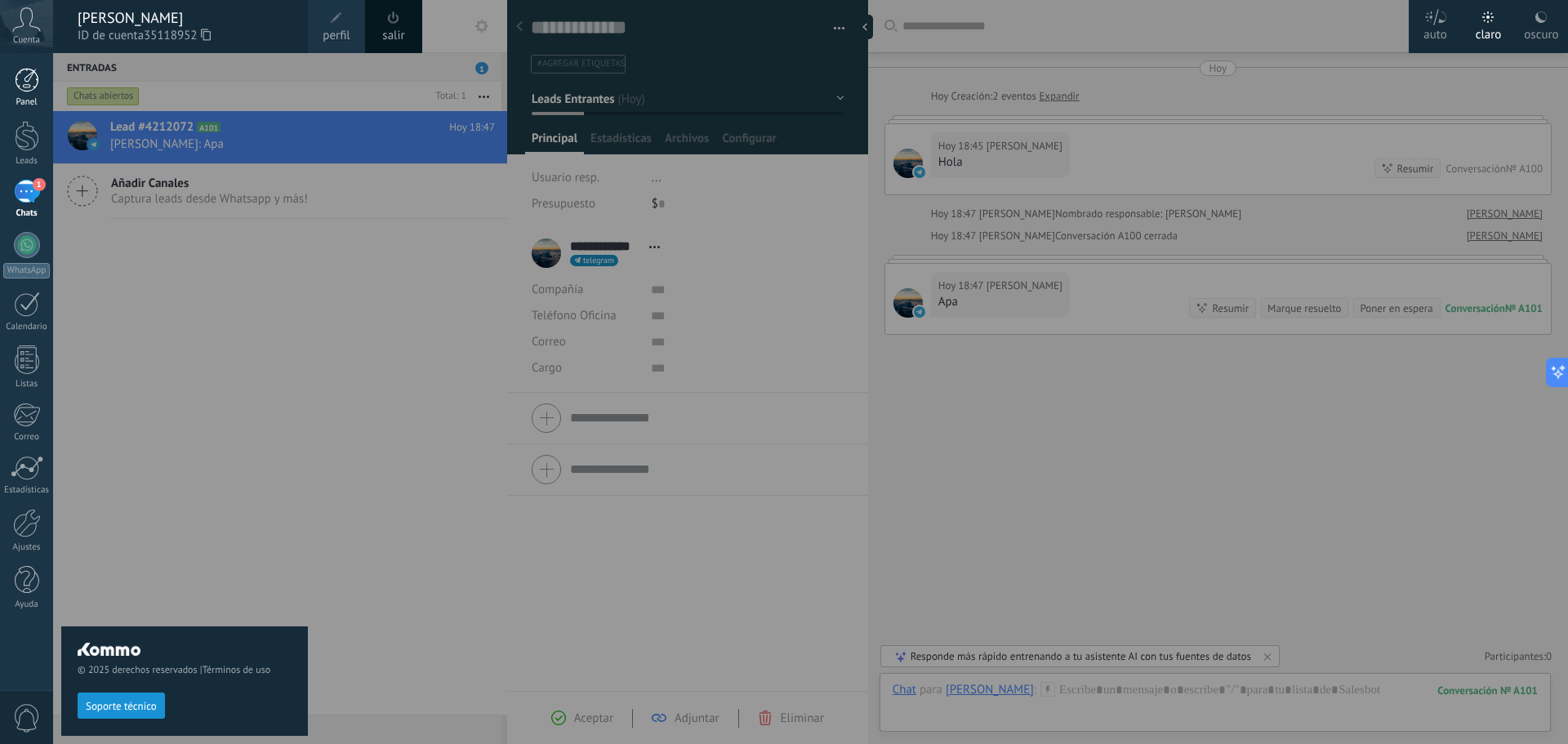
click at [33, 72] on div at bounding box center [26, 79] width 24 height 24
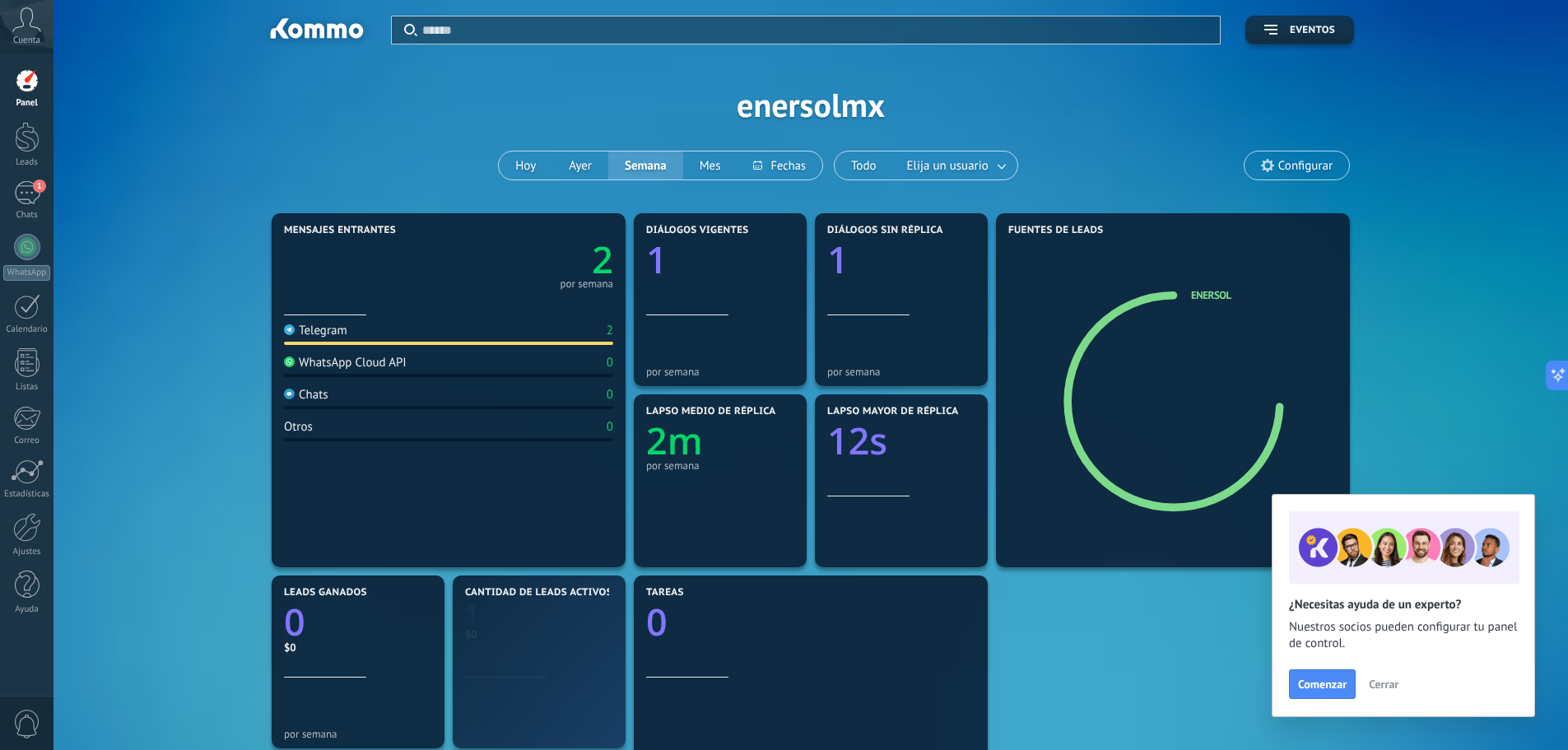
click at [31, 121] on div "Panel Leads 1 Chats WhatsApp Clientes" at bounding box center [27, 349] width 53 height 563
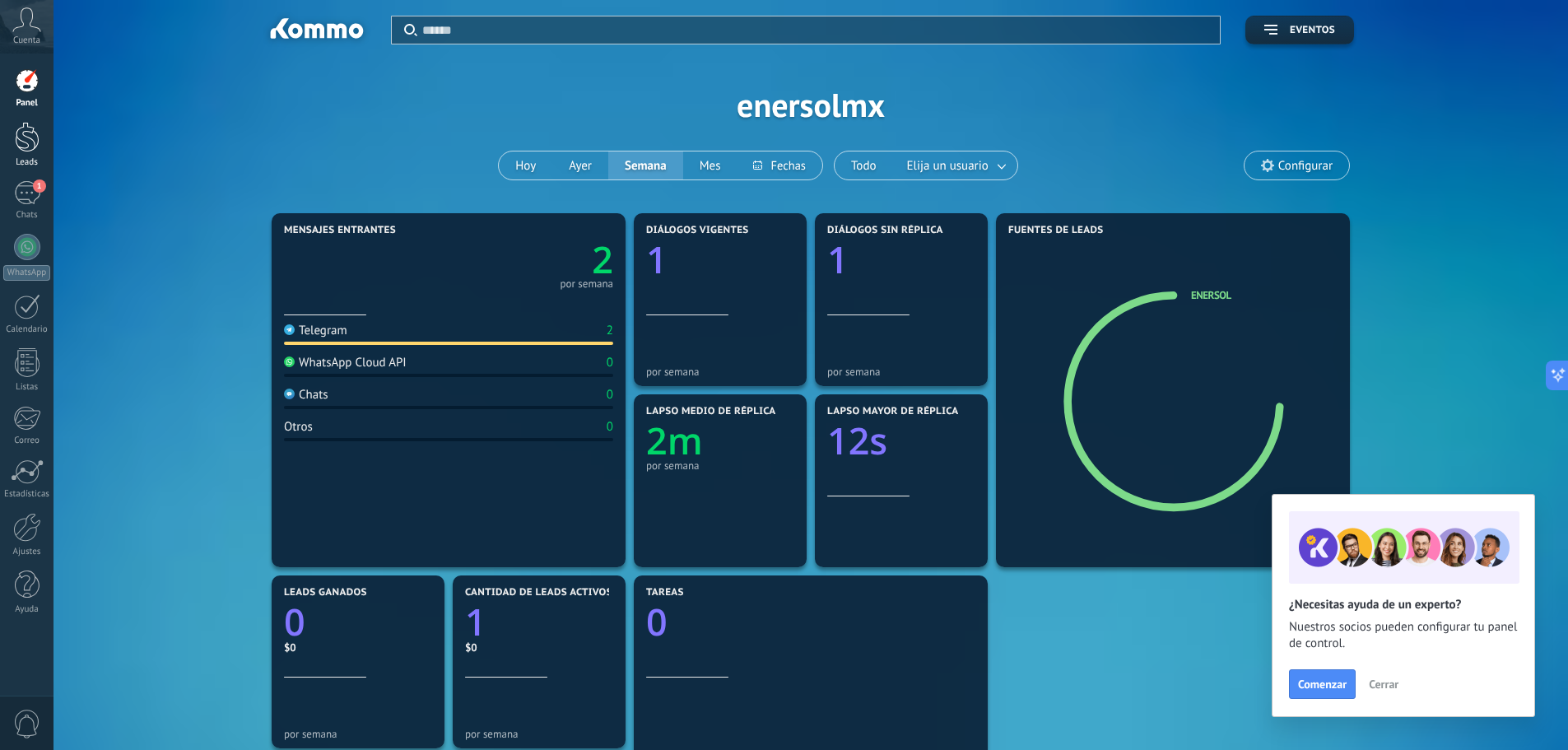
click at [33, 153] on link "Leads" at bounding box center [27, 145] width 53 height 46
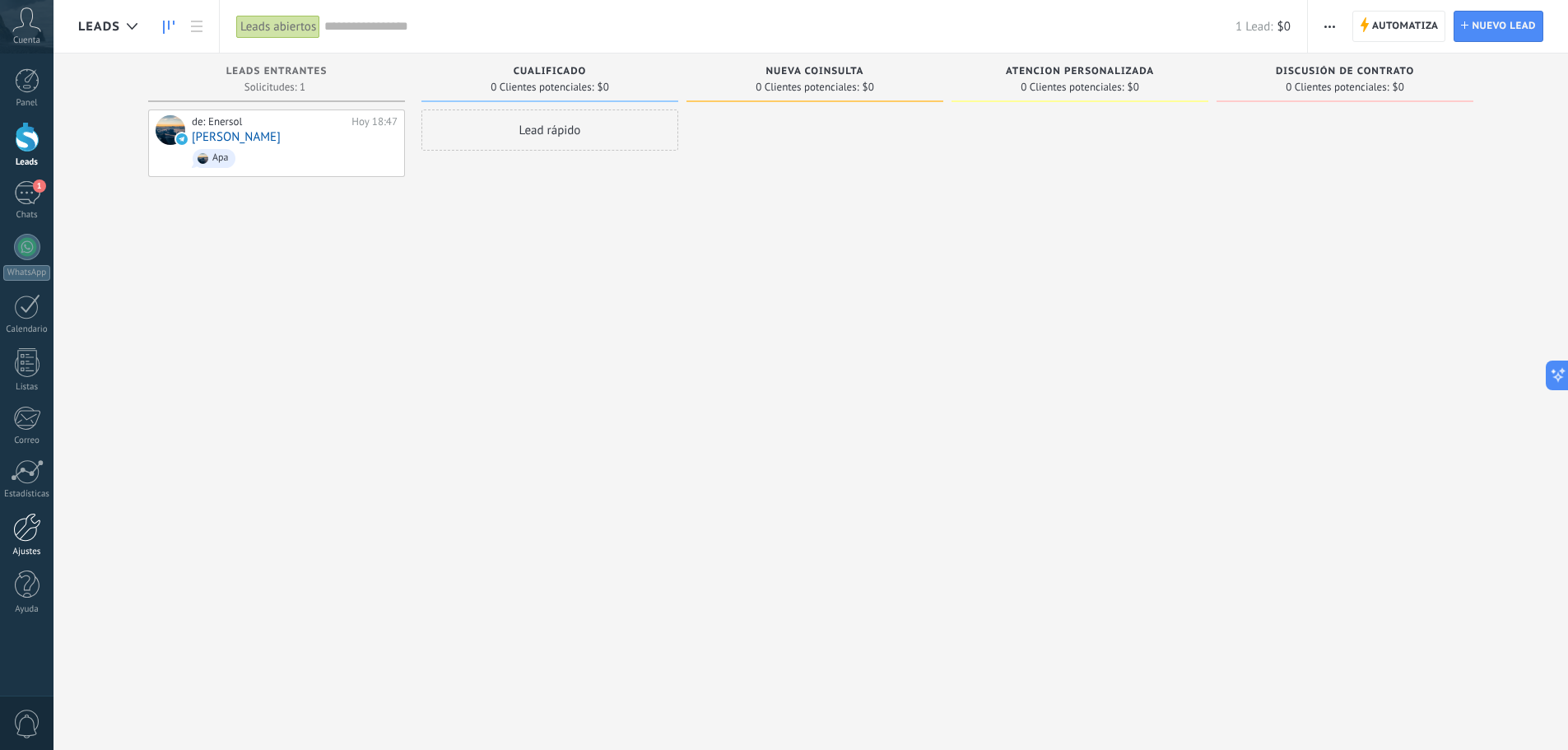
click at [29, 545] on link "Ajustes" at bounding box center [27, 534] width 53 height 44
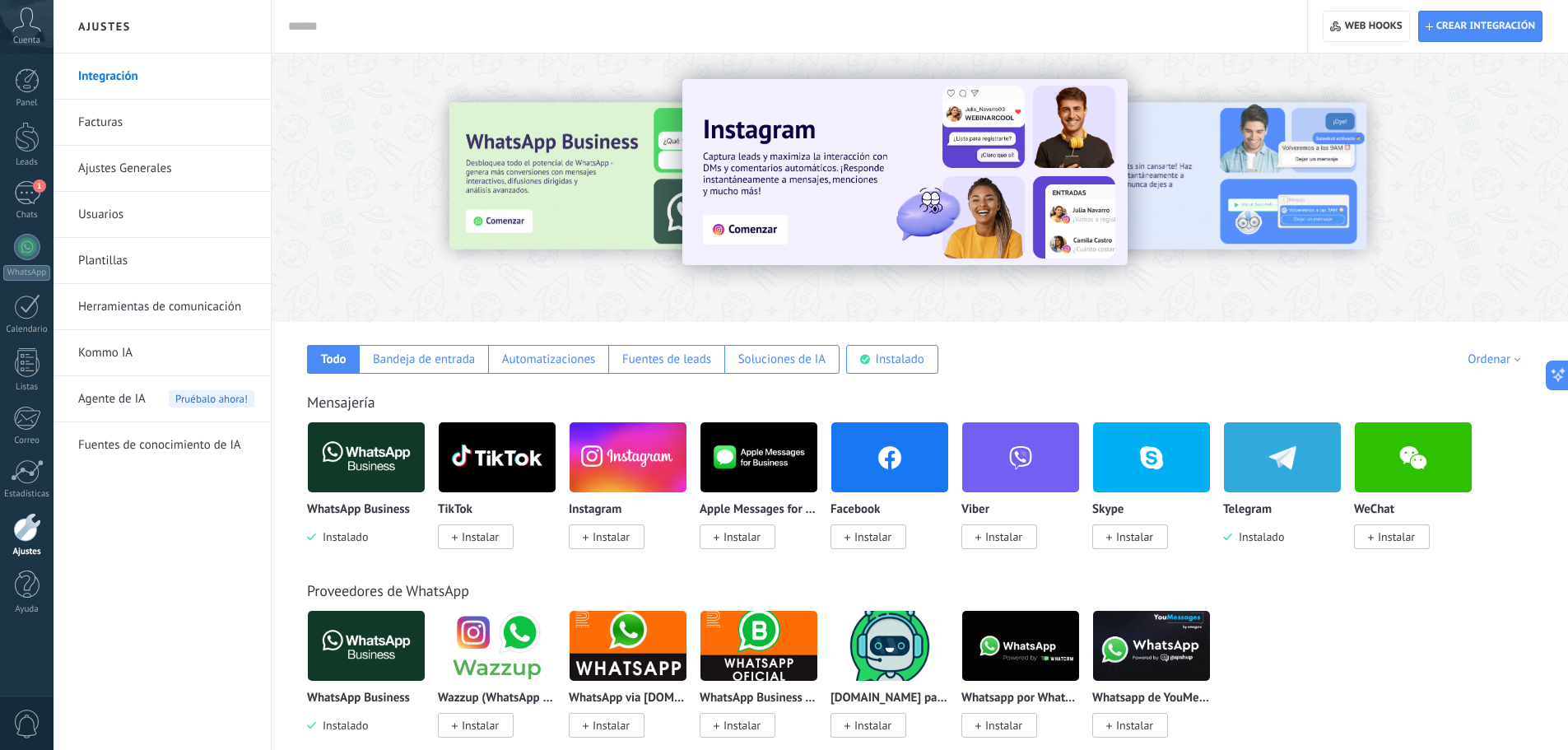
click at [150, 250] on link "Plantillas" at bounding box center [165, 261] width 176 height 46
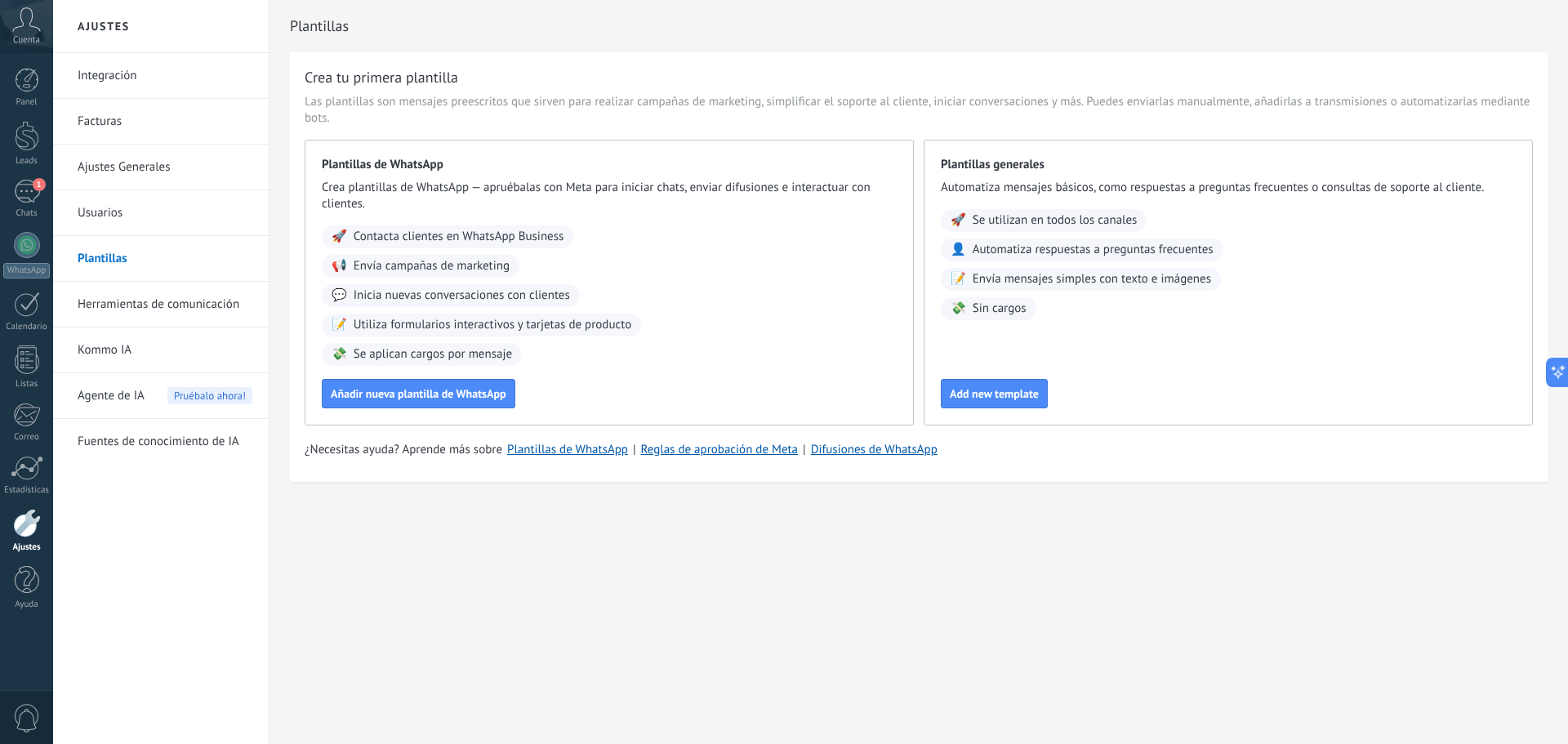
click at [144, 112] on link "Facturas" at bounding box center [164, 121] width 175 height 46
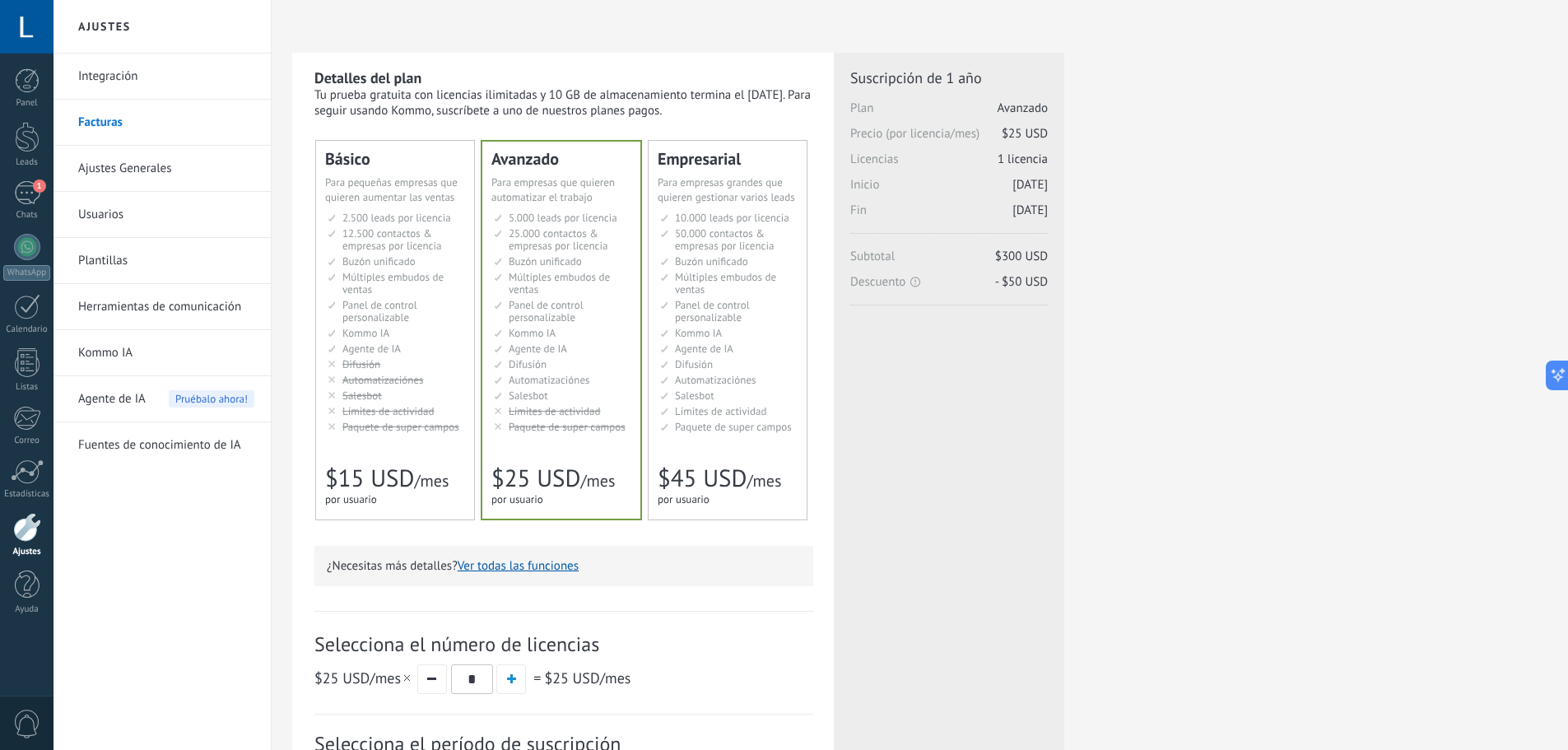
drag, startPoint x: 0, startPoint y: 0, endPoint x: 149, endPoint y: 149, distance: 210.7
click at [149, 149] on link "Ajustes Generales" at bounding box center [165, 168] width 176 height 46
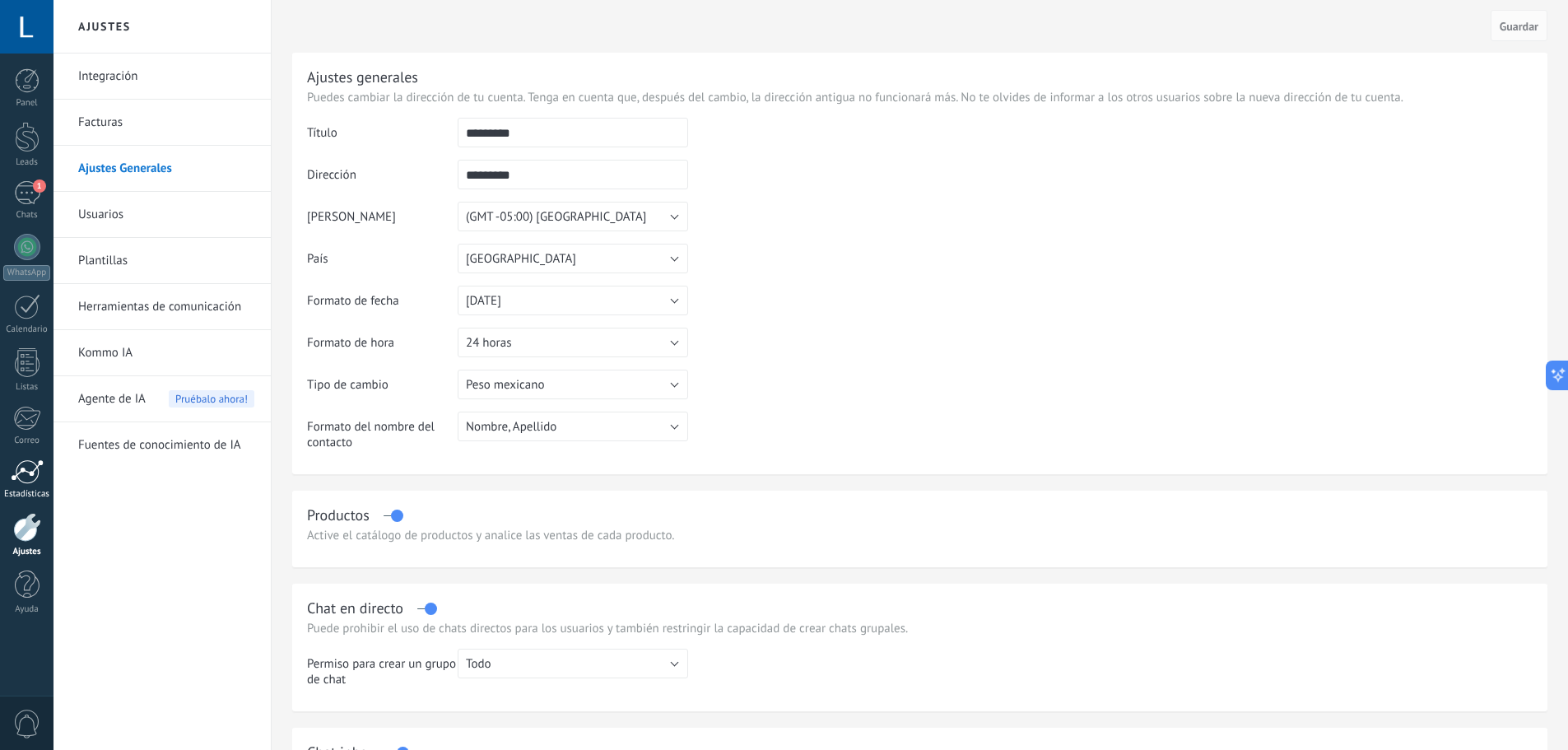
click at [23, 469] on div at bounding box center [27, 471] width 32 height 25
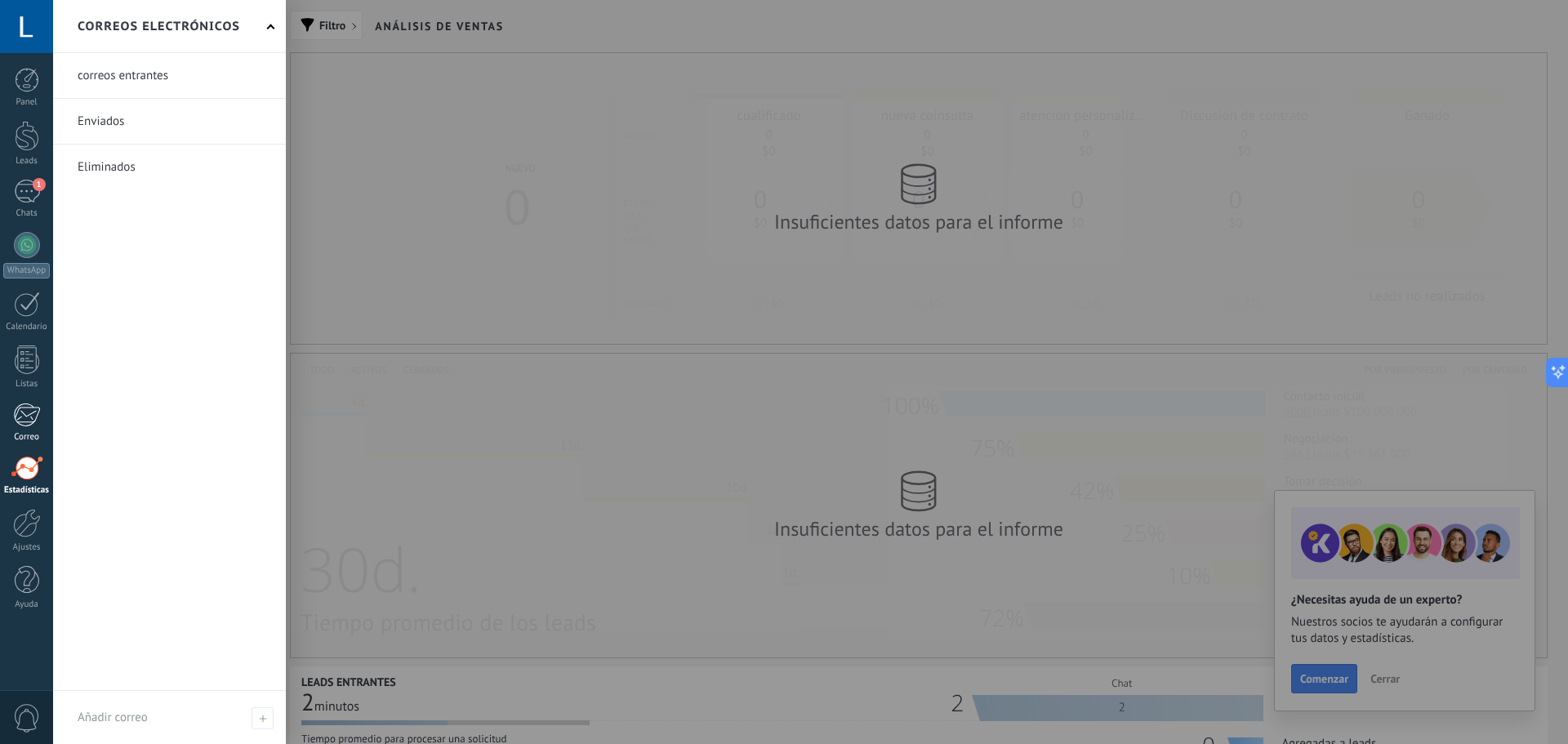
click at [27, 420] on div at bounding box center [26, 414] width 27 height 24
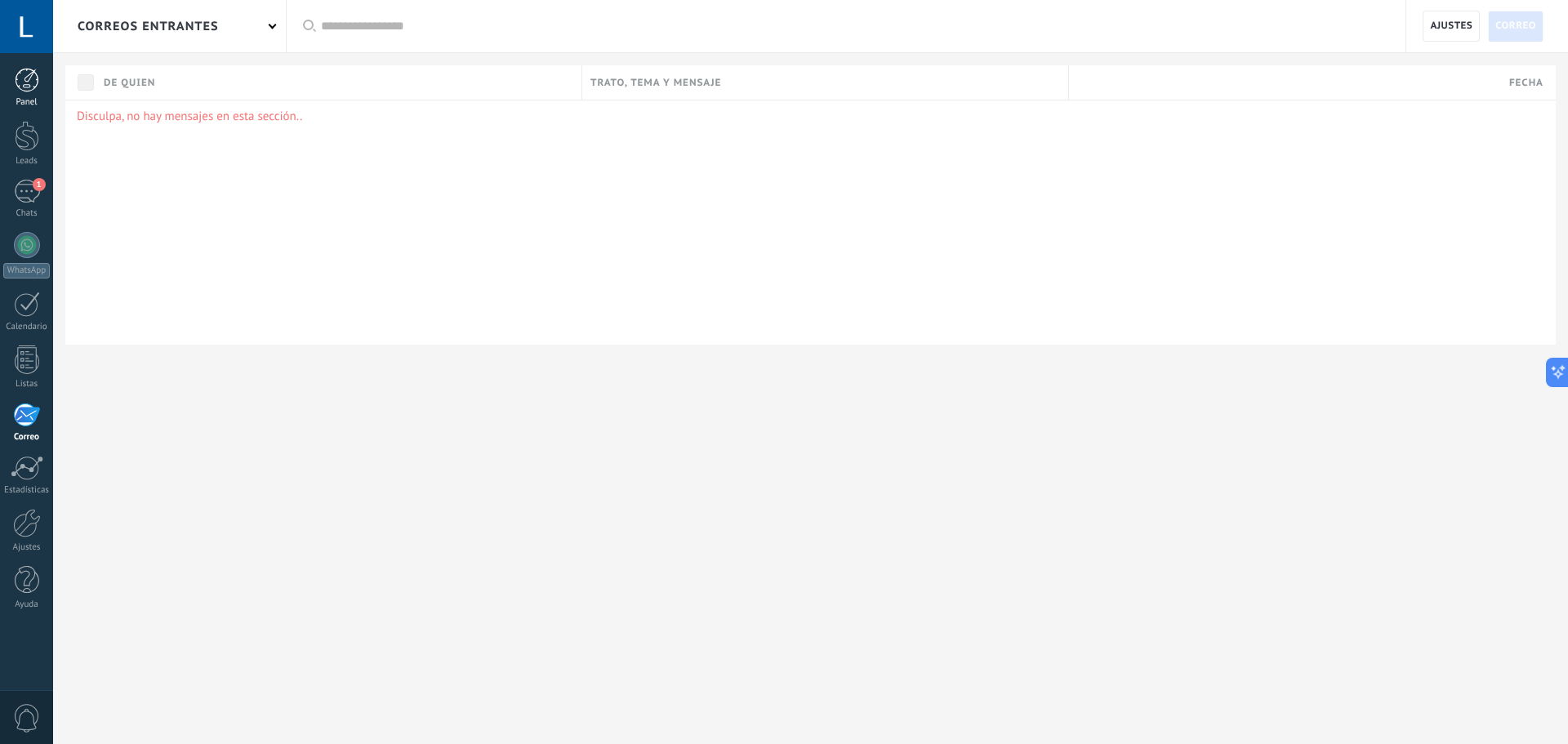
click at [32, 84] on div at bounding box center [26, 79] width 24 height 24
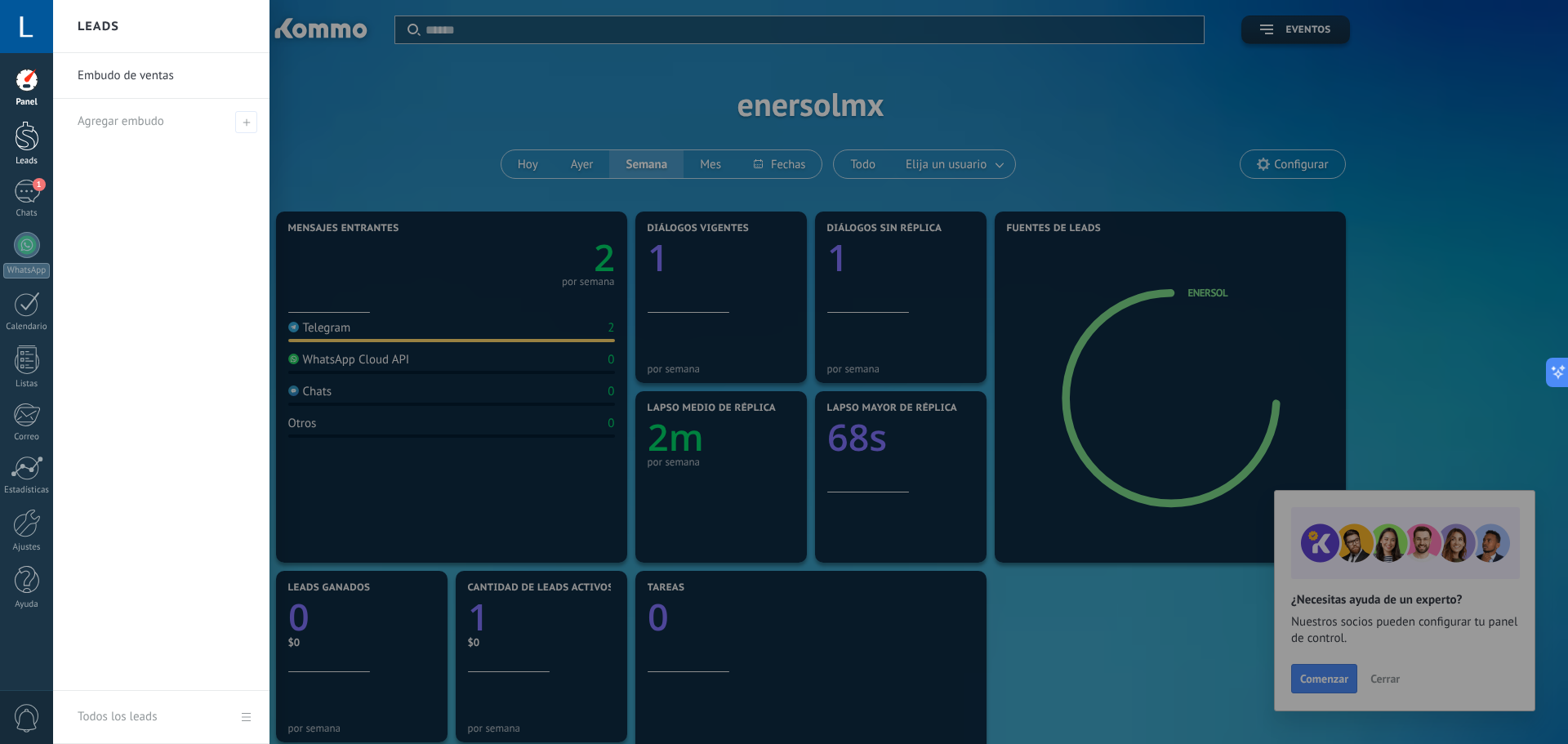
click at [26, 144] on div at bounding box center [26, 136] width 24 height 30
